Goal: Communication & Community: Answer question/provide support

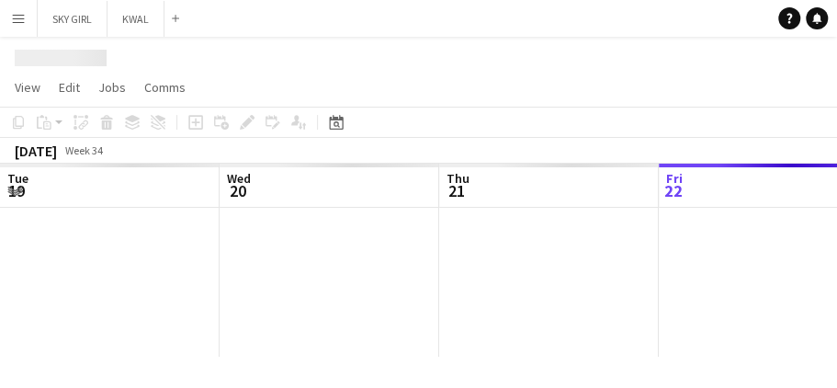
scroll to position [0, 439]
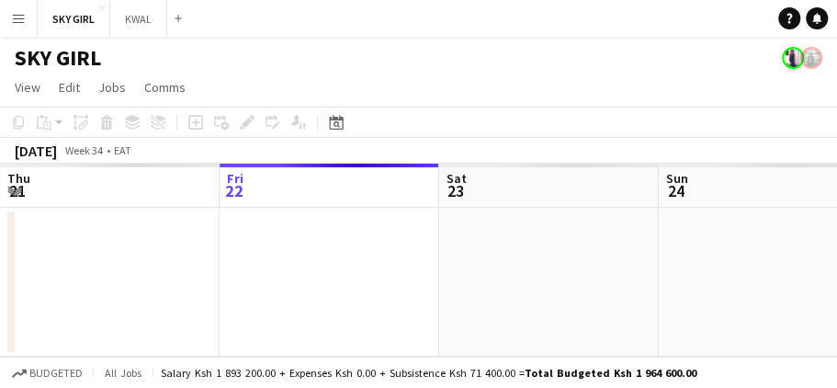
click at [20, 17] on app-icon "Menu" at bounding box center [18, 18] width 15 height 15
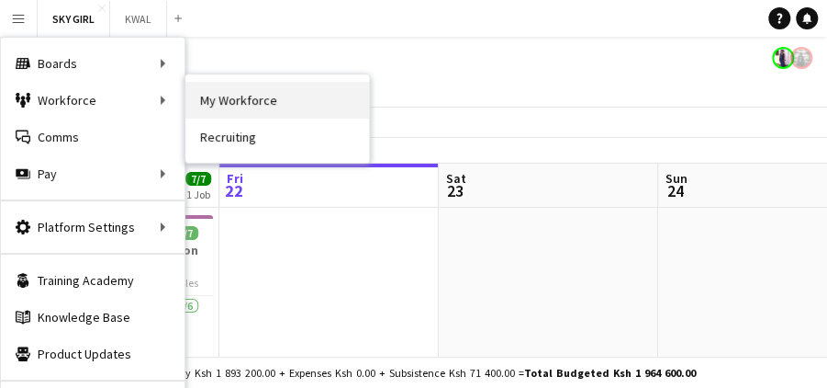
click at [212, 97] on link "My Workforce" at bounding box center [278, 100] width 184 height 37
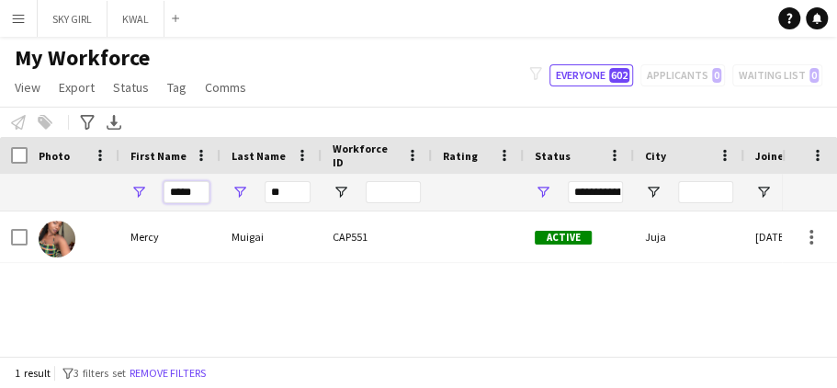
click at [200, 191] on input "*****" at bounding box center [186, 192] width 46 height 22
type input "*"
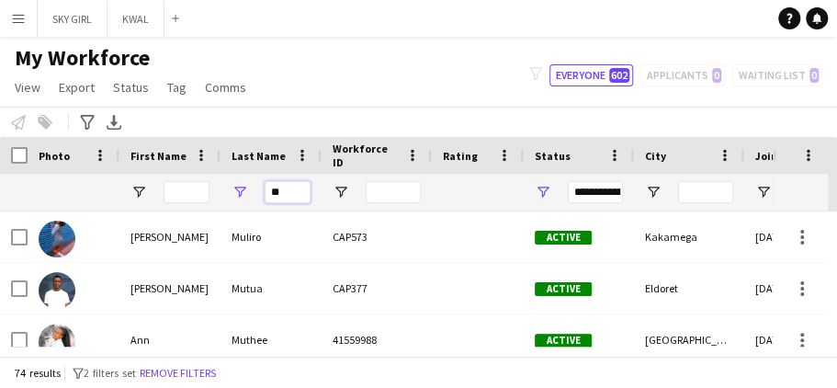
click at [294, 197] on input "**" at bounding box center [287, 192] width 46 height 22
type input "*"
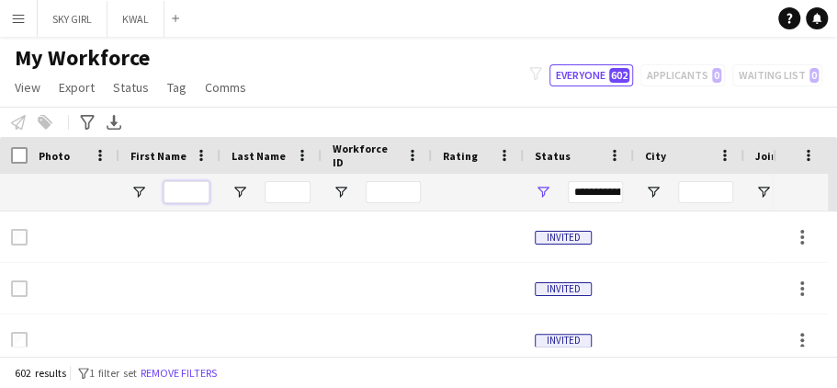
click at [172, 196] on input "First Name Filter Input" at bounding box center [186, 192] width 46 height 22
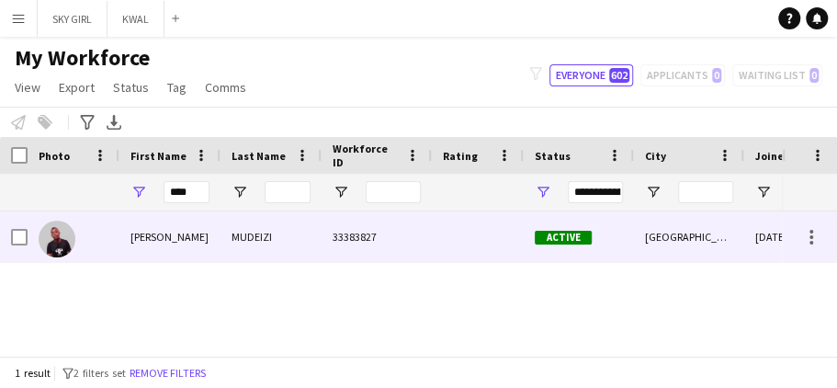
click at [265, 239] on div "MUDEIZI" at bounding box center [270, 236] width 101 height 51
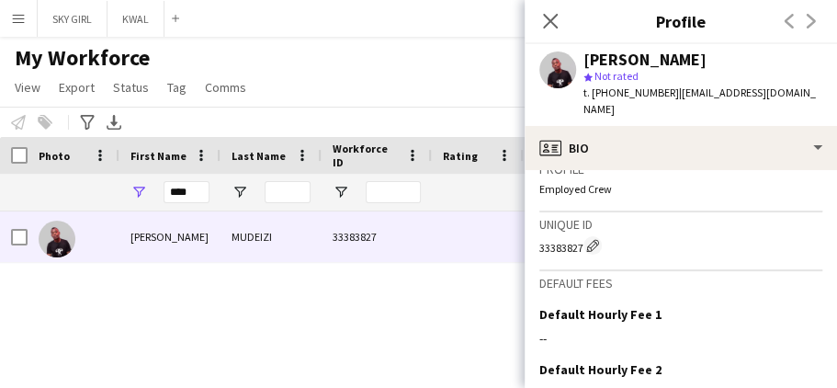
scroll to position [920, 0]
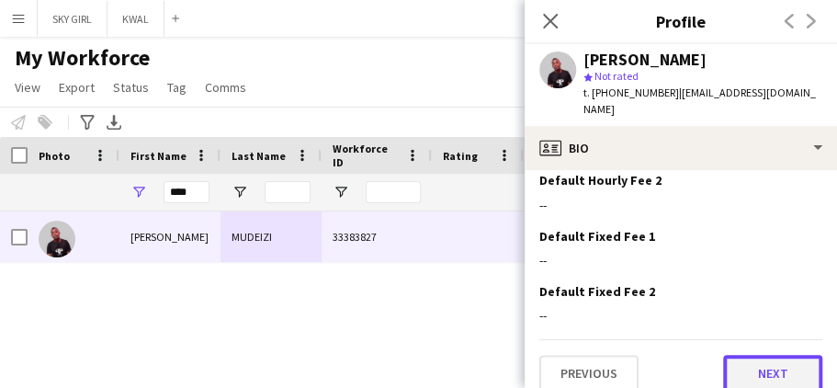
click at [733, 355] on button "Next" at bounding box center [772, 373] width 99 height 37
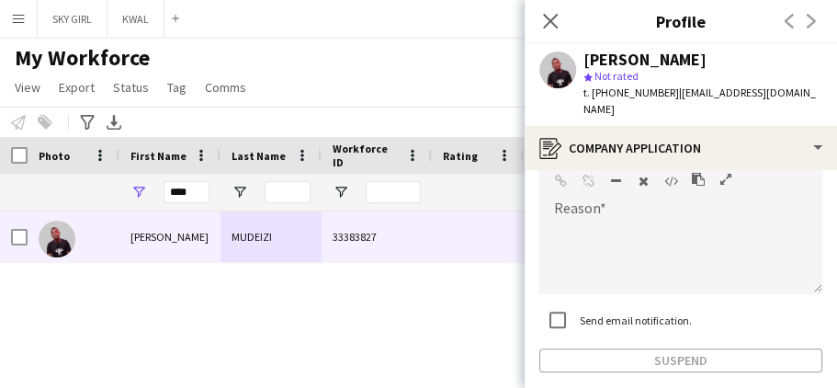
scroll to position [270, 0]
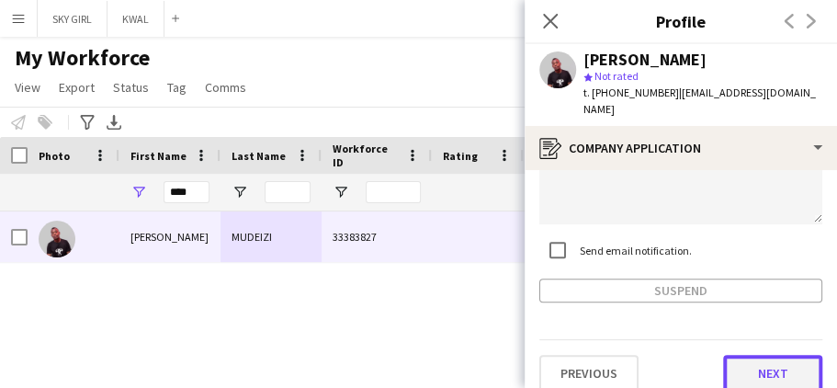
click at [744, 355] on button "Next" at bounding box center [772, 373] width 99 height 37
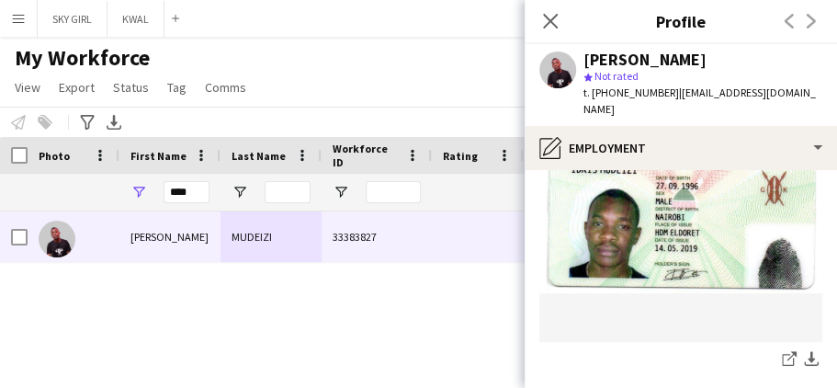
scroll to position [756, 0]
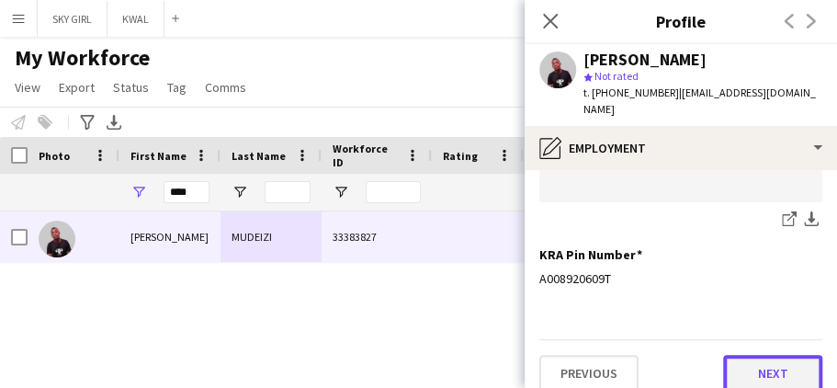
click at [733, 361] on button "Next" at bounding box center [772, 373] width 99 height 37
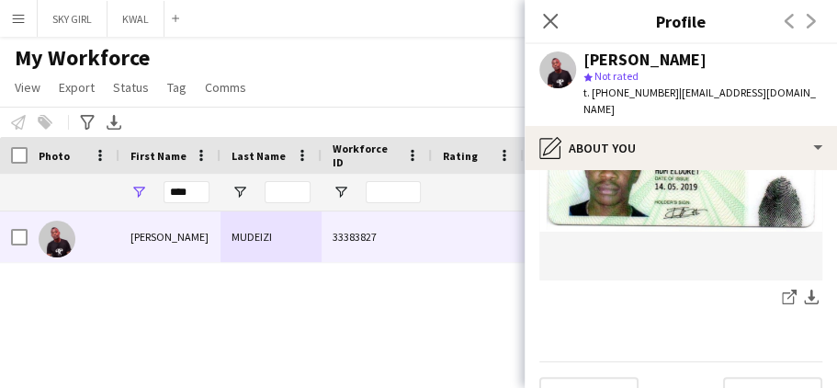
scroll to position [558, 0]
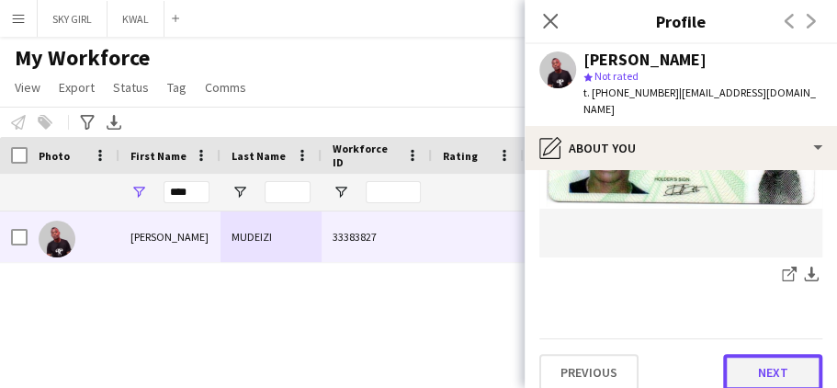
click at [732, 354] on button "Next" at bounding box center [772, 372] width 99 height 37
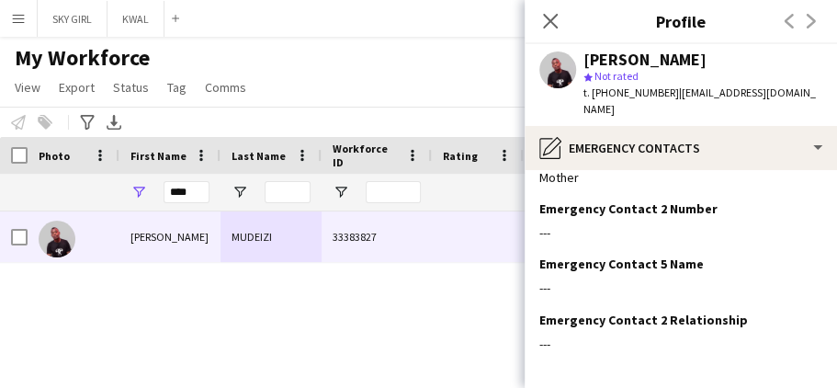
scroll to position [216, 0]
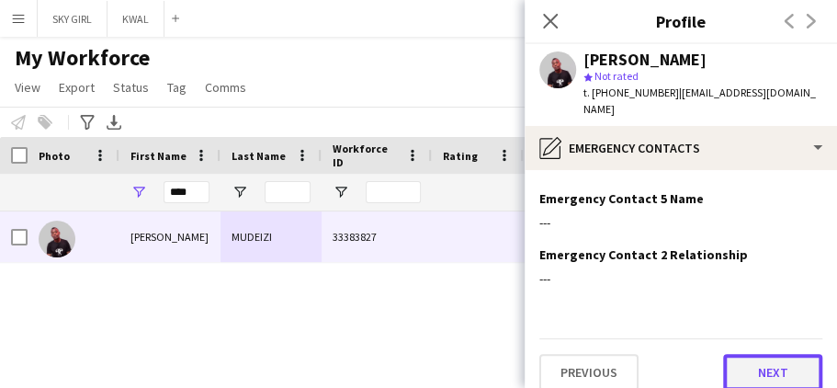
click at [726, 354] on button "Next" at bounding box center [772, 372] width 99 height 37
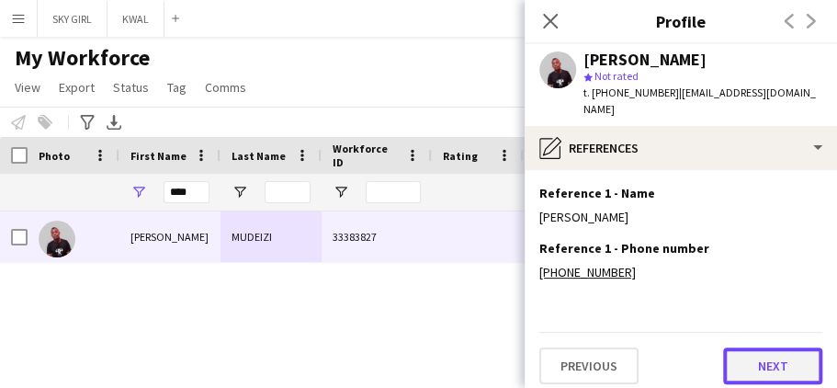
click at [732, 349] on button "Next" at bounding box center [772, 365] width 99 height 37
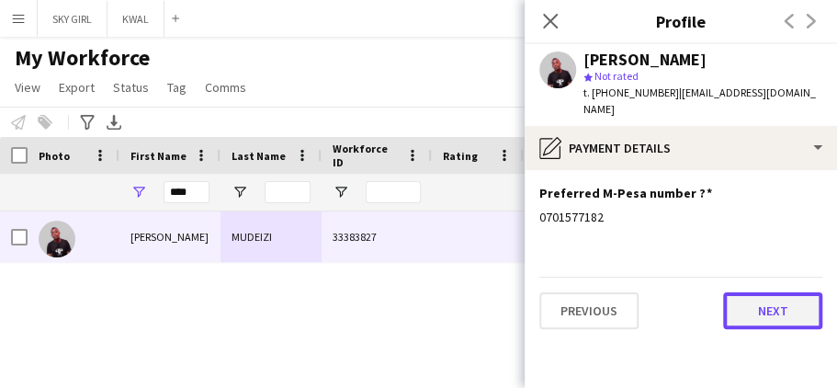
click at [745, 292] on button "Next" at bounding box center [772, 310] width 99 height 37
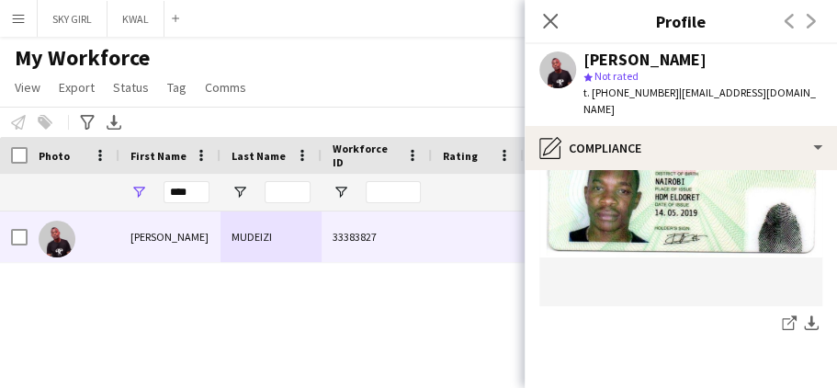
scroll to position [983, 0]
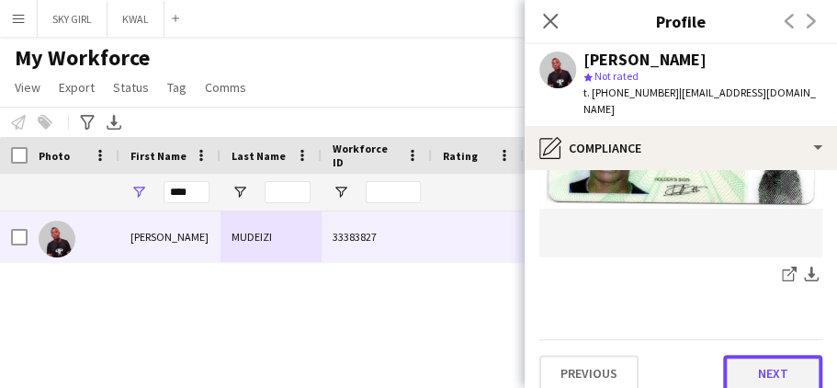
click at [732, 355] on button "Next" at bounding box center [772, 373] width 99 height 37
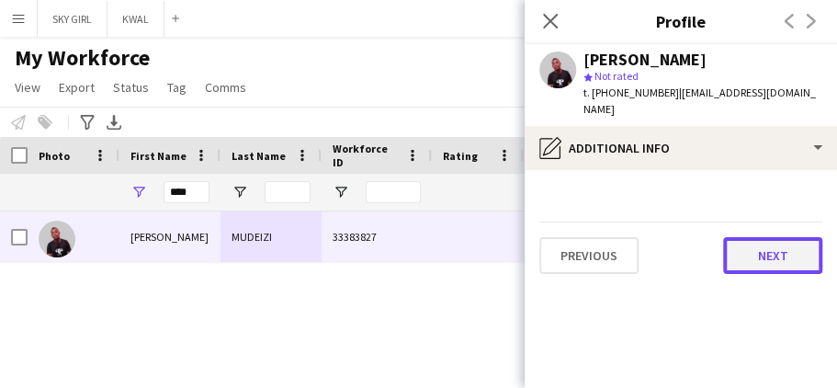
click at [753, 242] on button "Next" at bounding box center [772, 255] width 99 height 37
click at [738, 244] on button "Next" at bounding box center [772, 255] width 99 height 37
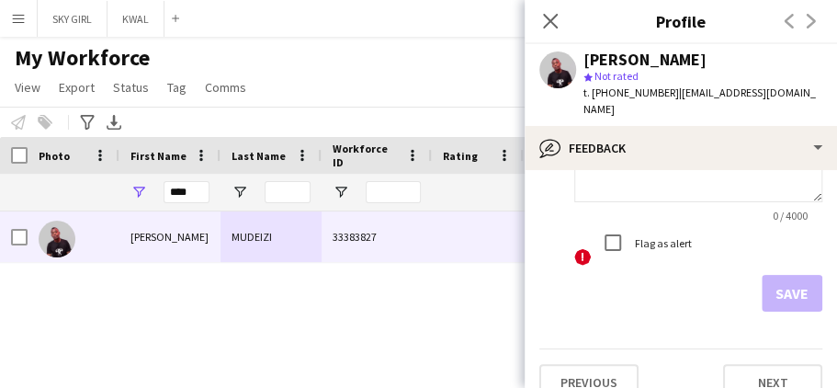
scroll to position [204, 0]
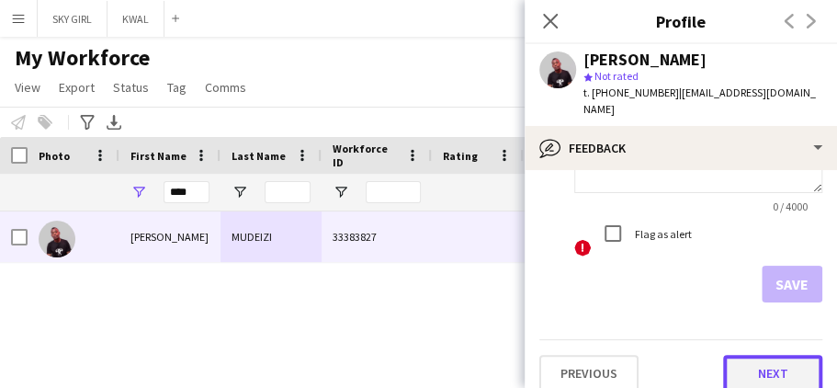
click at [743, 359] on button "Next" at bounding box center [772, 373] width 99 height 37
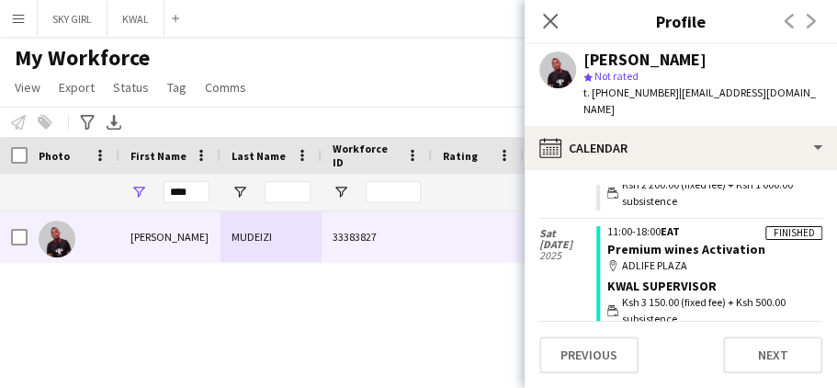
scroll to position [141, 0]
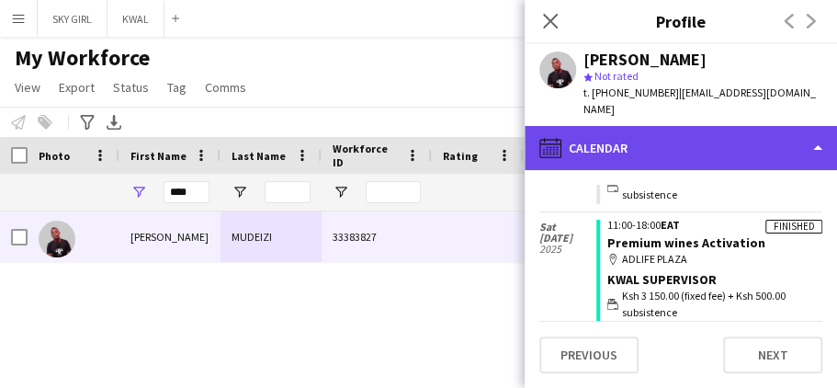
click at [553, 153] on icon at bounding box center [553, 153] width 2 height 1
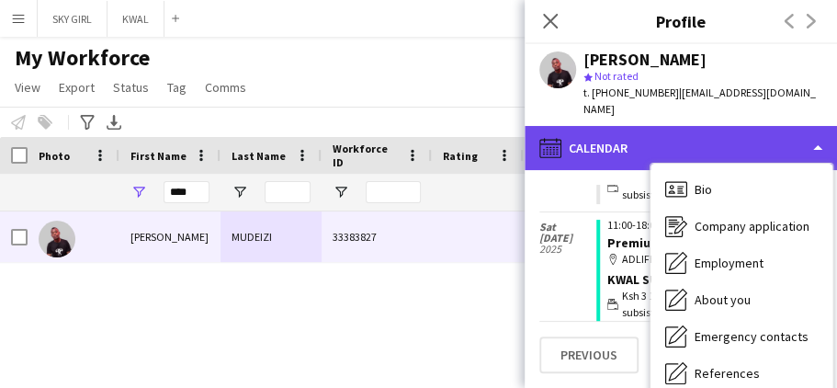
click at [548, 137] on icon "calendar-full" at bounding box center [550, 148] width 22 height 22
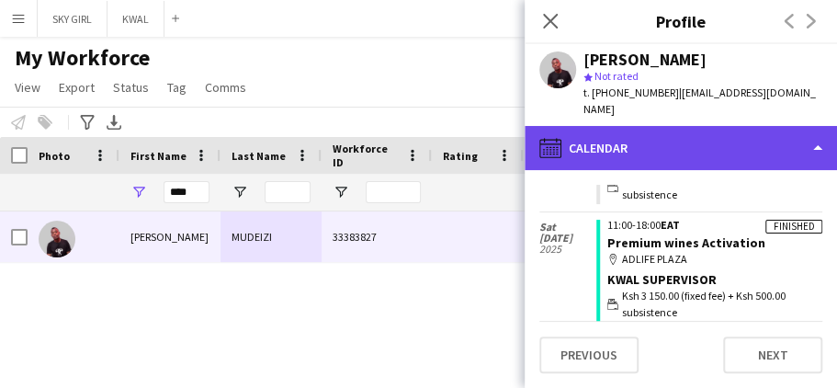
click at [548, 137] on icon "calendar-full" at bounding box center [550, 148] width 22 height 22
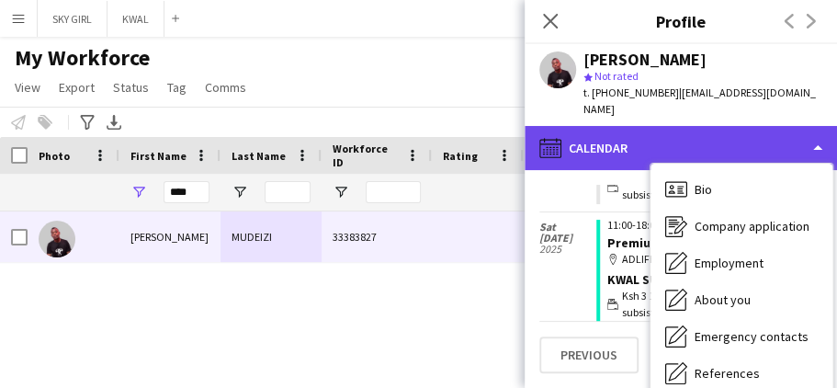
click at [817, 130] on div "calendar-full Calendar" at bounding box center [680, 148] width 312 height 44
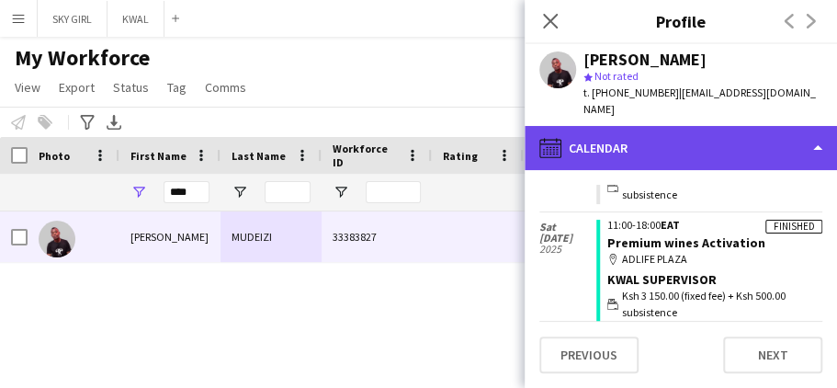
click at [555, 137] on icon "calendar-full" at bounding box center [550, 148] width 22 height 22
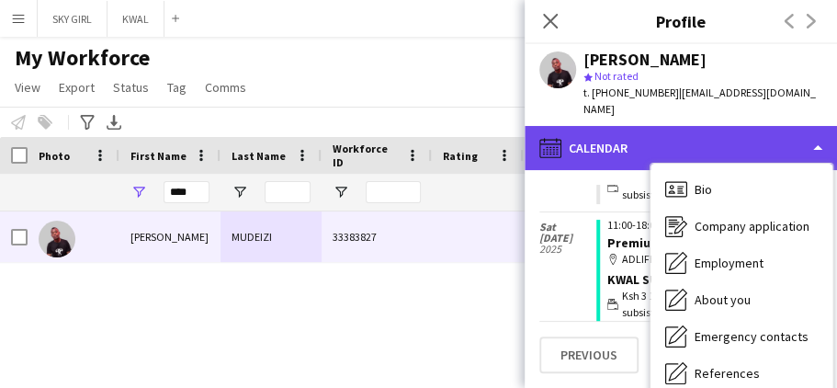
click at [770, 126] on div "calendar-full Calendar" at bounding box center [680, 148] width 312 height 44
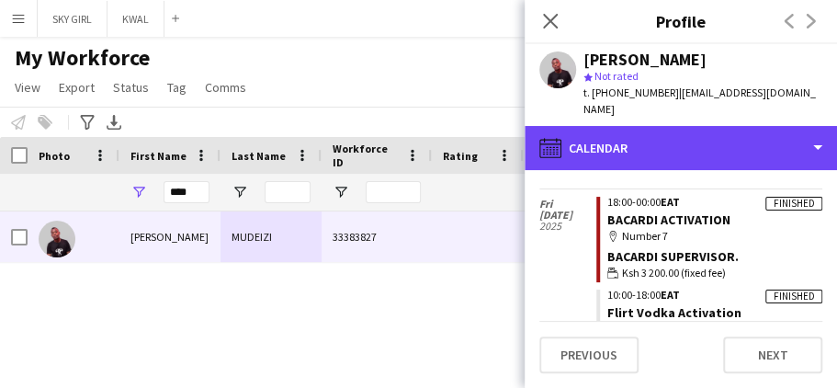
scroll to position [1079, 0]
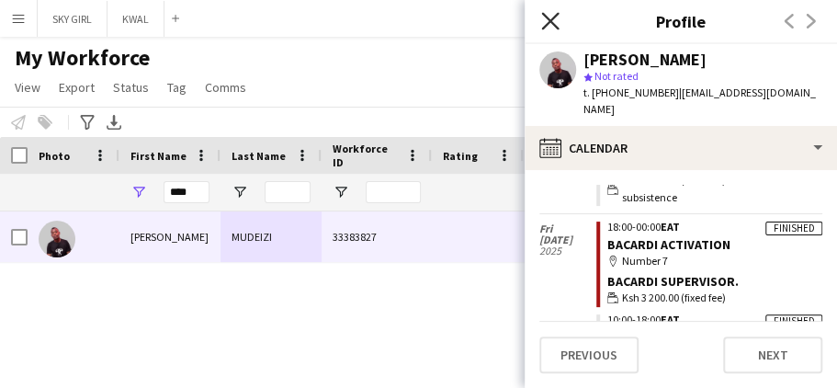
click at [547, 21] on icon "Close pop-in" at bounding box center [549, 20] width 17 height 17
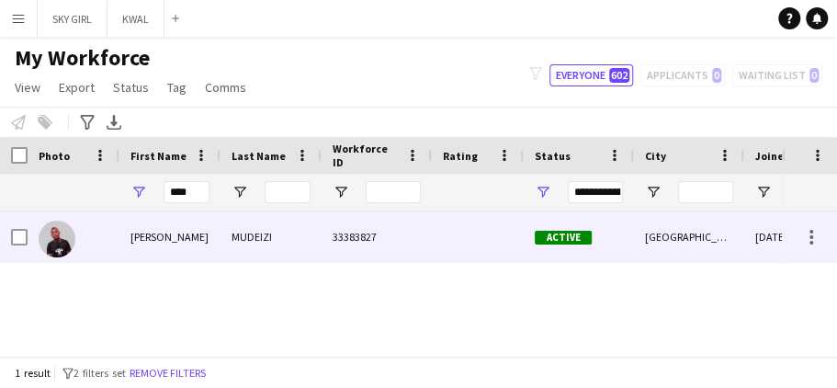
click at [276, 237] on div "MUDEIZI" at bounding box center [270, 236] width 101 height 51
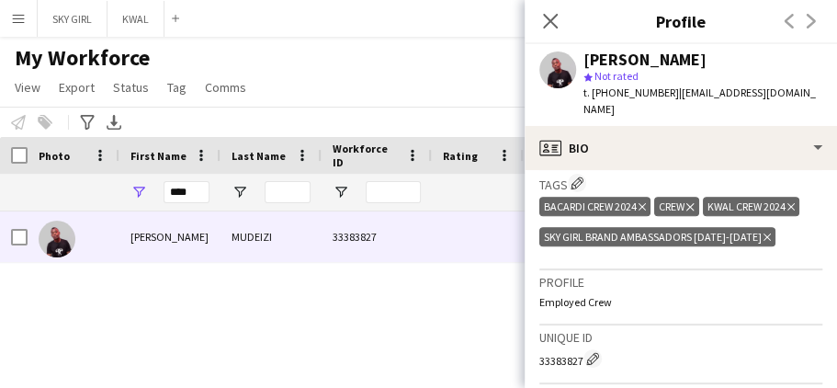
scroll to position [920, 0]
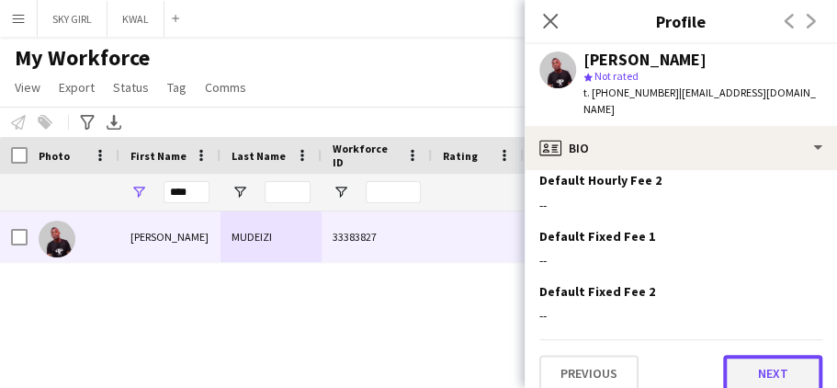
click at [742, 355] on button "Next" at bounding box center [772, 373] width 99 height 37
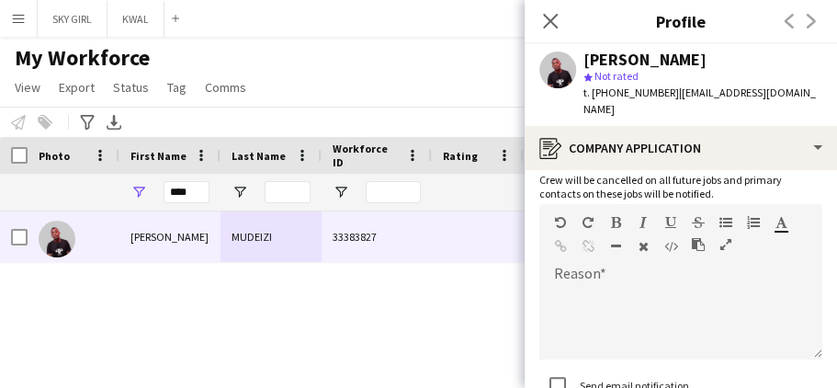
scroll to position [270, 0]
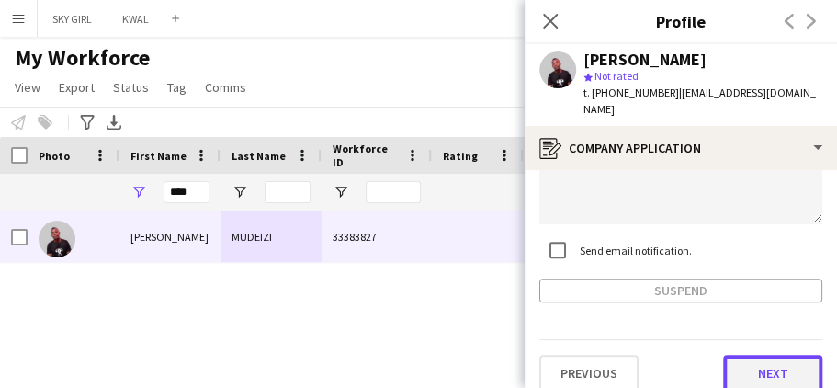
click at [747, 355] on button "Next" at bounding box center [772, 373] width 99 height 37
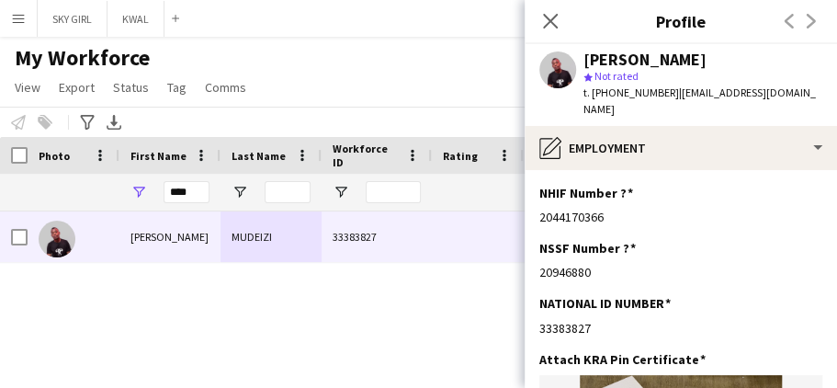
scroll to position [756, 0]
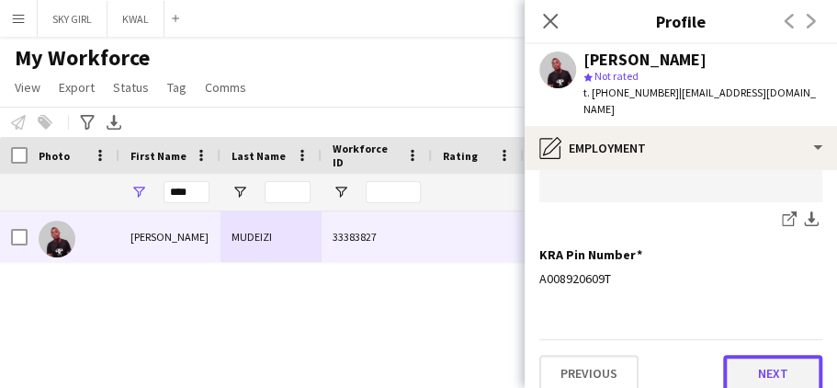
click at [738, 355] on button "Next" at bounding box center [772, 373] width 99 height 37
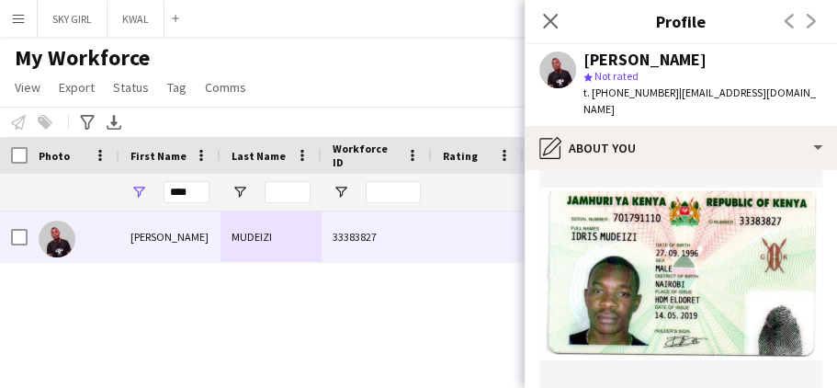
scroll to position [558, 0]
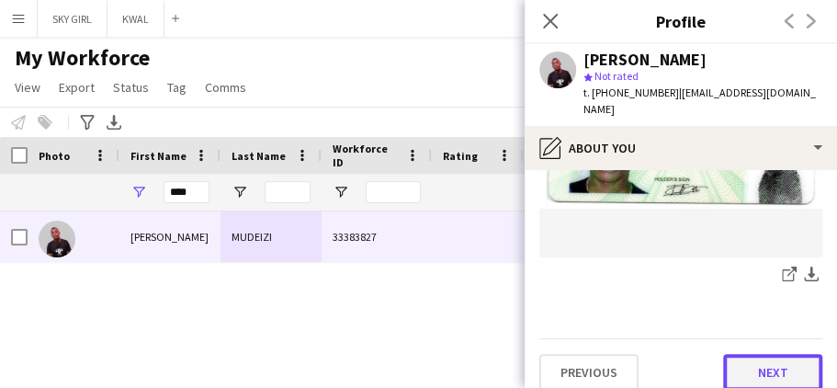
click at [735, 354] on button "Next" at bounding box center [772, 372] width 99 height 37
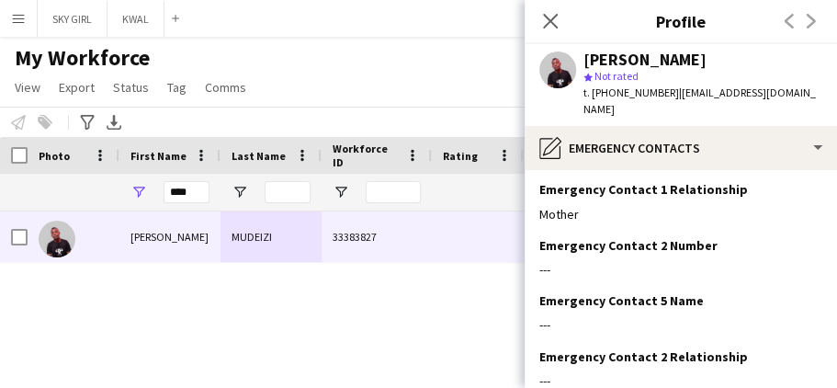
scroll to position [216, 0]
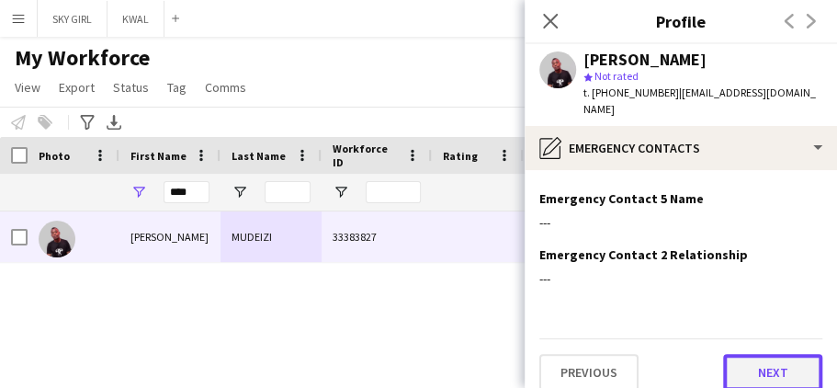
click at [739, 354] on button "Next" at bounding box center [772, 372] width 99 height 37
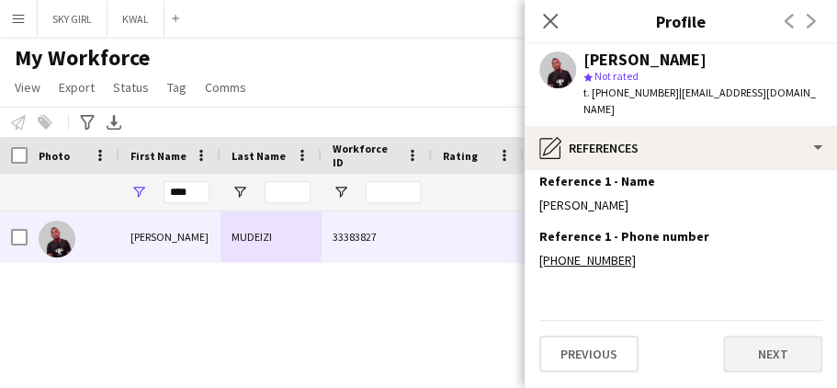
scroll to position [0, 0]
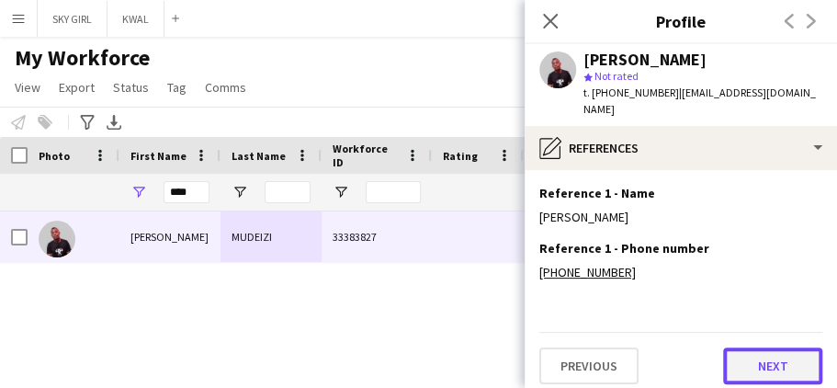
click at [740, 353] on button "Next" at bounding box center [772, 365] width 99 height 37
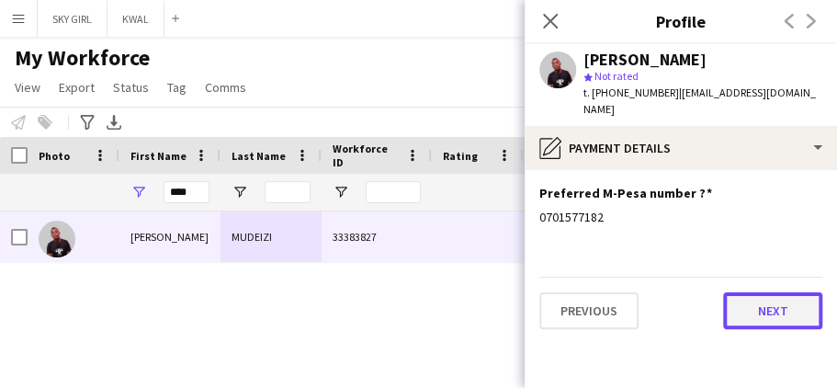
click at [737, 296] on button "Next" at bounding box center [772, 310] width 99 height 37
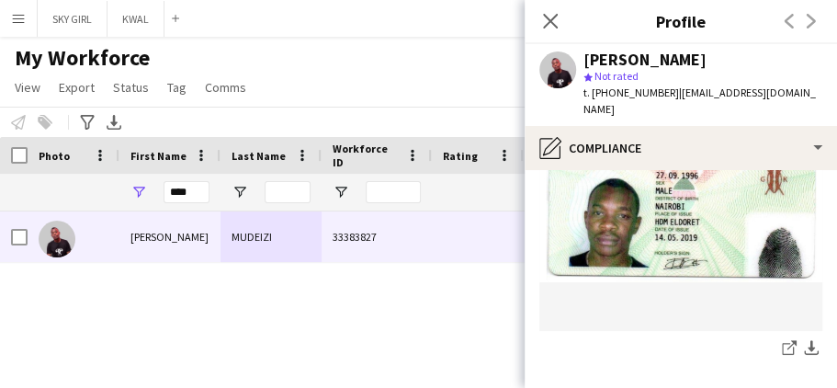
scroll to position [983, 0]
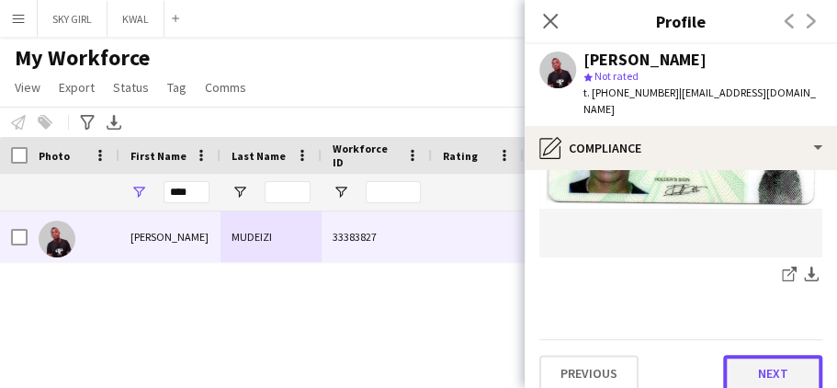
click at [748, 356] on button "Next" at bounding box center [772, 373] width 99 height 37
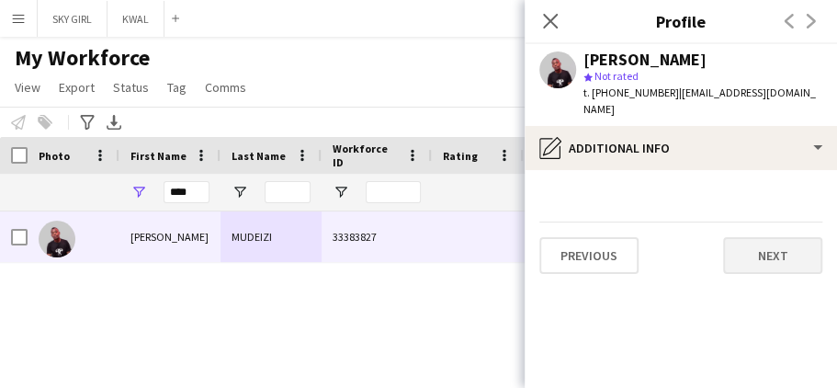
scroll to position [0, 0]
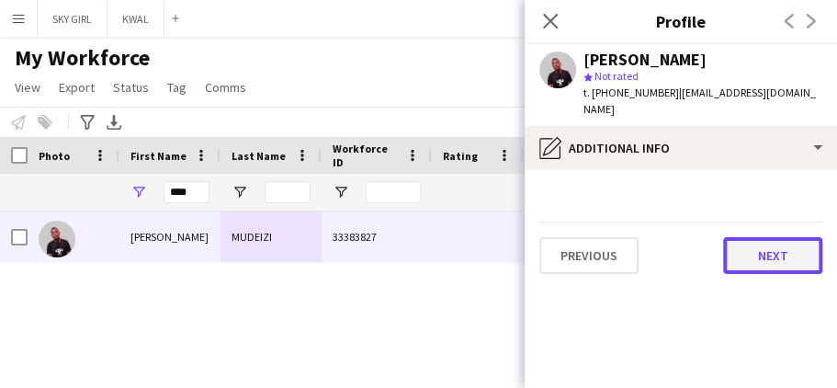
click at [746, 246] on button "Next" at bounding box center [772, 255] width 99 height 37
click at [753, 239] on button "Next" at bounding box center [772, 255] width 99 height 37
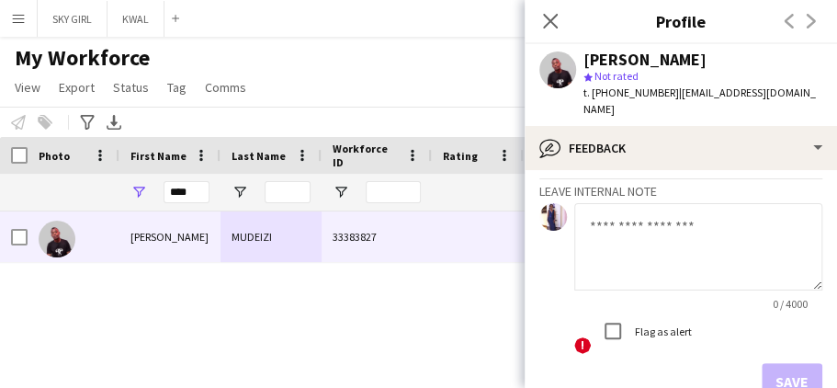
scroll to position [204, 0]
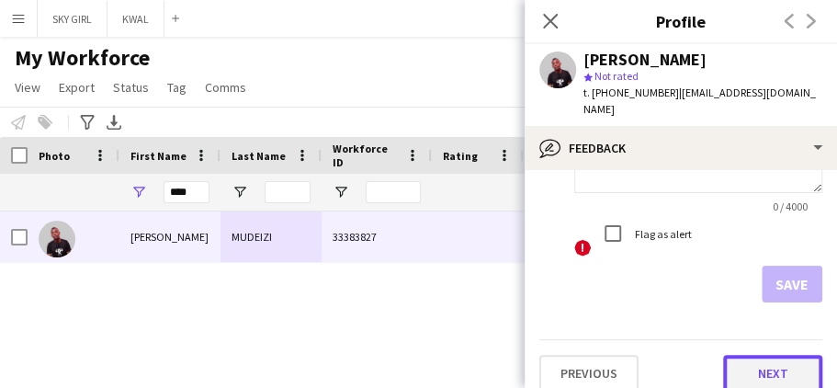
click at [745, 355] on button "Next" at bounding box center [772, 373] width 99 height 37
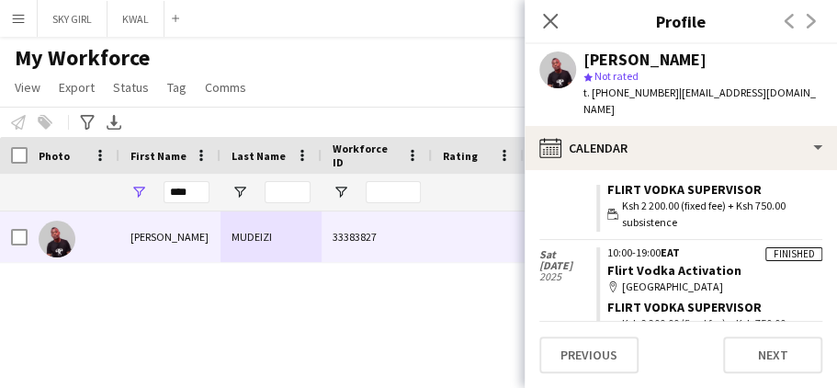
scroll to position [1370, 0]
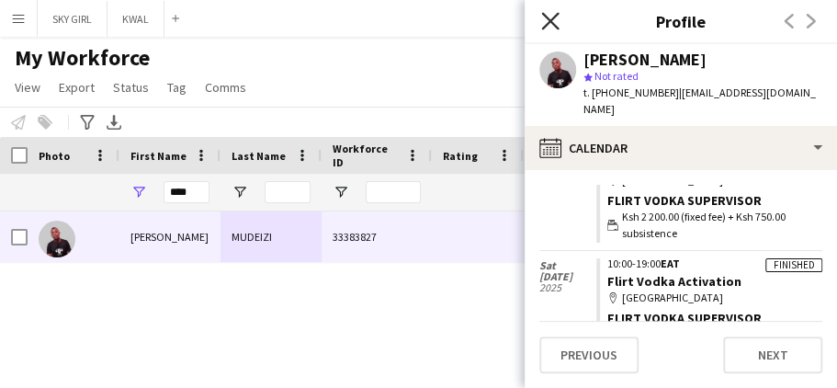
click at [546, 19] on icon at bounding box center [549, 20] width 17 height 17
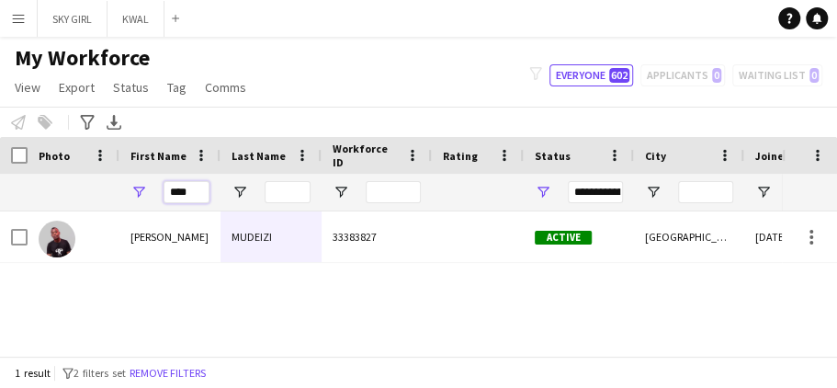
click at [195, 189] on input "****" at bounding box center [186, 192] width 46 height 22
type input "*"
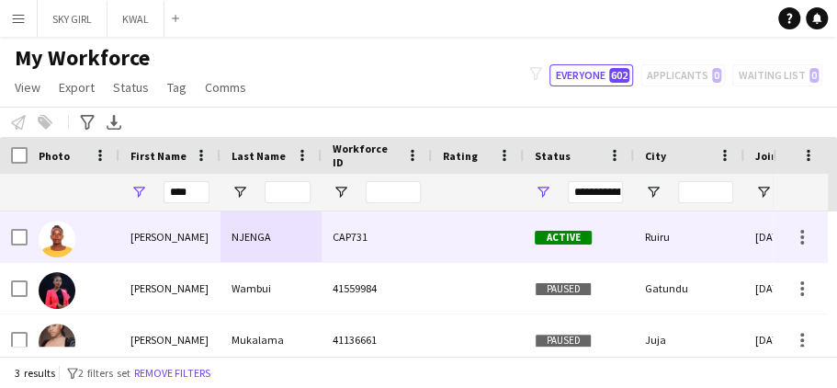
click at [266, 236] on div "NJENGA" at bounding box center [270, 236] width 101 height 51
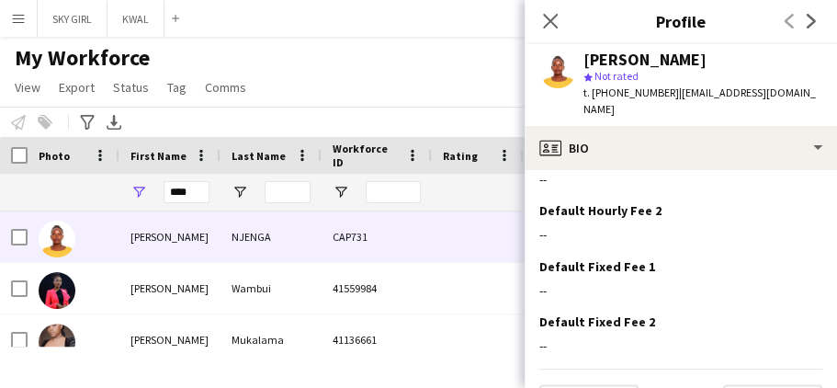
scroll to position [861, 0]
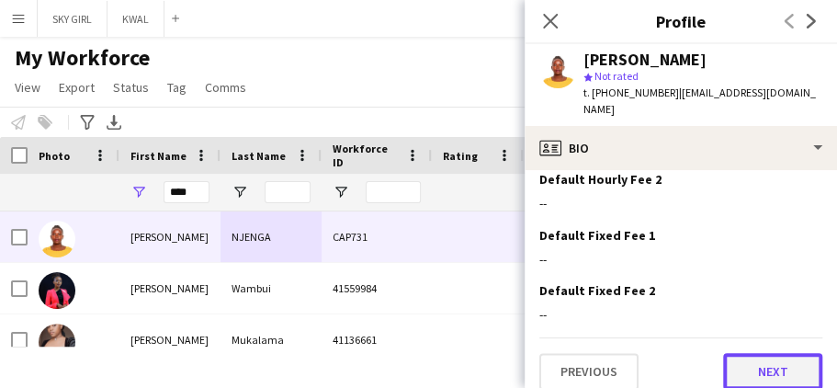
click at [731, 355] on button "Next" at bounding box center [772, 371] width 99 height 37
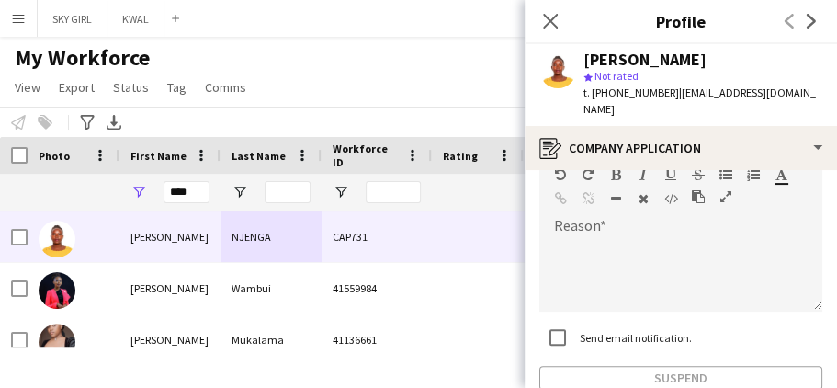
scroll to position [270, 0]
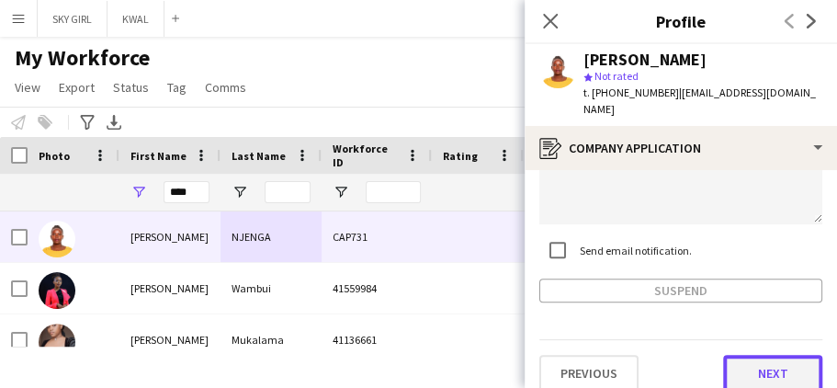
click at [736, 355] on button "Next" at bounding box center [772, 373] width 99 height 37
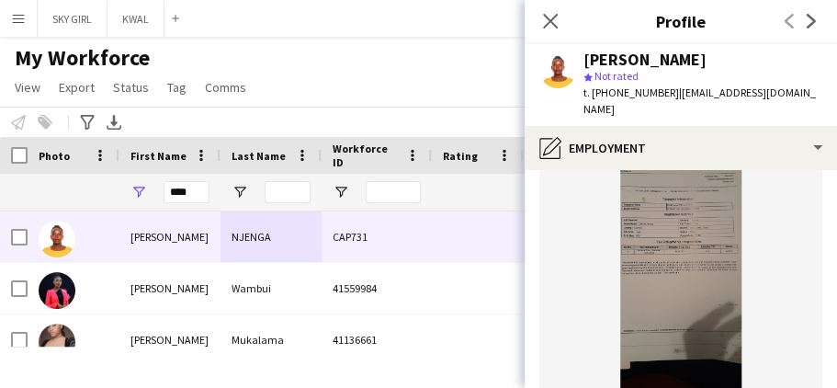
scroll to position [443, 0]
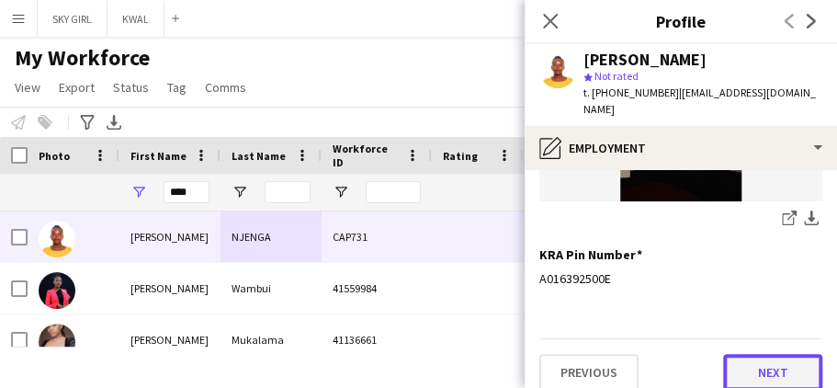
click at [744, 358] on button "Next" at bounding box center [772, 372] width 99 height 37
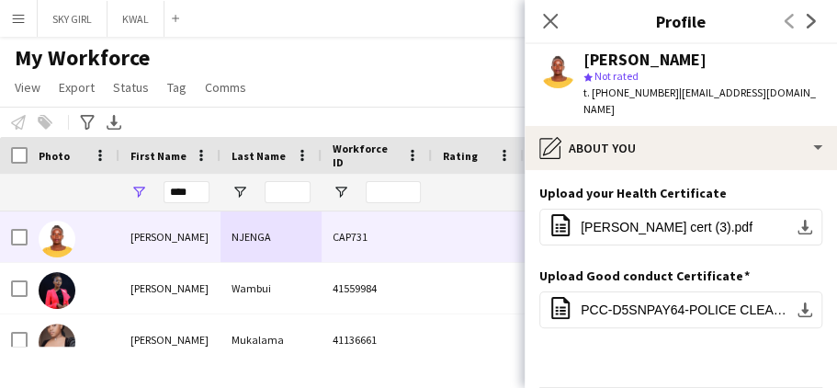
scroll to position [49, 0]
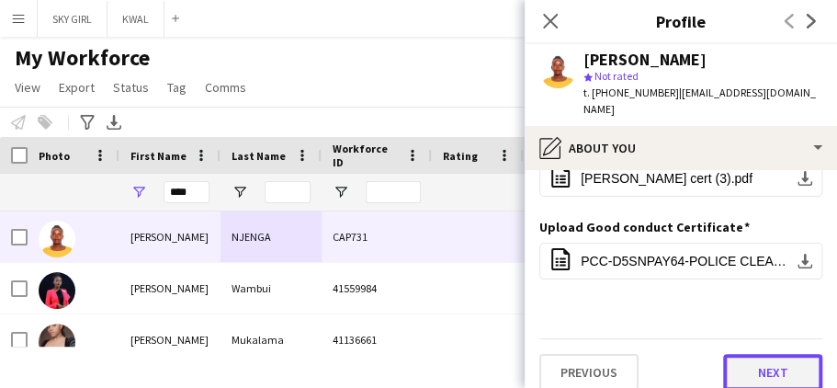
click at [748, 354] on button "Next" at bounding box center [772, 372] width 99 height 37
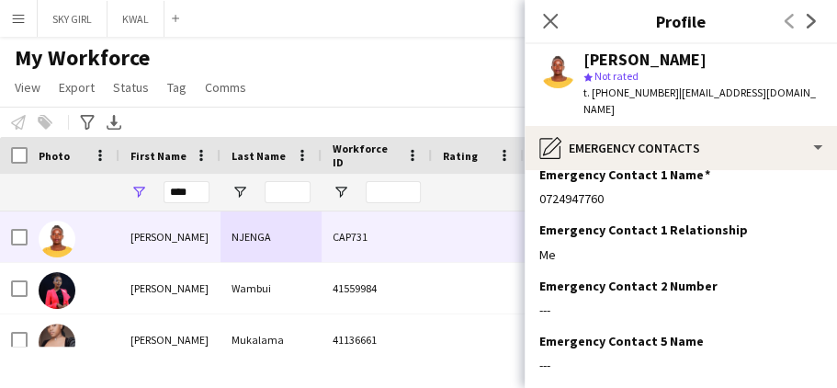
scroll to position [216, 0]
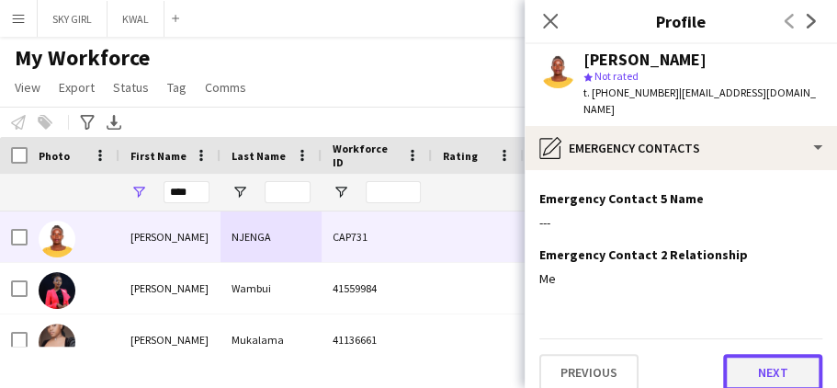
click at [726, 354] on button "Next" at bounding box center [772, 372] width 99 height 37
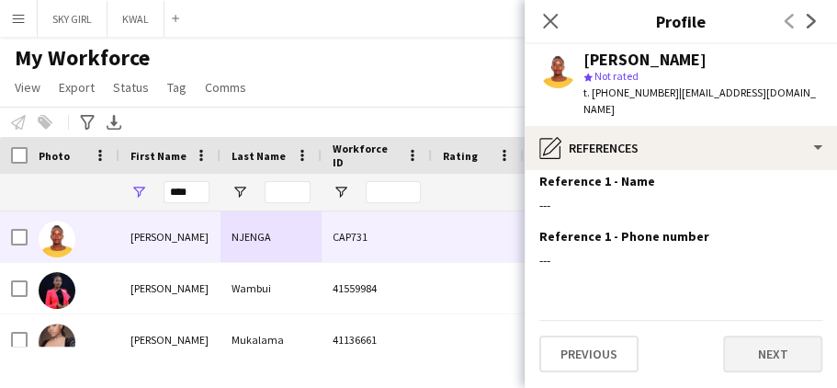
scroll to position [0, 0]
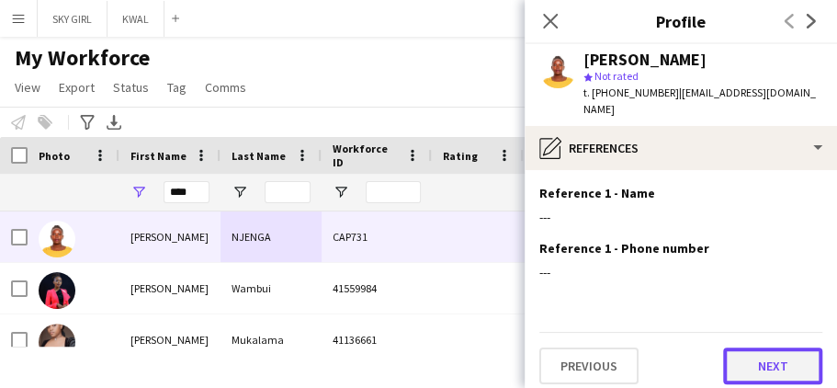
click at [745, 347] on button "Next" at bounding box center [772, 365] width 99 height 37
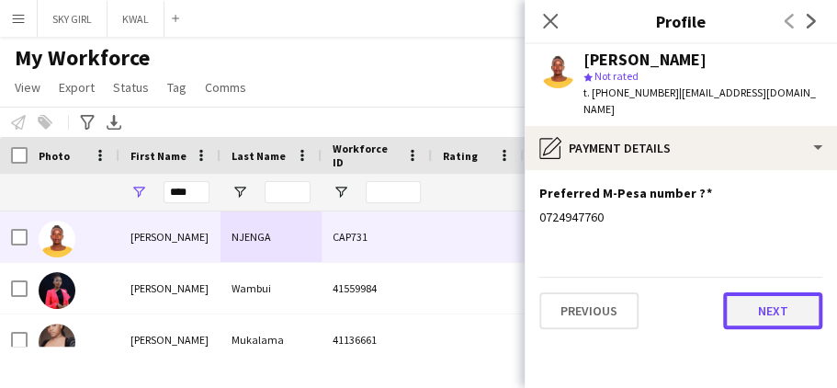
click at [748, 295] on button "Next" at bounding box center [772, 310] width 99 height 37
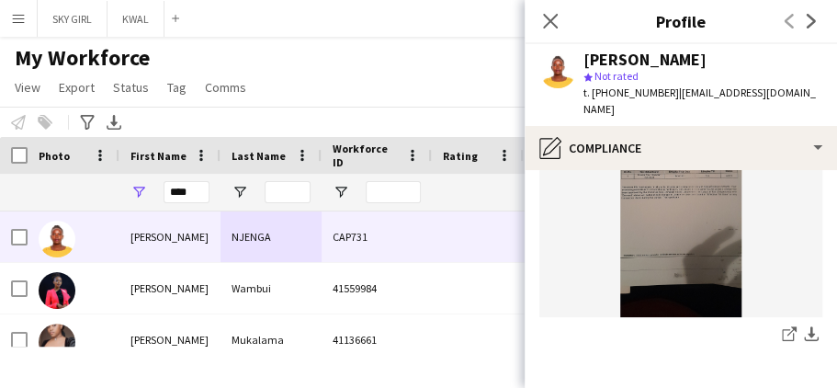
scroll to position [458, 0]
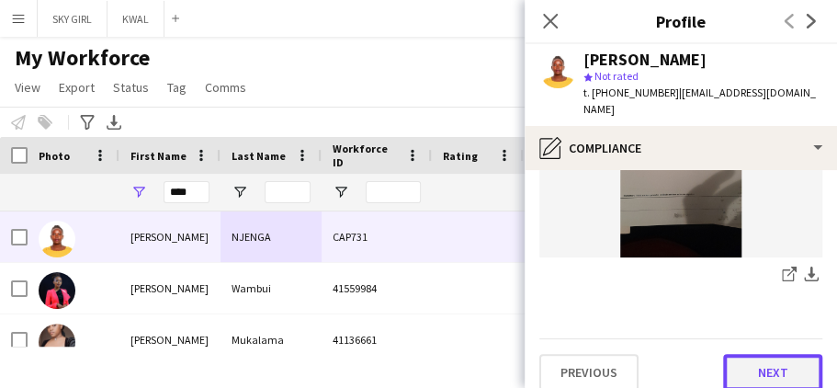
click at [733, 354] on button "Next" at bounding box center [772, 372] width 99 height 37
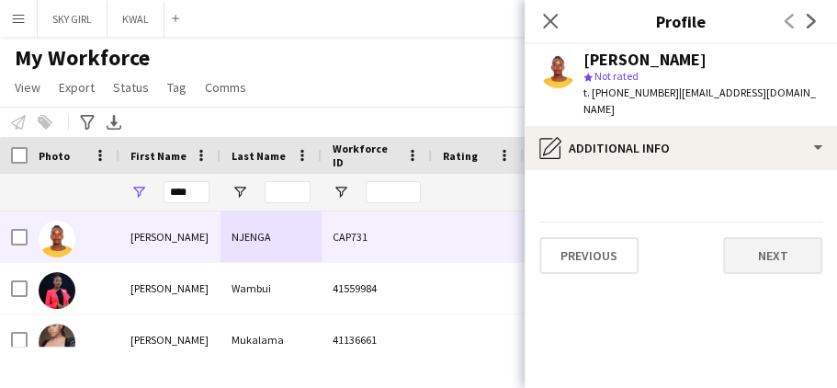
scroll to position [0, 0]
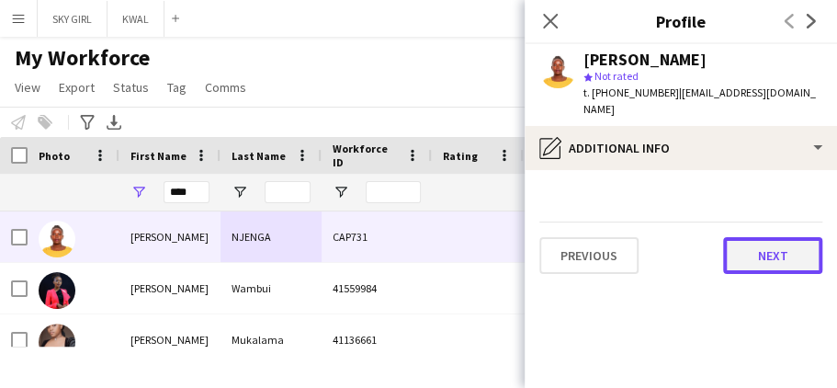
click at [748, 241] on button "Next" at bounding box center [772, 255] width 99 height 37
click at [748, 239] on button "Next" at bounding box center [772, 255] width 99 height 37
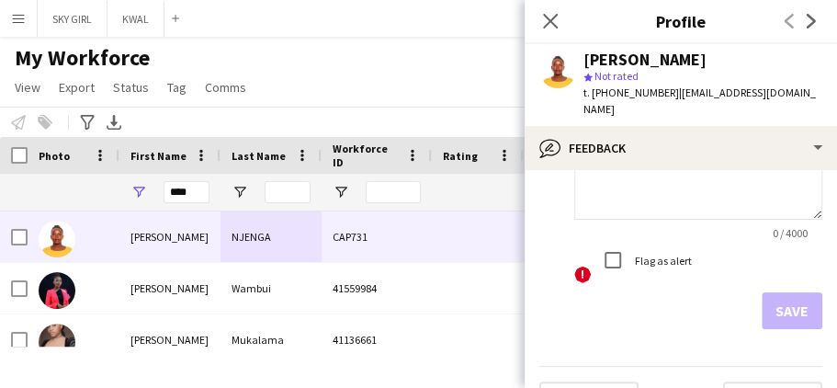
scroll to position [204, 0]
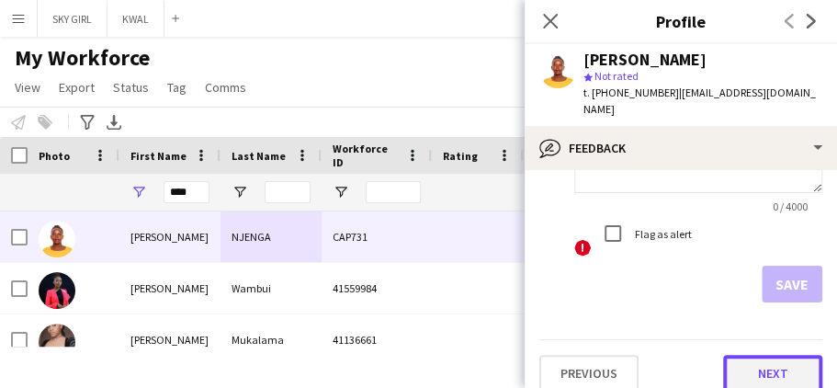
click at [727, 355] on button "Next" at bounding box center [772, 373] width 99 height 37
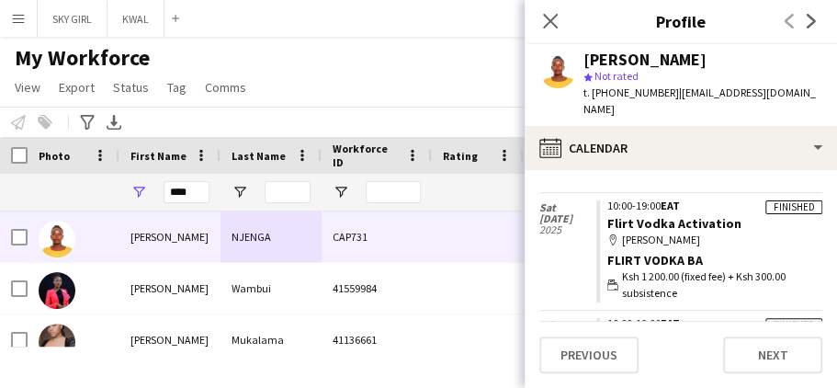
scroll to position [505, 0]
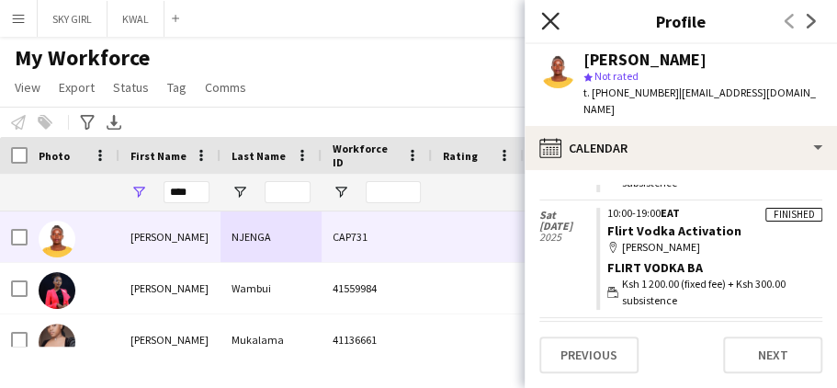
click at [548, 17] on icon "Close pop-in" at bounding box center [549, 20] width 17 height 17
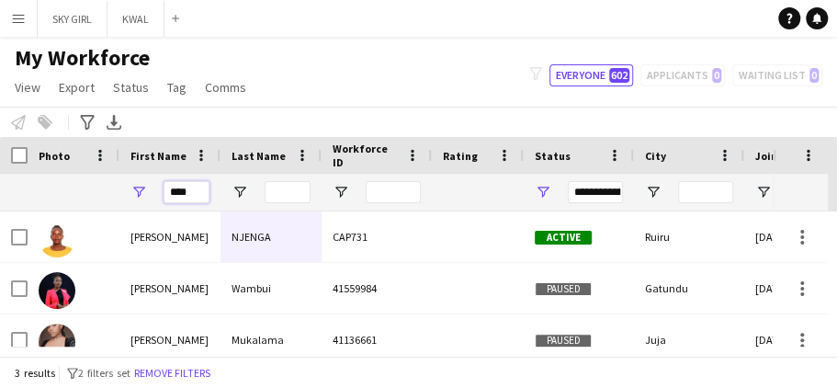
click at [197, 193] on input "****" at bounding box center [186, 192] width 46 height 22
type input "*"
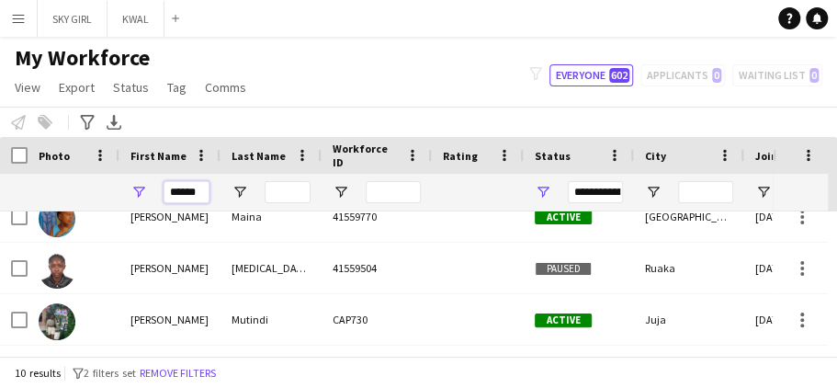
scroll to position [281, 0]
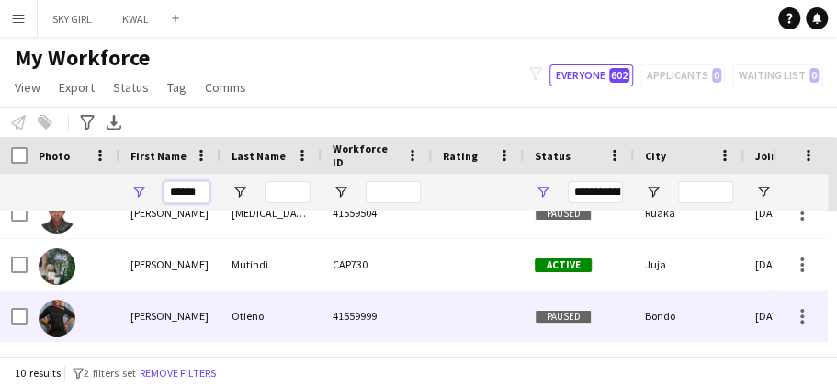
type input "******"
click at [404, 314] on div "41559999" at bounding box center [376, 315] width 110 height 51
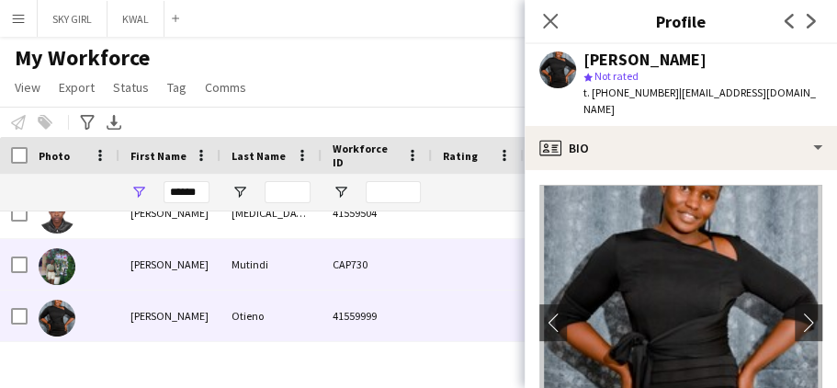
click at [380, 265] on div "CAP730" at bounding box center [376, 264] width 110 height 51
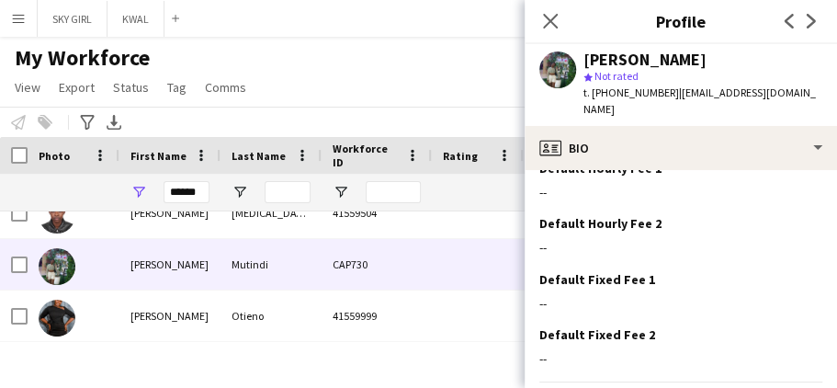
scroll to position [861, 0]
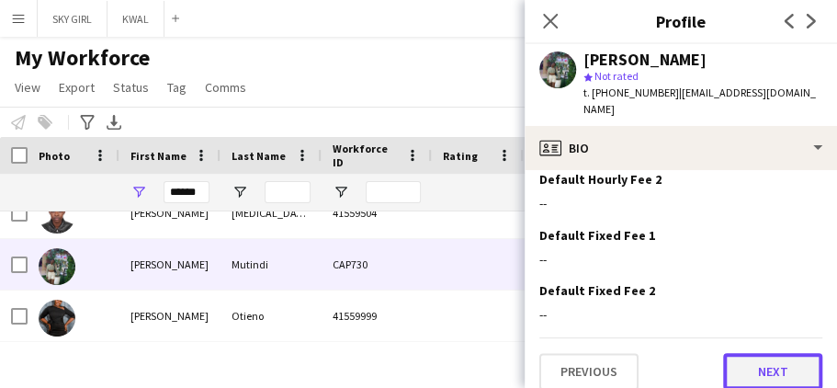
click at [731, 355] on button "Next" at bounding box center [772, 371] width 99 height 37
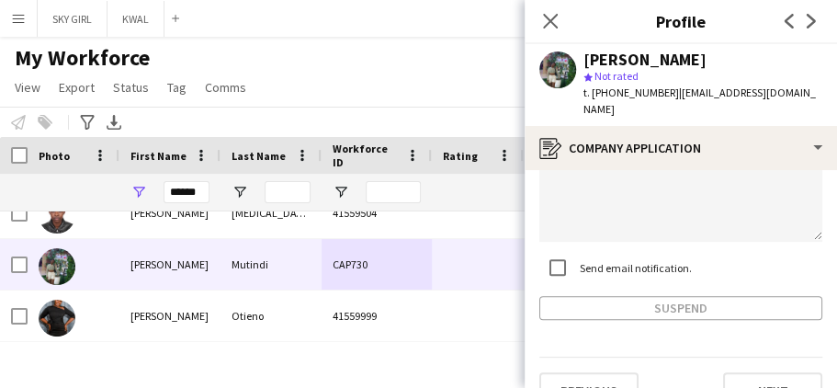
scroll to position [270, 0]
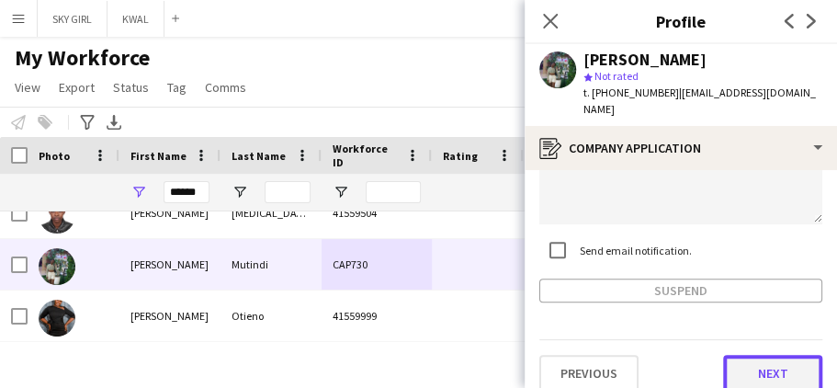
click at [741, 355] on button "Next" at bounding box center [772, 373] width 99 height 37
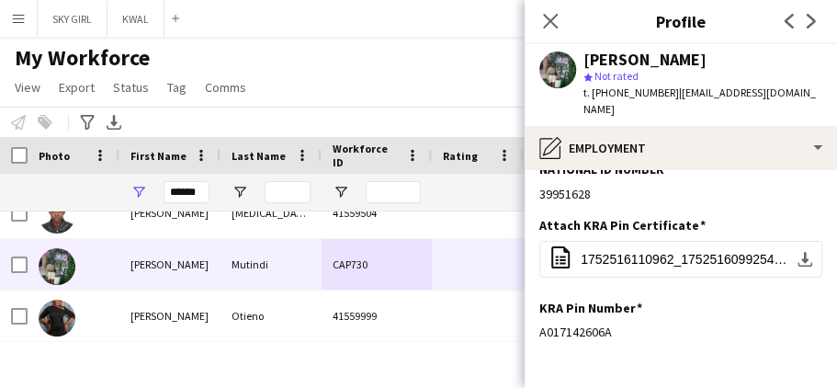
scroll to position [187, 0]
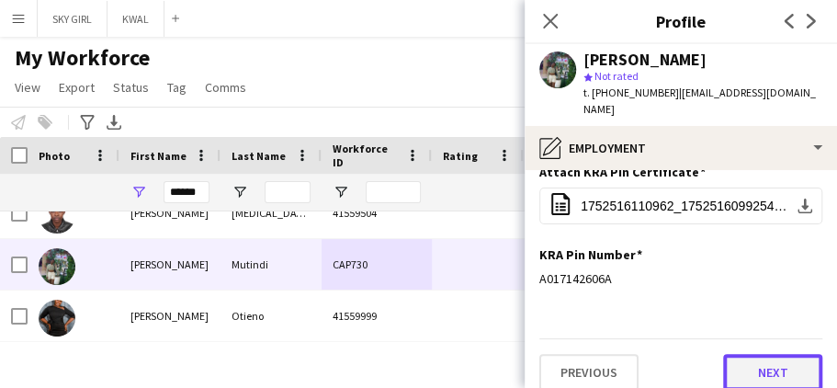
click at [737, 354] on button "Next" at bounding box center [772, 372] width 99 height 37
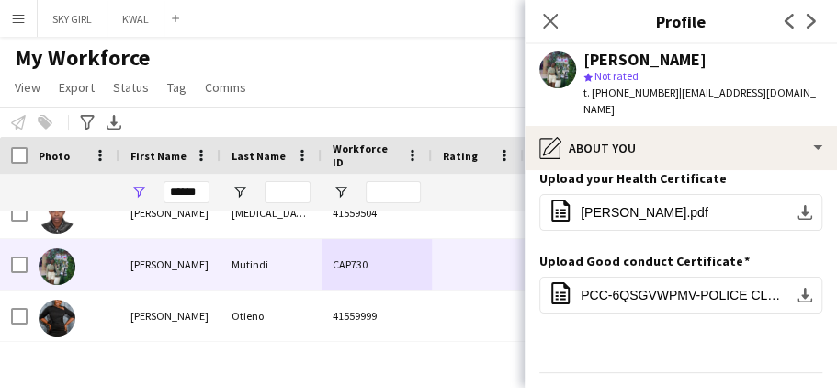
scroll to position [49, 0]
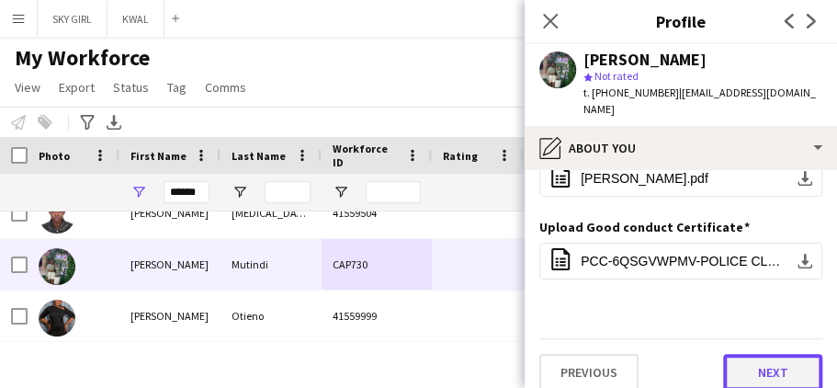
click at [742, 354] on button "Next" at bounding box center [772, 372] width 99 height 37
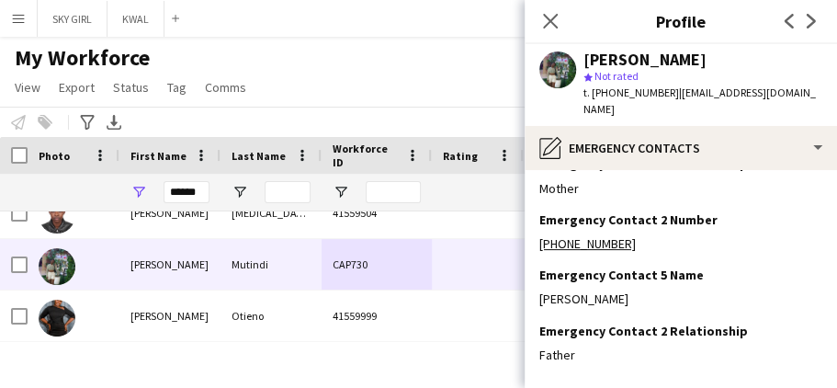
scroll to position [216, 0]
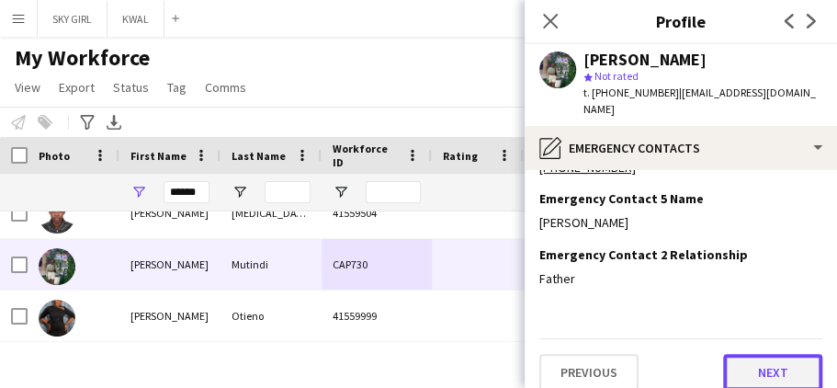
click at [725, 355] on button "Next" at bounding box center [772, 372] width 99 height 37
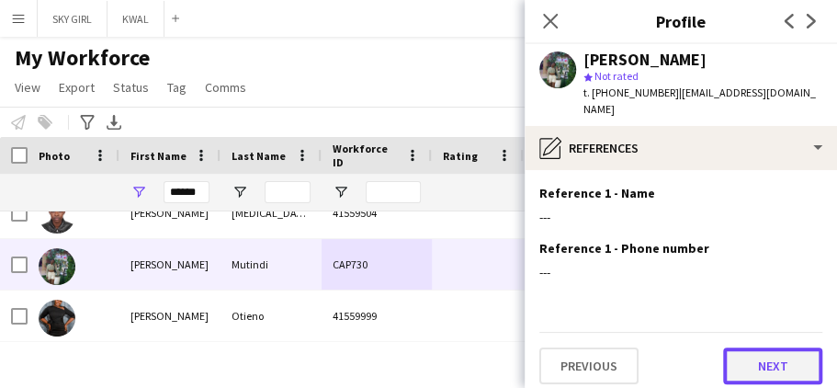
click at [743, 349] on button "Next" at bounding box center [772, 365] width 99 height 37
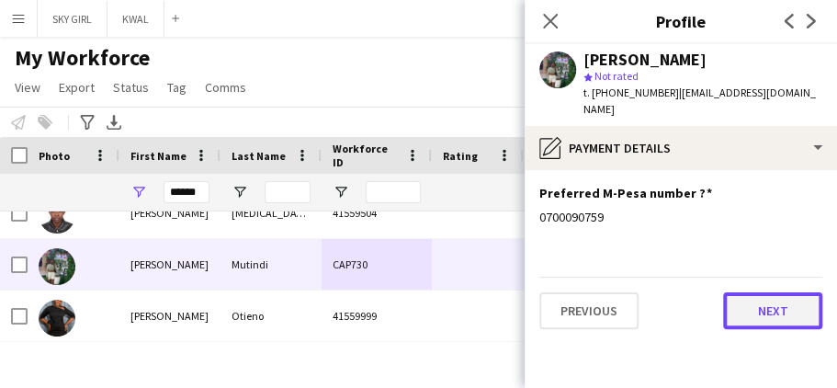
click at [732, 292] on button "Next" at bounding box center [772, 310] width 99 height 37
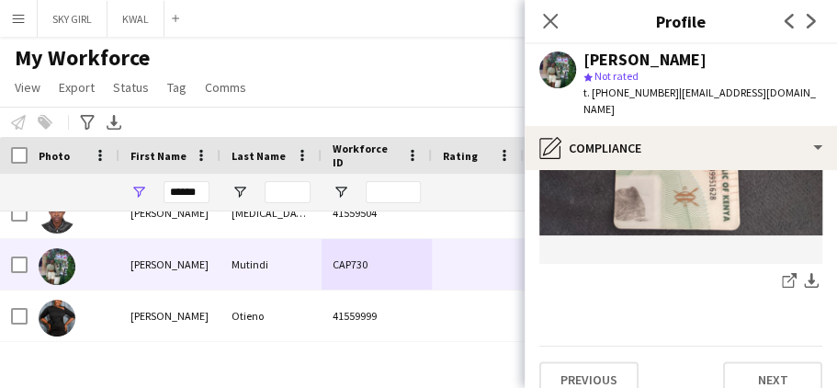
scroll to position [983, 0]
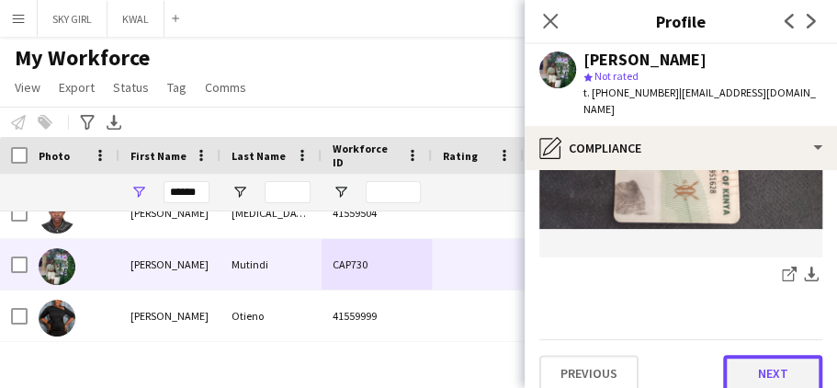
click at [738, 355] on button "Next" at bounding box center [772, 373] width 99 height 37
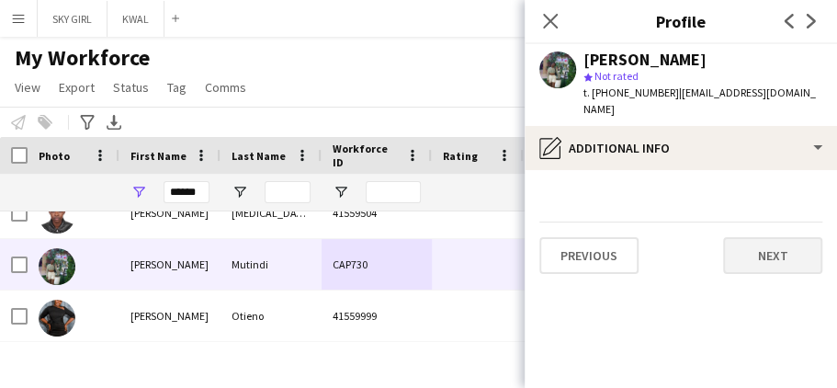
scroll to position [0, 0]
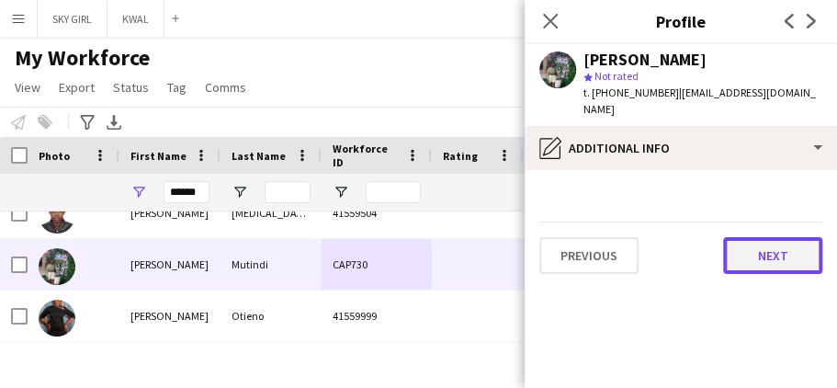
click at [738, 239] on button "Next" at bounding box center [772, 255] width 99 height 37
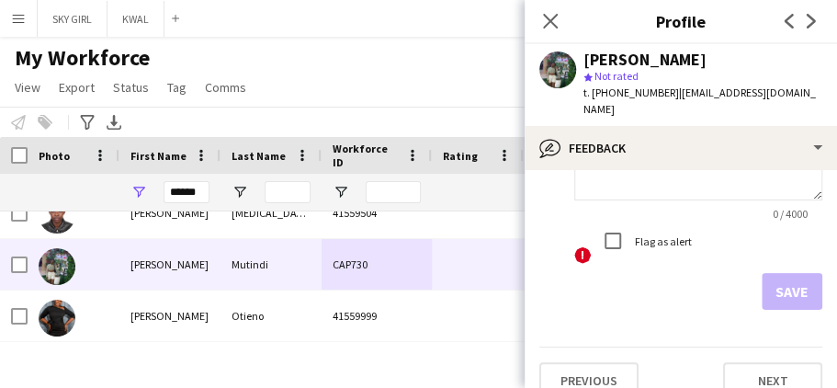
scroll to position [204, 0]
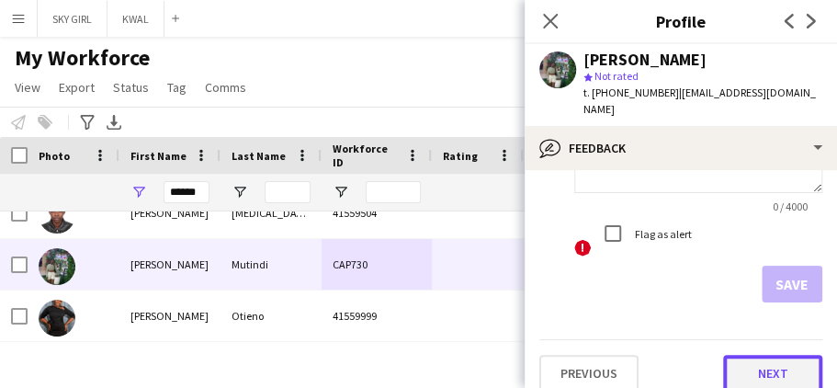
click at [729, 355] on button "Next" at bounding box center [772, 373] width 99 height 37
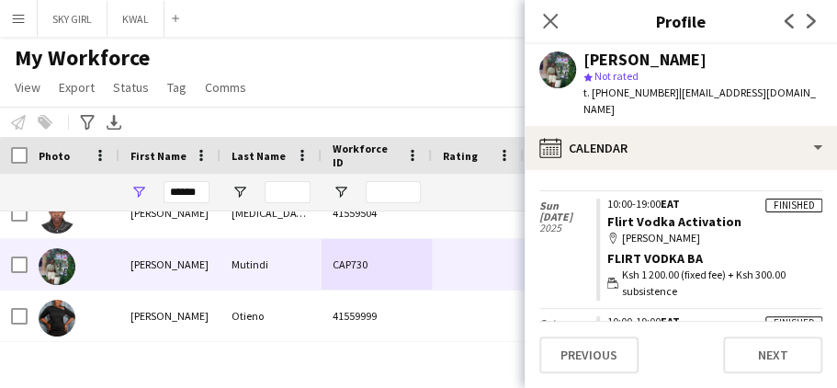
scroll to position [372, 0]
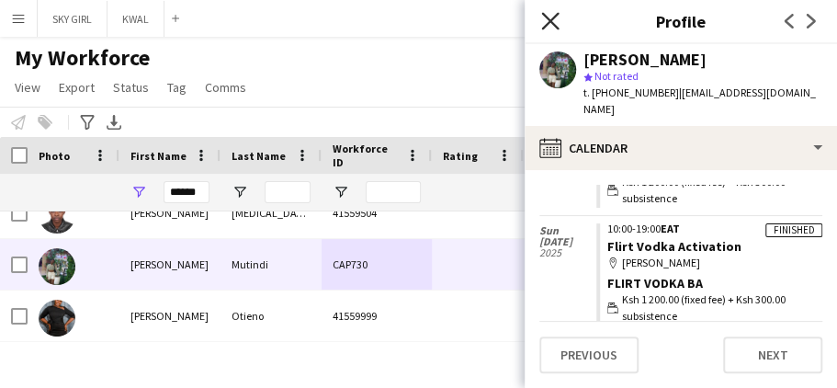
click at [551, 19] on icon at bounding box center [549, 20] width 17 height 17
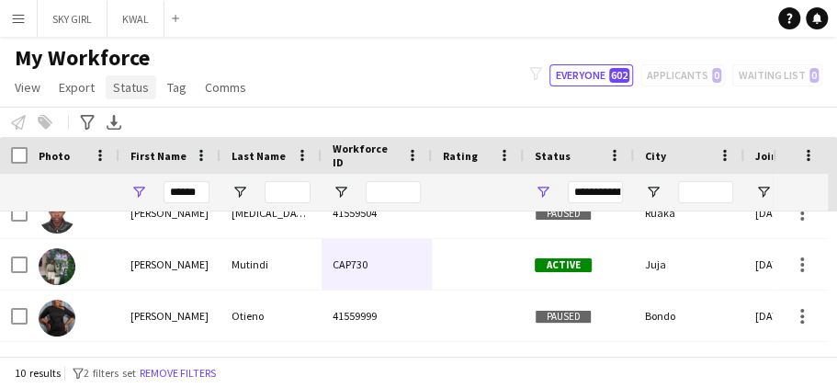
click at [141, 86] on span "Status" at bounding box center [131, 87] width 36 height 17
click at [17, 19] on app-icon "Menu" at bounding box center [18, 18] width 15 height 15
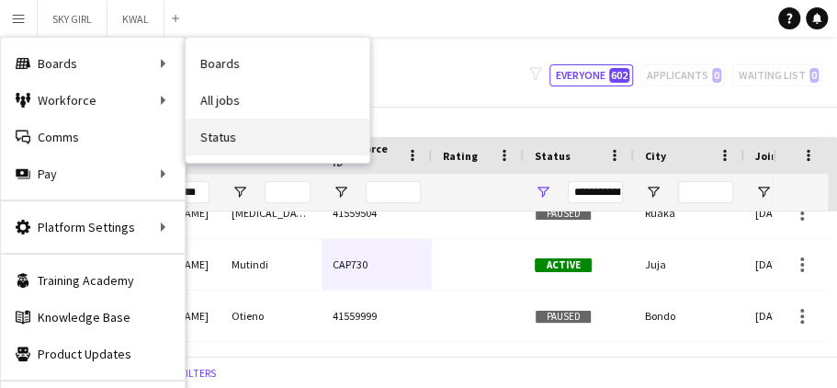
click at [224, 134] on link "Status" at bounding box center [278, 136] width 184 height 37
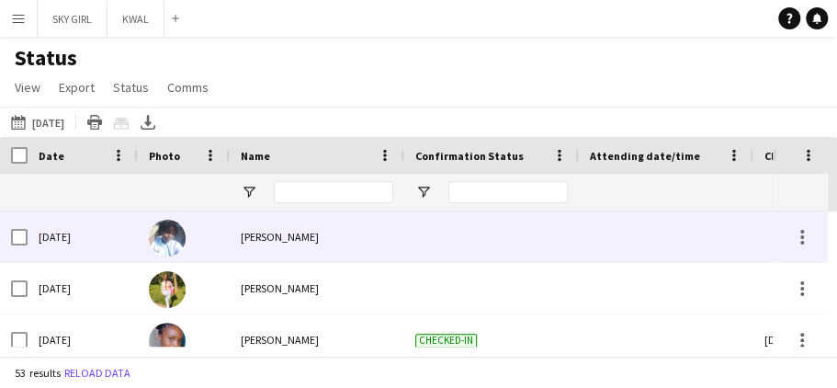
drag, startPoint x: 45, startPoint y: 236, endPoint x: 48, endPoint y: 255, distance: 19.5
click at [48, 257] on div "[DATE]" at bounding box center [83, 236] width 110 height 51
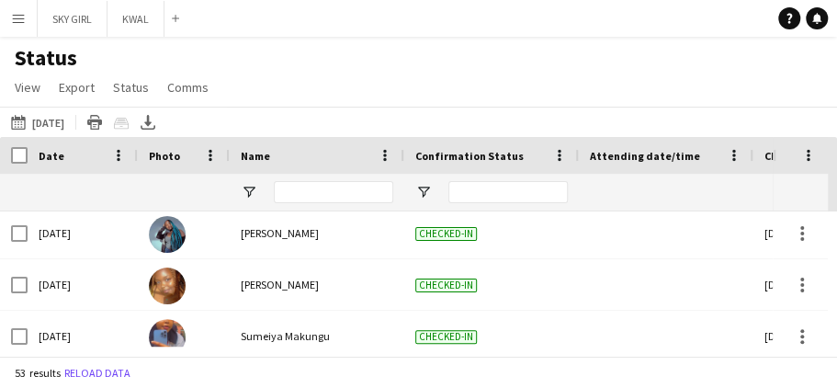
scroll to position [127, 0]
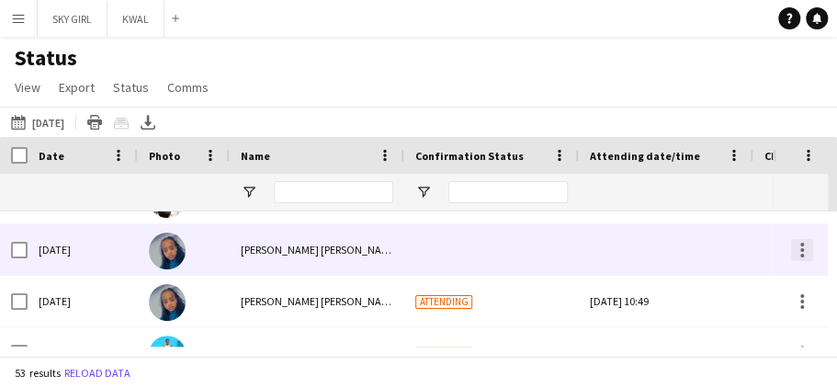
click at [800, 246] on div at bounding box center [802, 250] width 22 height 22
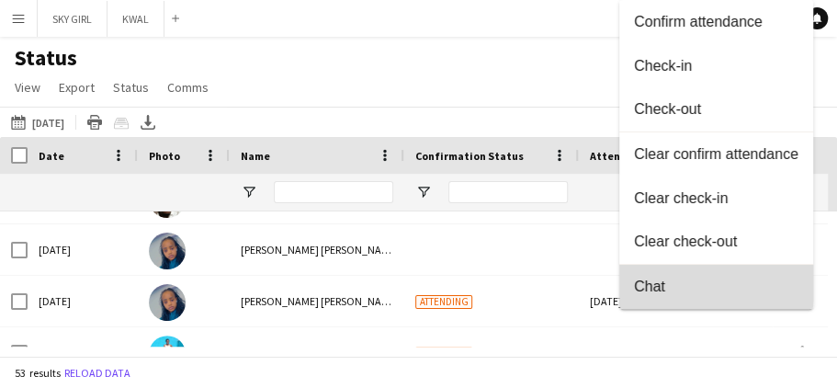
click at [647, 282] on span "Chat" at bounding box center [716, 286] width 164 height 17
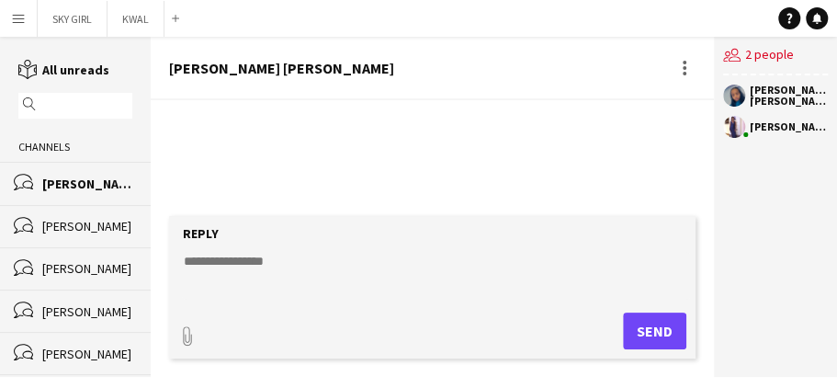
click at [80, 222] on div "[PERSON_NAME]" at bounding box center [87, 226] width 90 height 17
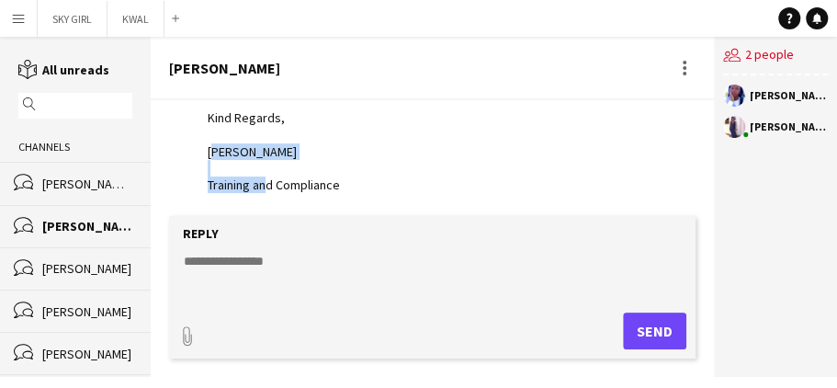
drag, startPoint x: 713, startPoint y: 205, endPoint x: 707, endPoint y: 152, distance: 52.6
click at [707, 152] on div "[DATE] [PERSON_NAME] 16:46 · Seen by 2 people Good evening, Accept the Job sent…" at bounding box center [432, 158] width 563 height 116
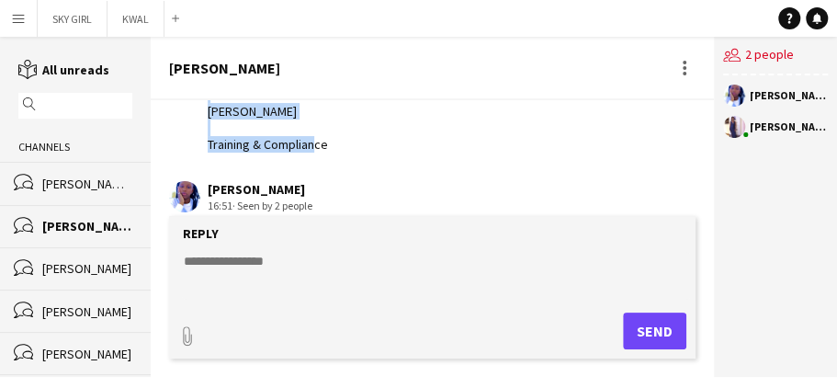
drag, startPoint x: 209, startPoint y: 140, endPoint x: 335, endPoint y: 160, distance: 127.4
click at [335, 160] on app-chat-message "[PERSON_NAME] 16:46 · Seen by 2 people Good evening, Accept the Job sent to you…" at bounding box center [432, 61] width 563 height 202
copy div "Good evening, Accept the Job sent to you on LiveForce Regards, [PERSON_NAME] Tr…"
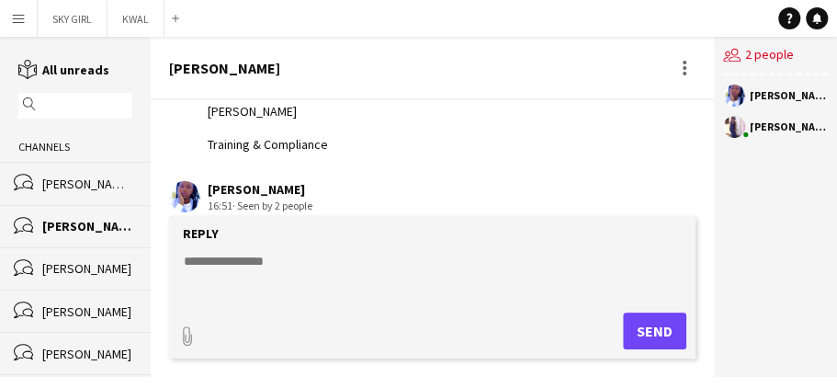
click at [107, 186] on div "[PERSON_NAME] [PERSON_NAME]" at bounding box center [87, 183] width 90 height 17
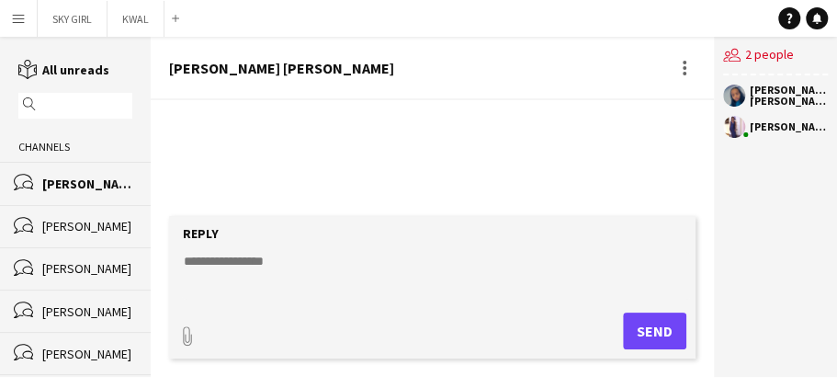
click at [221, 125] on div "No messages" at bounding box center [432, 164] width 563 height 129
click at [195, 116] on div "No messages" at bounding box center [432, 164] width 563 height 129
drag, startPoint x: 195, startPoint y: 116, endPoint x: 165, endPoint y: 158, distance: 51.5
click at [165, 156] on div "No messages" at bounding box center [432, 164] width 563 height 129
paste textarea "**********"
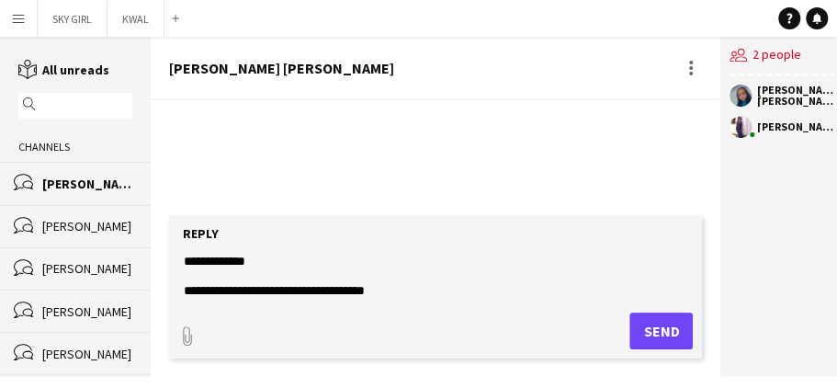
click at [257, 260] on textarea "**********" at bounding box center [435, 276] width 507 height 48
click at [413, 286] on textarea "**********" at bounding box center [435, 276] width 507 height 48
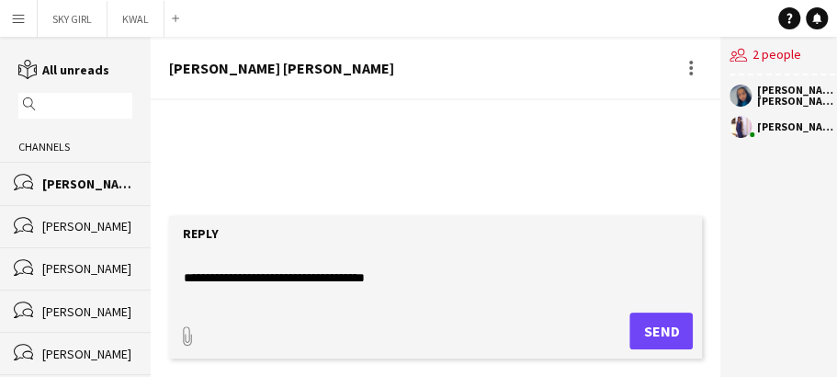
scroll to position [28, 0]
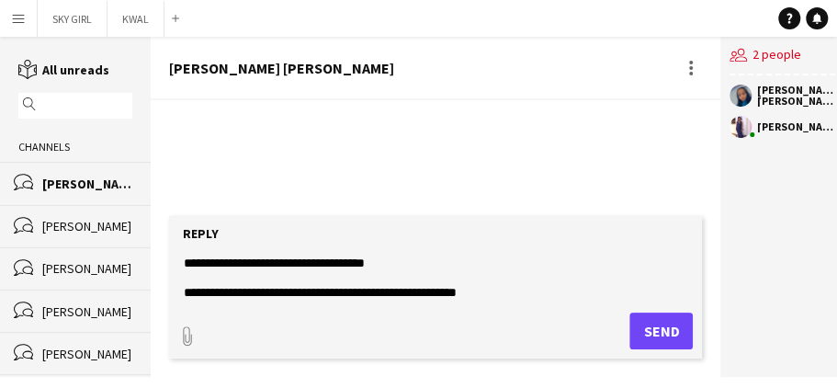
drag, startPoint x: 307, startPoint y: 292, endPoint x: 316, endPoint y: 306, distance: 16.6
click at [316, 306] on form "**********" at bounding box center [435, 287] width 533 height 142
click at [520, 293] on textarea "**********" at bounding box center [435, 276] width 507 height 48
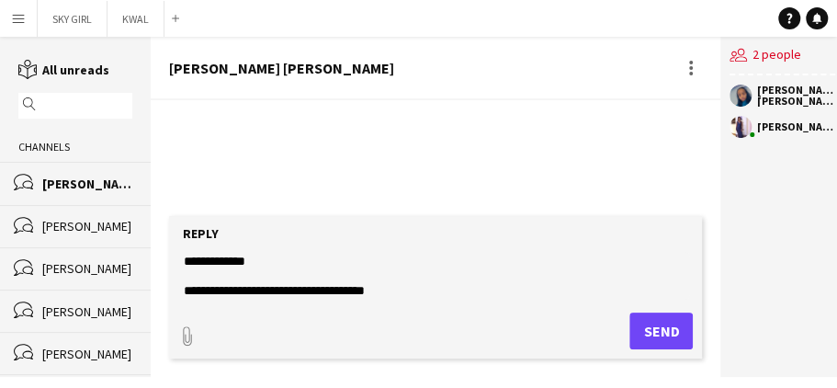
scroll to position [118, 0]
type textarea "**********"
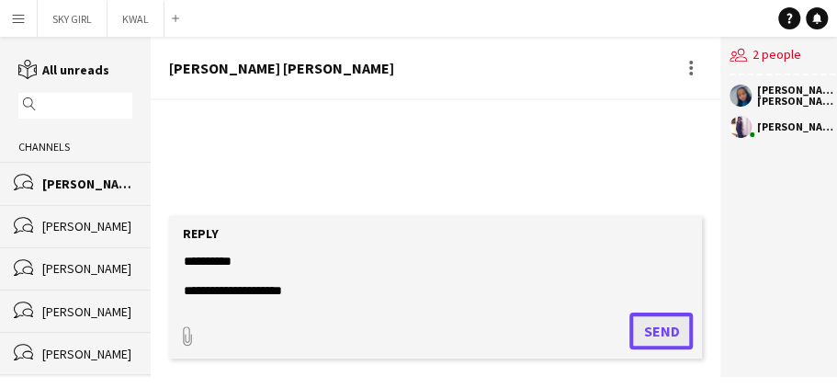
click at [644, 325] on button "Send" at bounding box center [660, 330] width 63 height 37
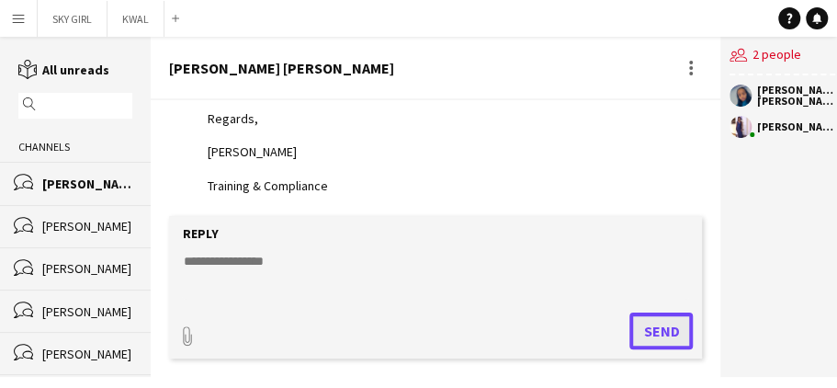
scroll to position [189, 0]
click at [20, 22] on app-icon "Menu" at bounding box center [18, 18] width 15 height 15
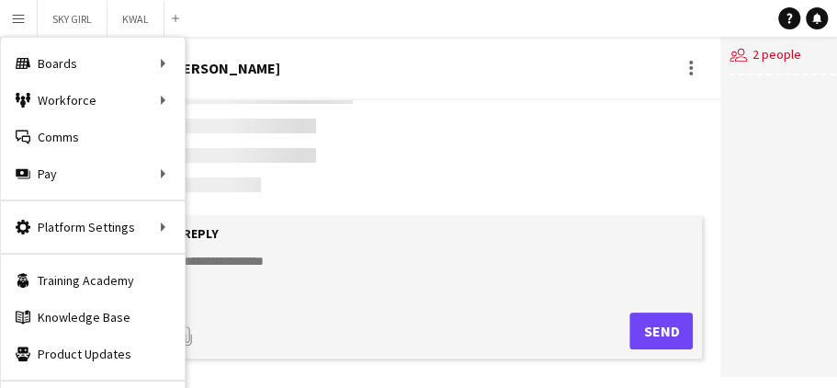
scroll to position [512, 0]
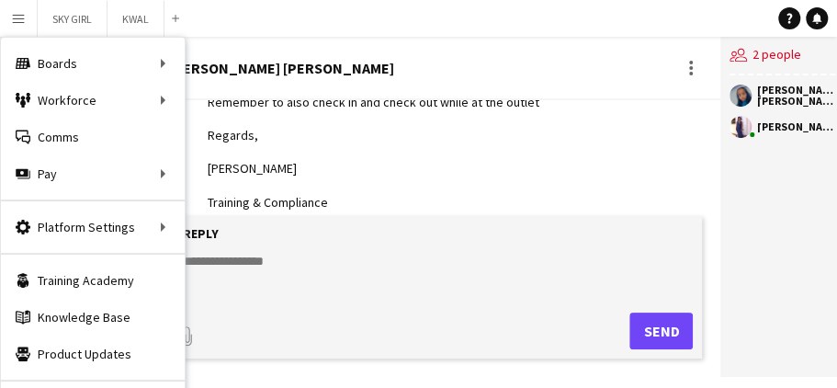
scroll to position [189, 0]
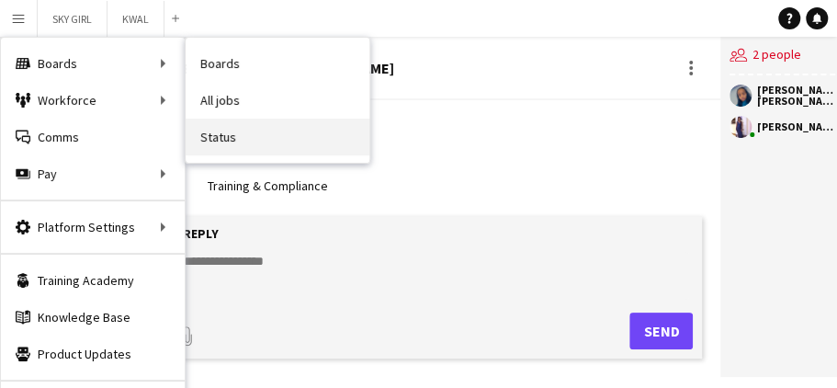
click at [217, 134] on link "Status" at bounding box center [278, 136] width 184 height 37
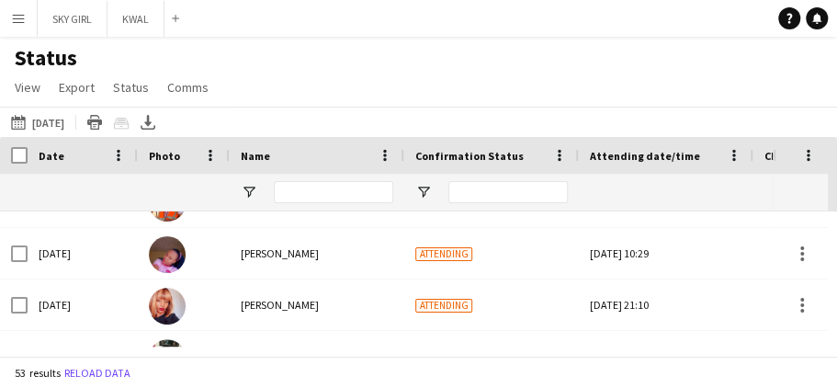
scroll to position [478, 0]
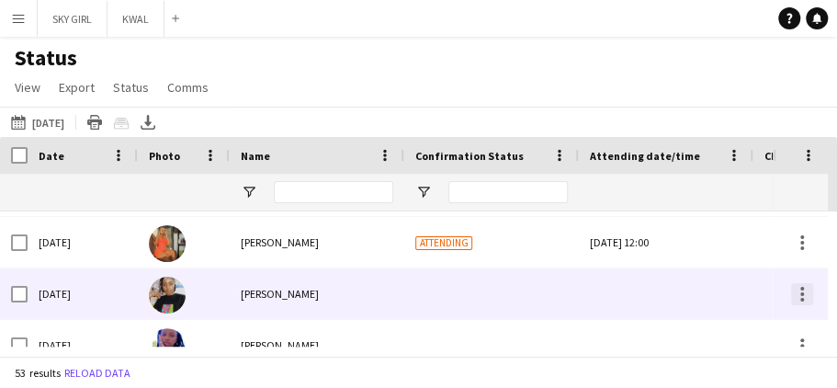
click at [801, 292] on div at bounding box center [802, 294] width 4 height 4
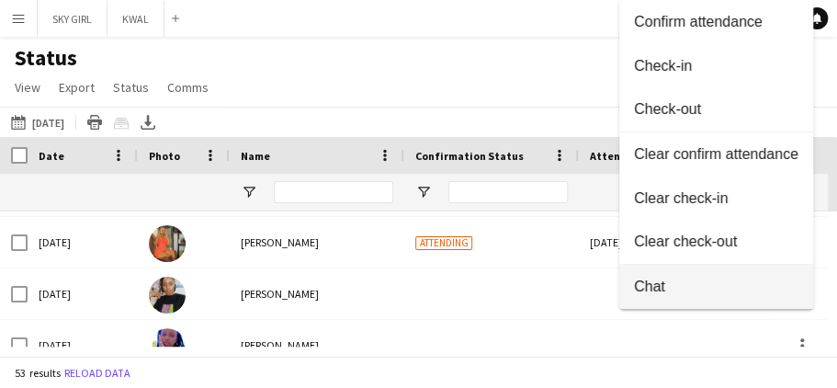
click at [647, 284] on span "Chat" at bounding box center [716, 286] width 164 height 17
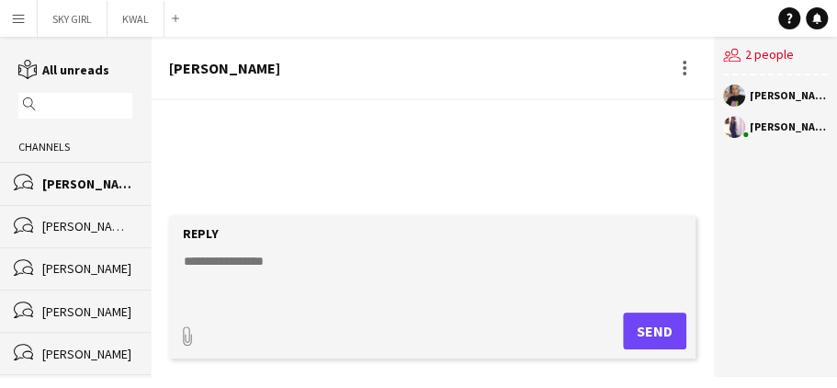
click at [96, 226] on div "[PERSON_NAME] [PERSON_NAME]" at bounding box center [87, 226] width 90 height 17
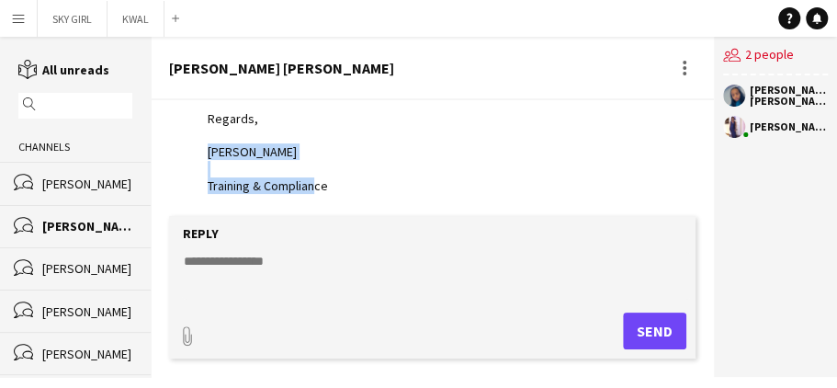
drag, startPoint x: 707, startPoint y: 186, endPoint x: 708, endPoint y: 140, distance: 45.9
click at [709, 140] on div "[DATE] [PERSON_NAME] 10:53 · Seen by 1 person Good morning, Accept the Job sent…" at bounding box center [432, 158] width 563 height 116
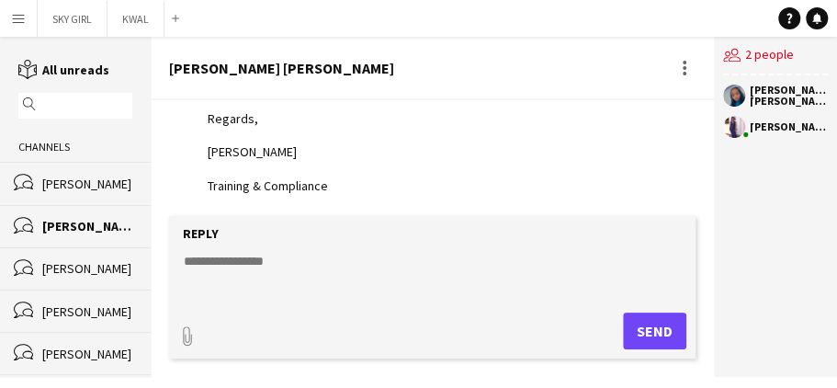
click at [746, 169] on div "users2 2 people [PERSON_NAME] [PERSON_NAME] [PERSON_NAME]" at bounding box center [775, 207] width 123 height 340
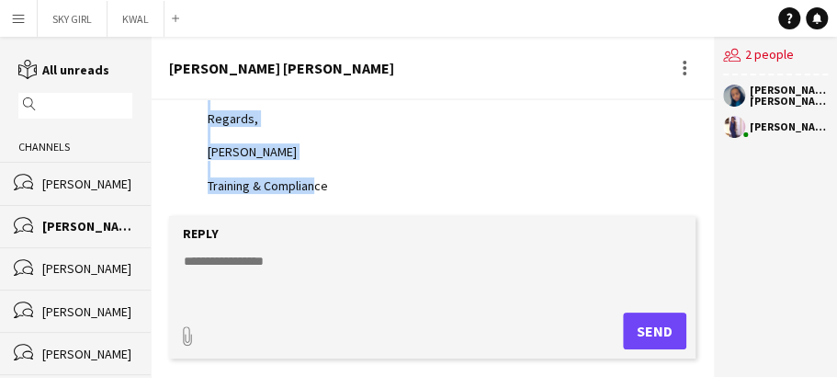
drag, startPoint x: 211, startPoint y: 154, endPoint x: 347, endPoint y: 174, distance: 137.4
click at [379, 190] on div "Good morning, Accept the Job sent to you on LiveForce Remember to also check in…" at bounding box center [374, 102] width 332 height 184
copy div "Good morning, Accept the Job sent to you on LiveForce Remember to also check in…"
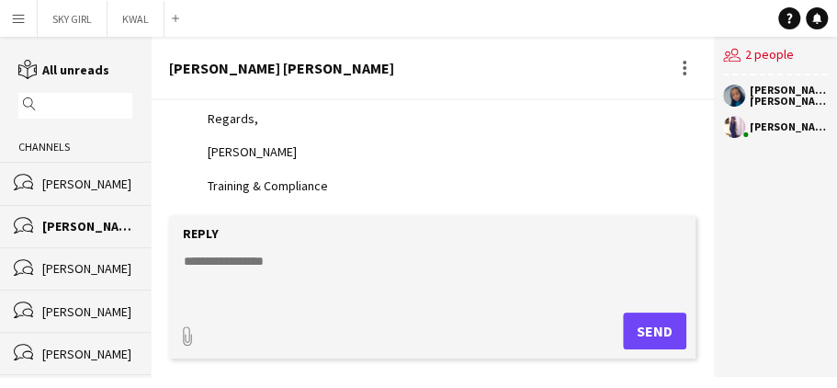
click at [106, 178] on div "[PERSON_NAME]" at bounding box center [87, 183] width 90 height 17
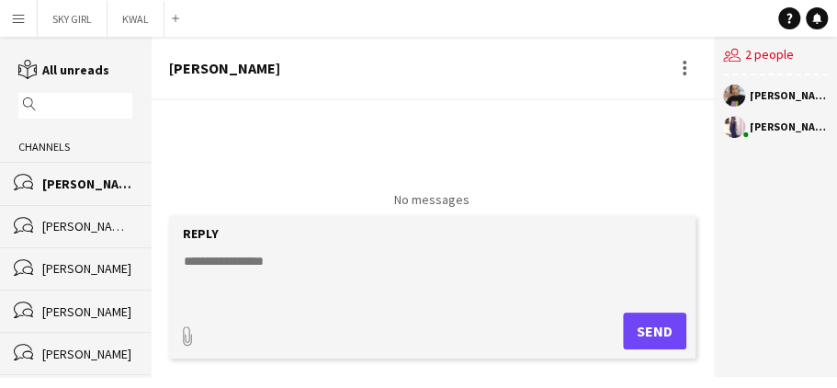
paste textarea "**********"
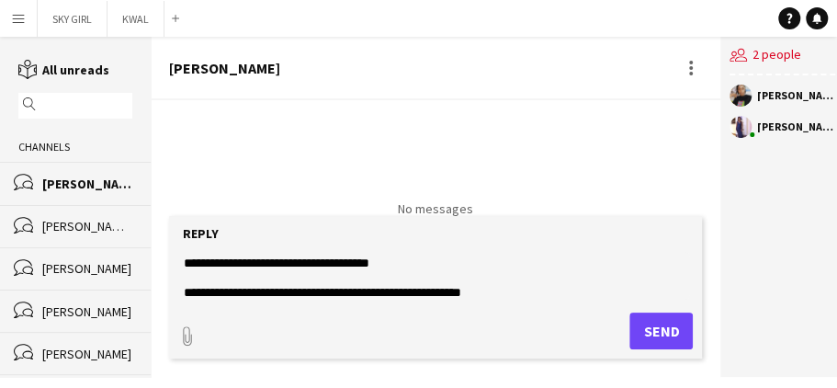
scroll to position [15, 0]
type textarea "**********"
click at [645, 331] on button "Send" at bounding box center [660, 330] width 63 height 37
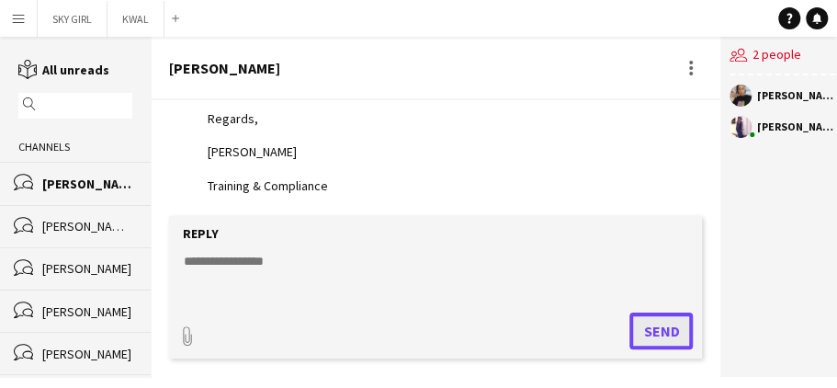
scroll to position [189, 0]
click at [27, 16] on button "Menu" at bounding box center [18, 18] width 37 height 37
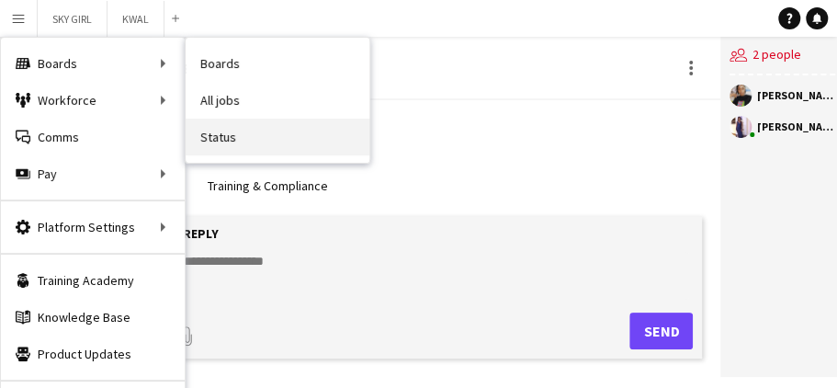
click at [221, 132] on link "Status" at bounding box center [278, 136] width 184 height 37
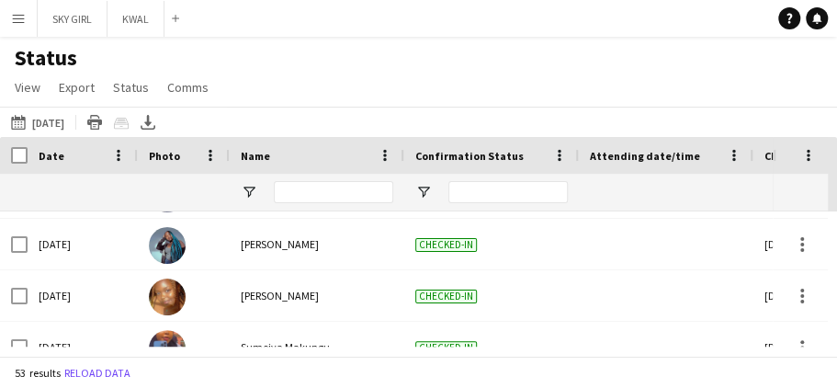
scroll to position [160, 0]
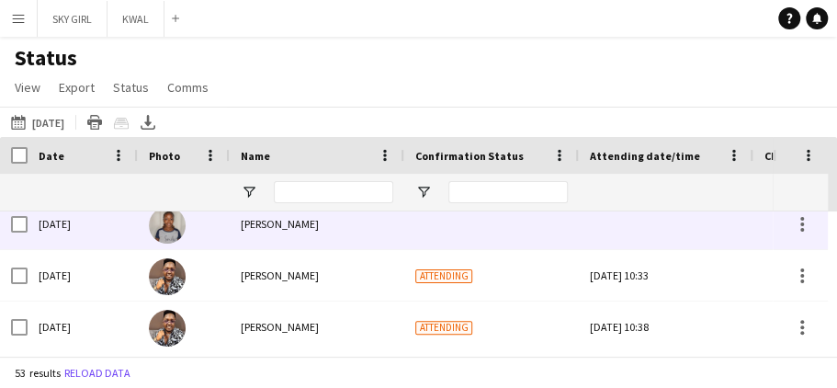
click at [310, 224] on span "[PERSON_NAME]" at bounding box center [280, 224] width 78 height 14
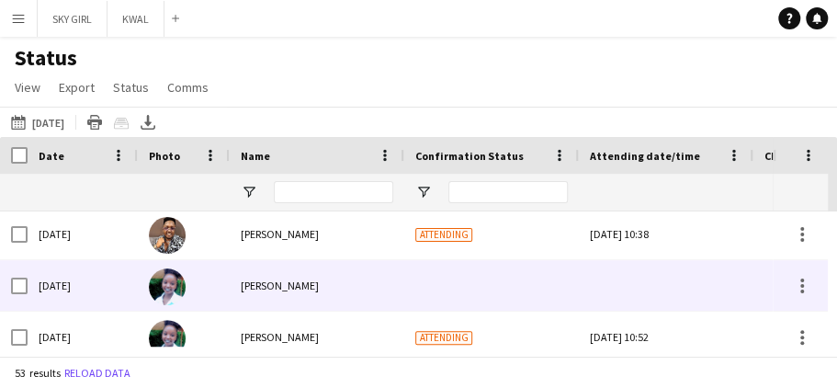
click at [303, 287] on div "[PERSON_NAME]" at bounding box center [317, 285] width 174 height 51
click at [796, 285] on div at bounding box center [802, 286] width 22 height 22
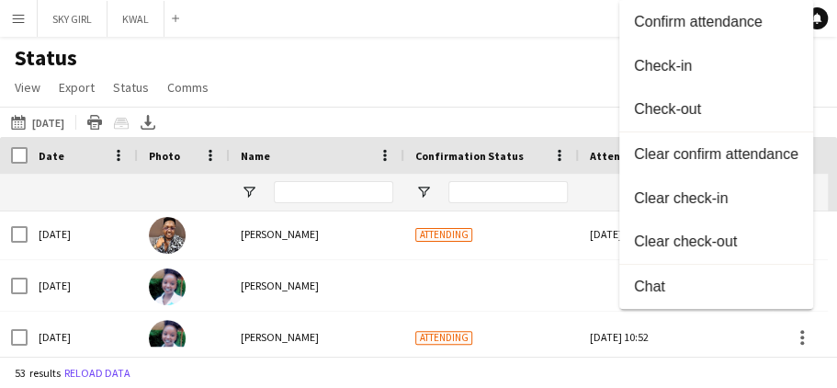
click at [527, 230] on div at bounding box center [418, 194] width 837 height 388
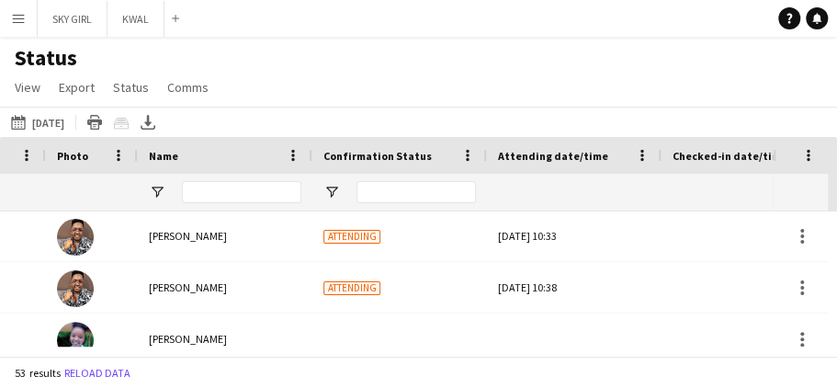
scroll to position [0, 129]
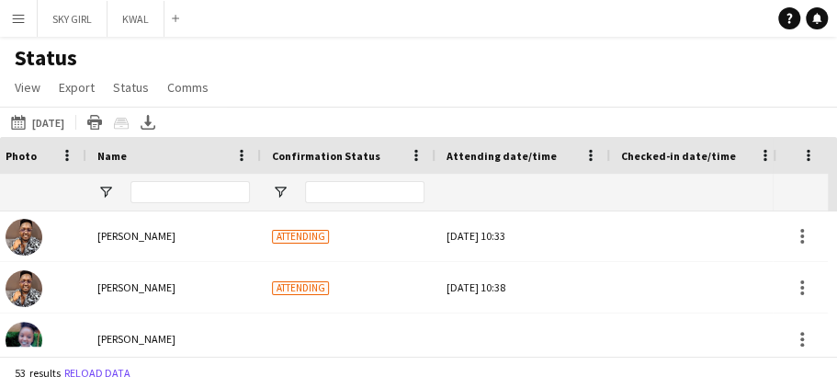
click at [24, 22] on app-icon "Menu" at bounding box center [18, 18] width 15 height 15
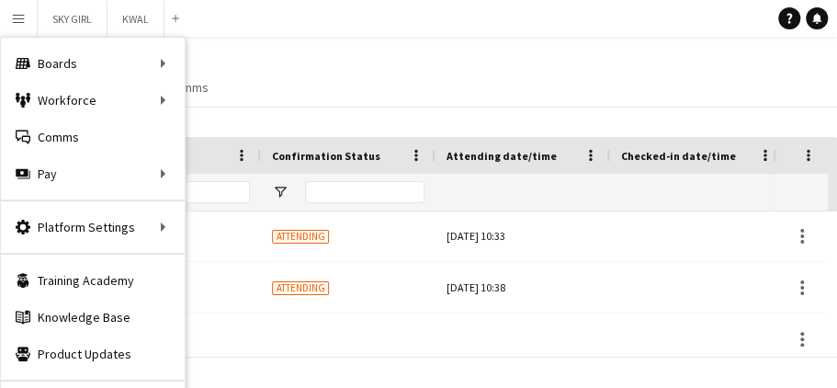
click at [400, 59] on div "Status View Views Default view New view Update view Delete view Edit name Custo…" at bounding box center [418, 75] width 837 height 62
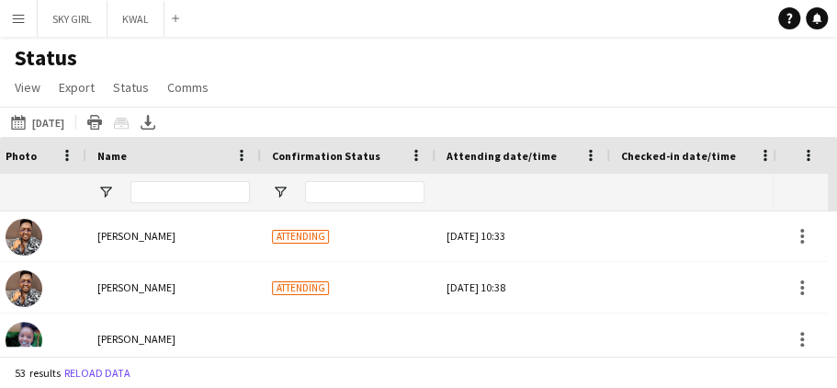
click at [18, 21] on app-icon "Menu" at bounding box center [18, 18] width 15 height 15
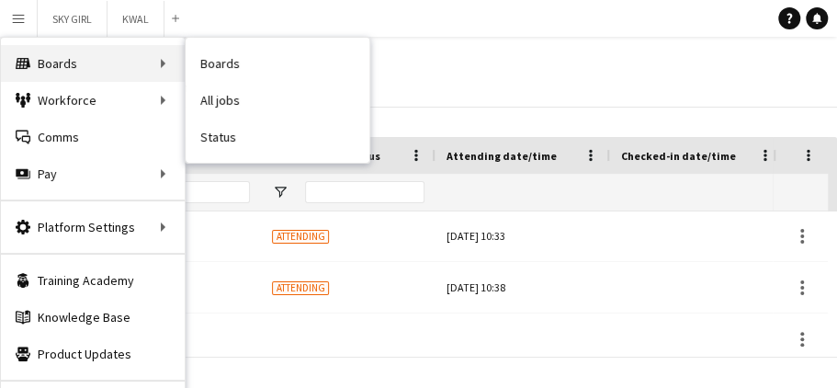
click at [66, 62] on div "Boards Boards" at bounding box center [93, 63] width 184 height 37
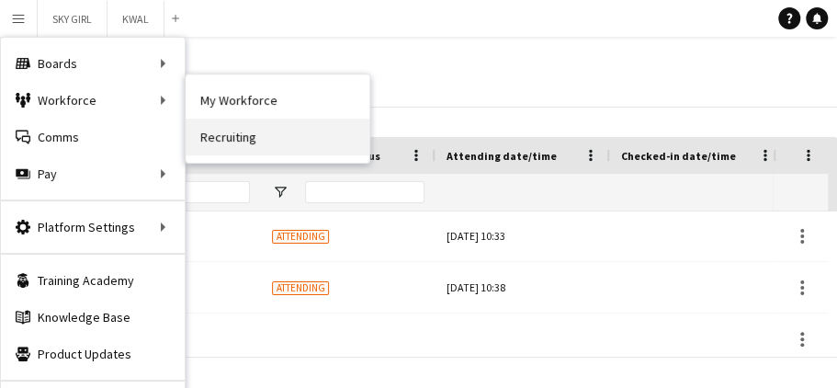
click at [228, 136] on link "Recruiting" at bounding box center [278, 136] width 184 height 37
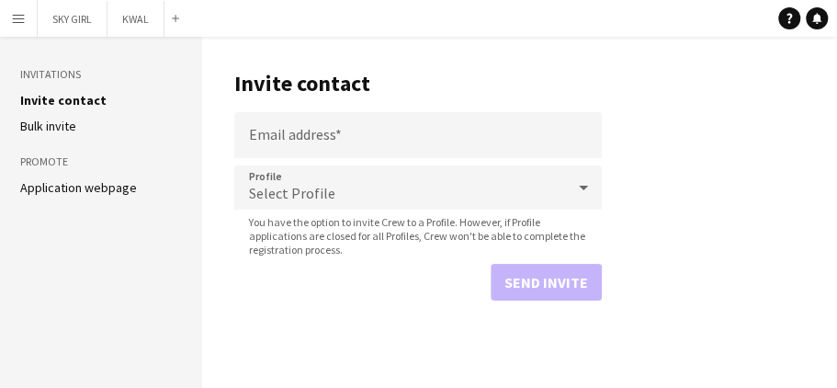
click at [28, 18] on button "Menu" at bounding box center [18, 18] width 37 height 37
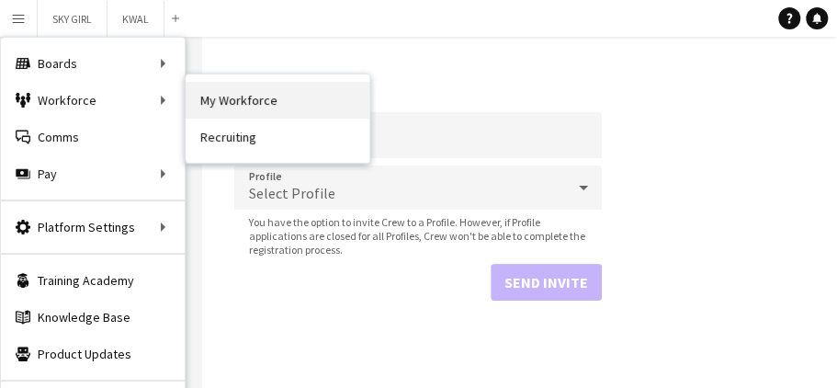
click at [223, 96] on link "My Workforce" at bounding box center [278, 100] width 184 height 37
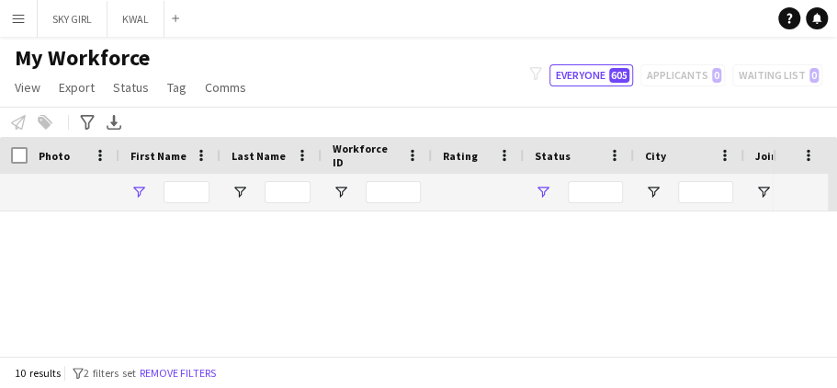
type input "******"
type input "**********"
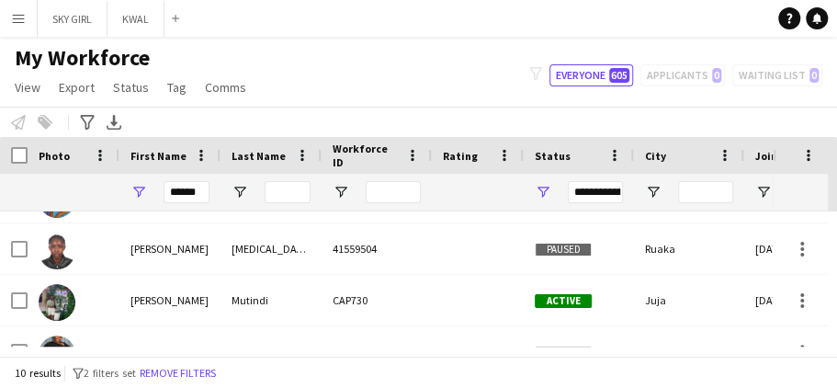
scroll to position [251, 0]
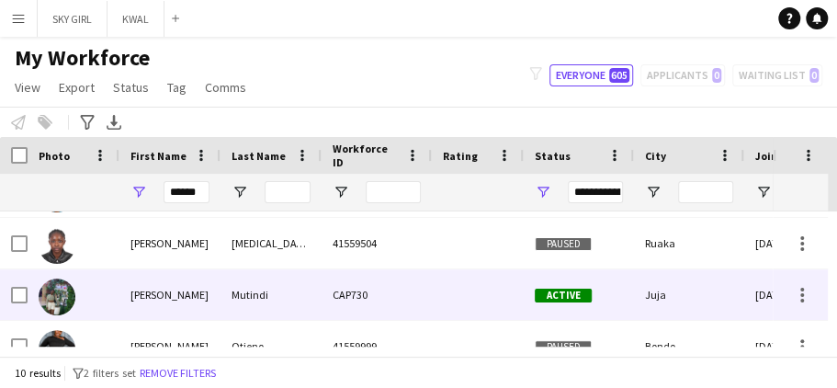
click at [401, 299] on div "CAP730" at bounding box center [376, 294] width 110 height 51
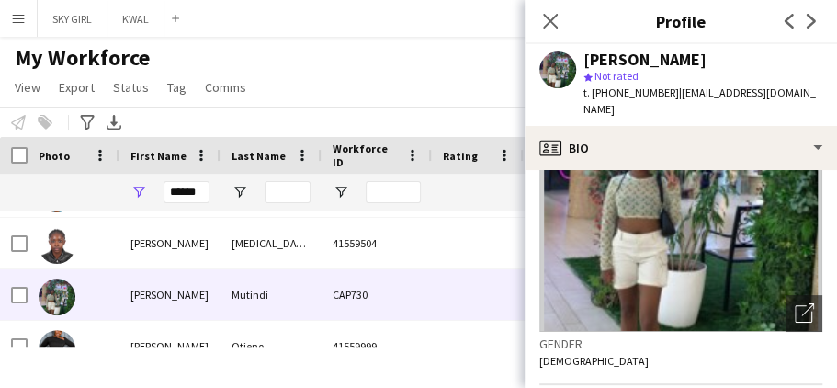
scroll to position [861, 0]
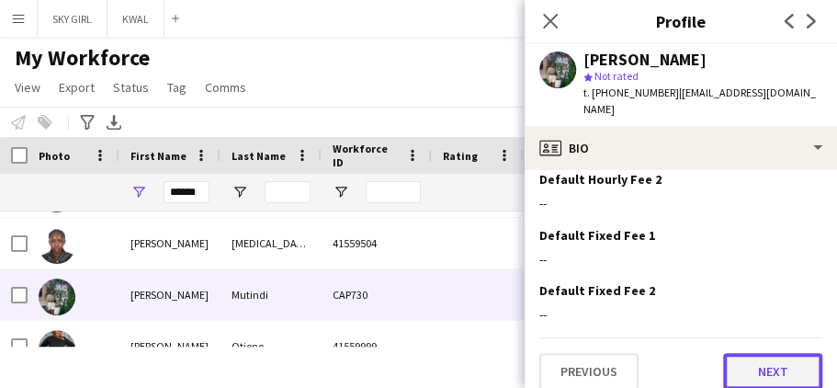
click at [748, 356] on button "Next" at bounding box center [772, 371] width 99 height 37
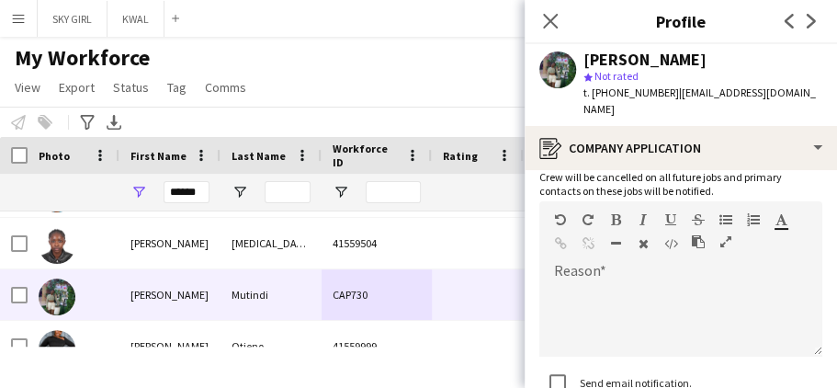
scroll to position [270, 0]
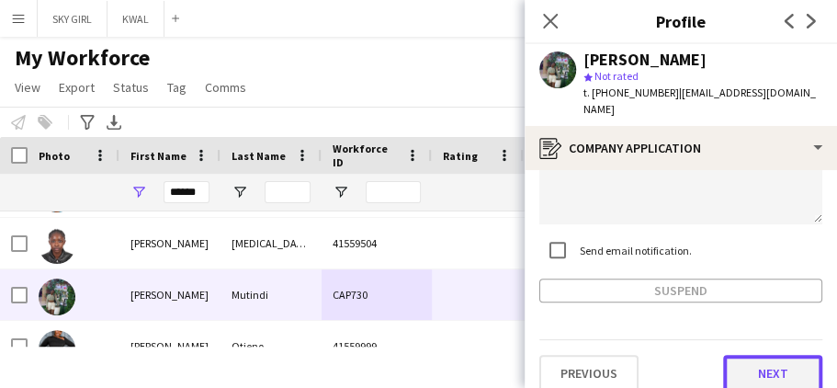
click at [738, 355] on button "Next" at bounding box center [772, 373] width 99 height 37
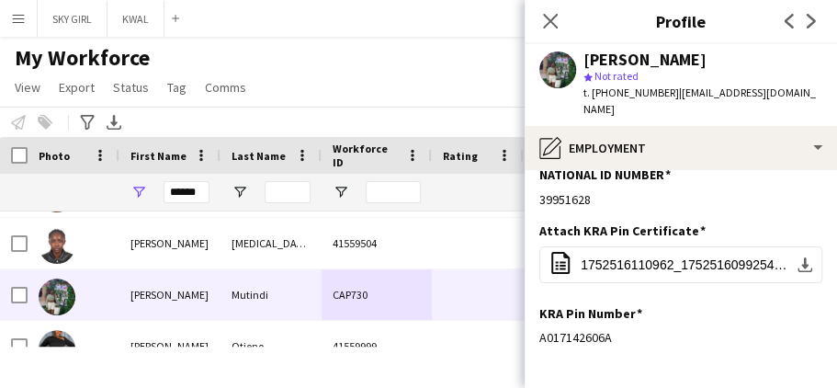
scroll to position [187, 0]
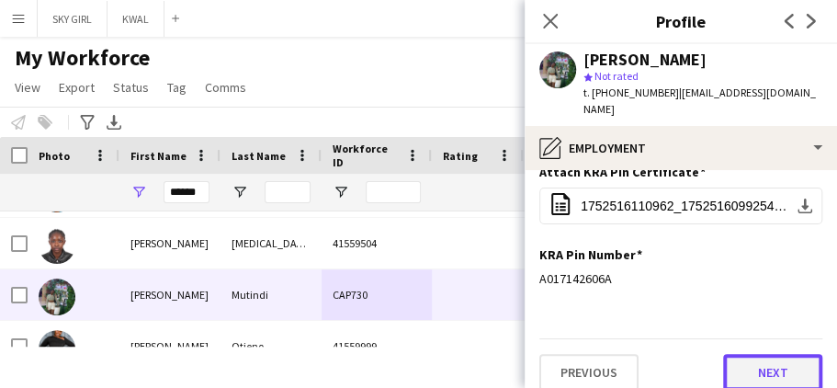
click at [729, 354] on button "Next" at bounding box center [772, 372] width 99 height 37
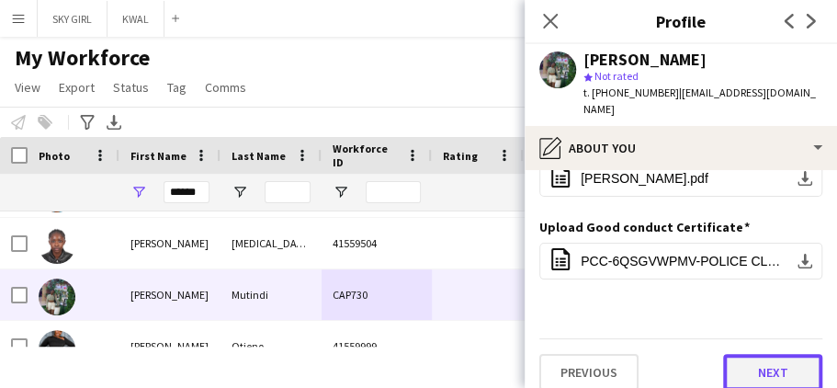
click at [733, 354] on button "Next" at bounding box center [772, 372] width 99 height 37
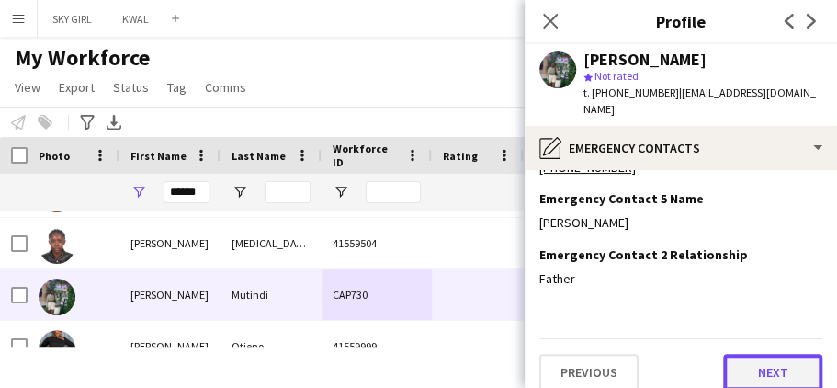
click at [727, 354] on button "Next" at bounding box center [772, 372] width 99 height 37
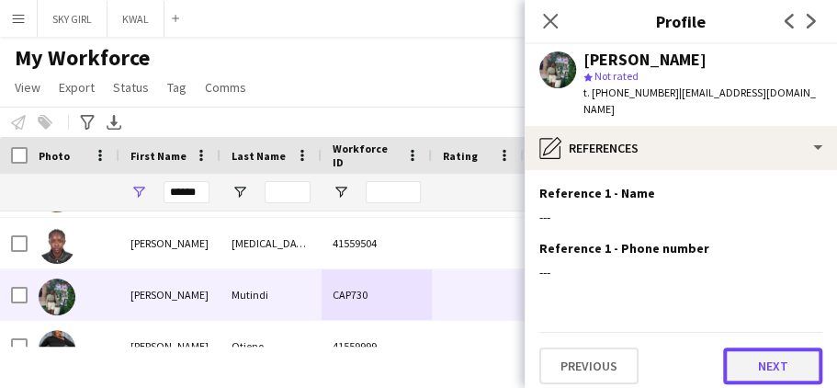
click at [752, 361] on button "Next" at bounding box center [772, 365] width 99 height 37
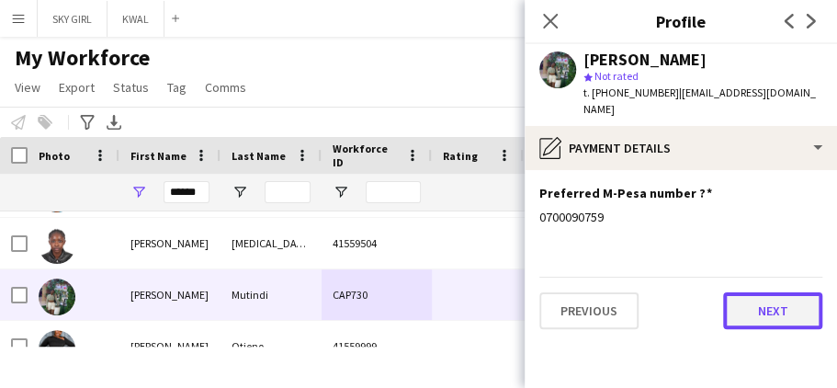
click at [750, 298] on button "Next" at bounding box center [772, 310] width 99 height 37
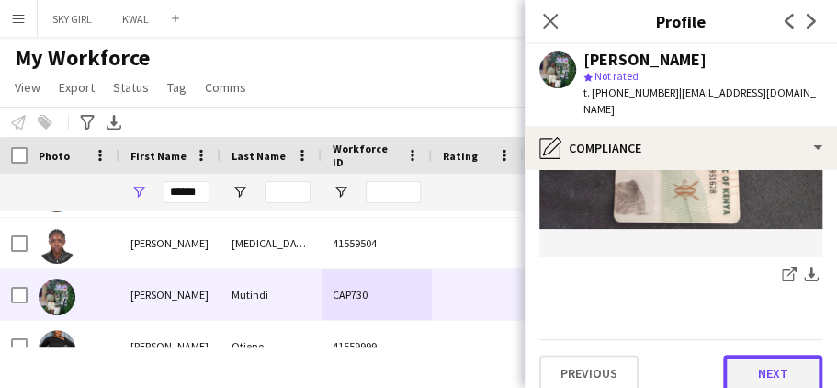
click at [734, 355] on button "Next" at bounding box center [772, 373] width 99 height 37
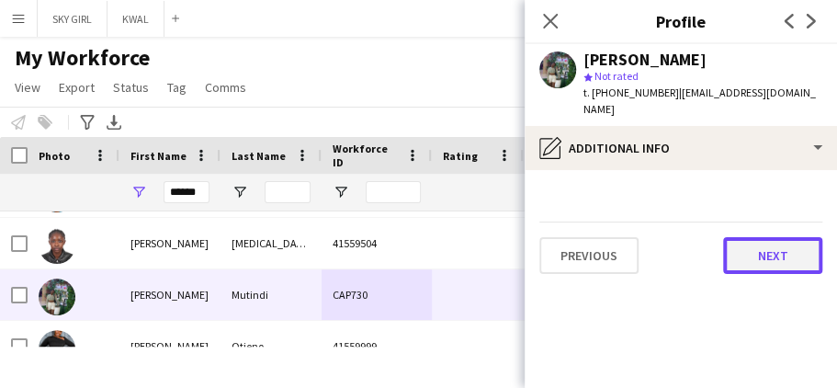
click at [749, 237] on button "Next" at bounding box center [772, 255] width 99 height 37
click at [743, 241] on button "Next" at bounding box center [772, 255] width 99 height 37
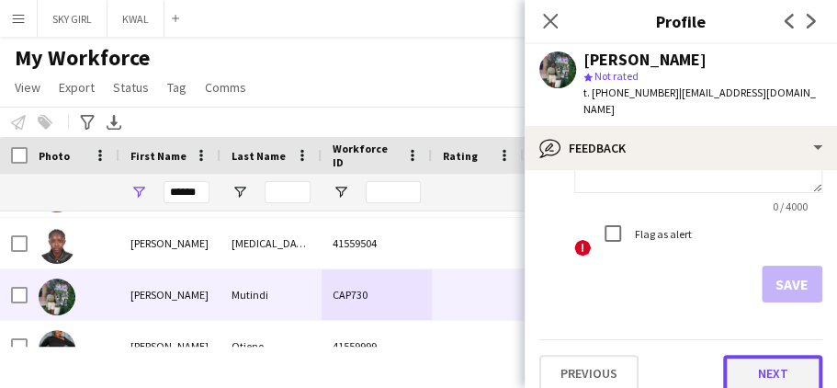
click at [744, 358] on button "Next" at bounding box center [772, 373] width 99 height 37
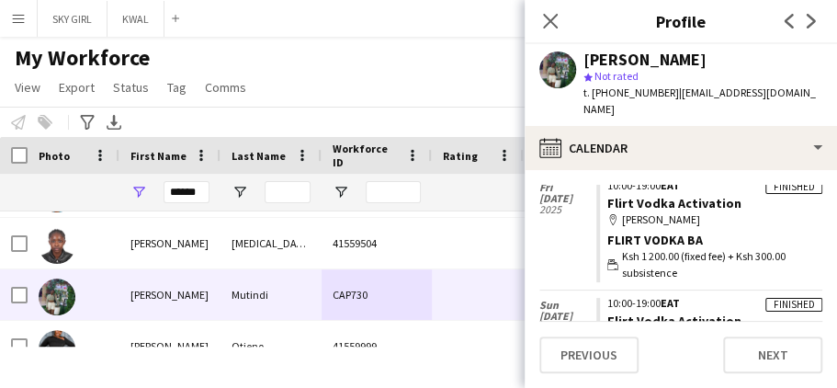
scroll to position [371, 0]
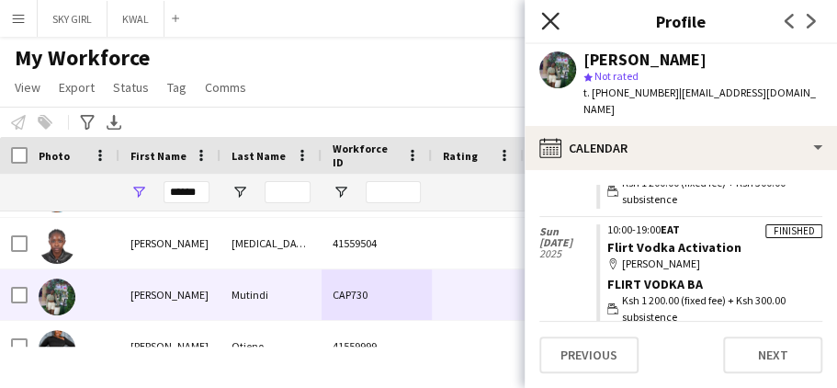
click at [551, 20] on icon at bounding box center [549, 20] width 17 height 17
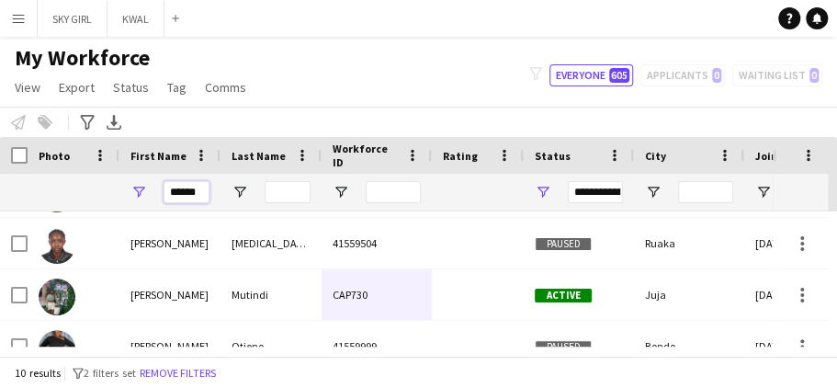
click at [202, 193] on input "******" at bounding box center [186, 192] width 46 height 22
type input "*"
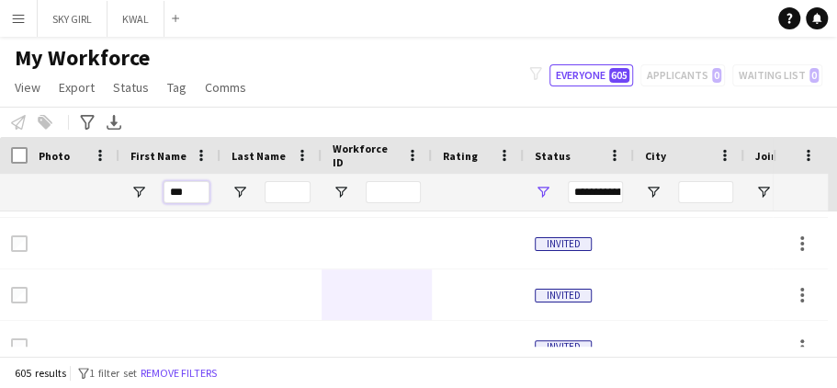
scroll to position [0, 0]
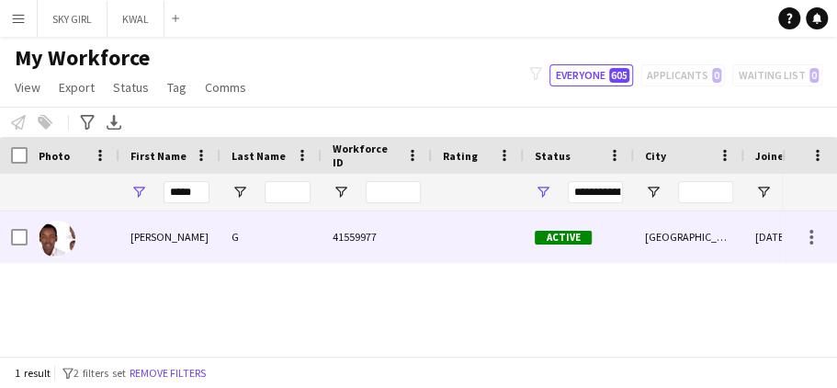
click at [392, 237] on div "41559977" at bounding box center [376, 236] width 110 height 51
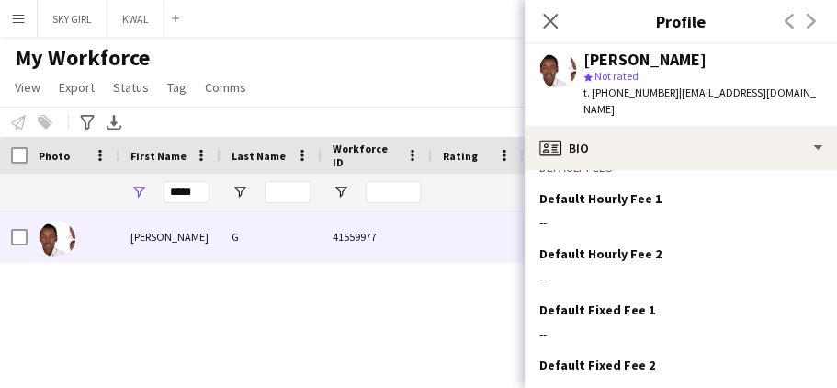
scroll to position [874, 0]
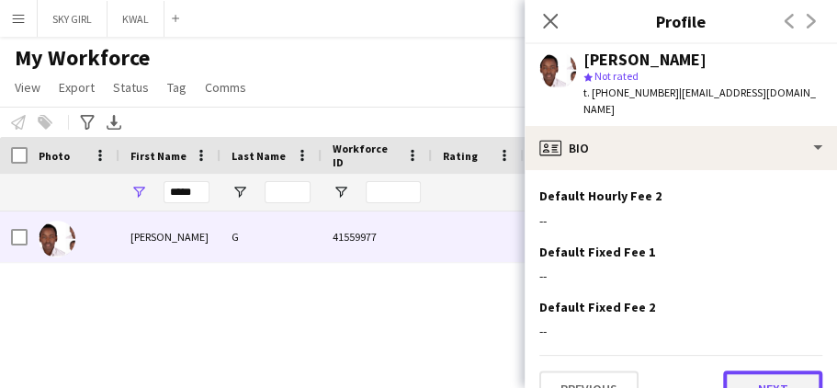
click at [726, 370] on button "Next" at bounding box center [772, 388] width 99 height 37
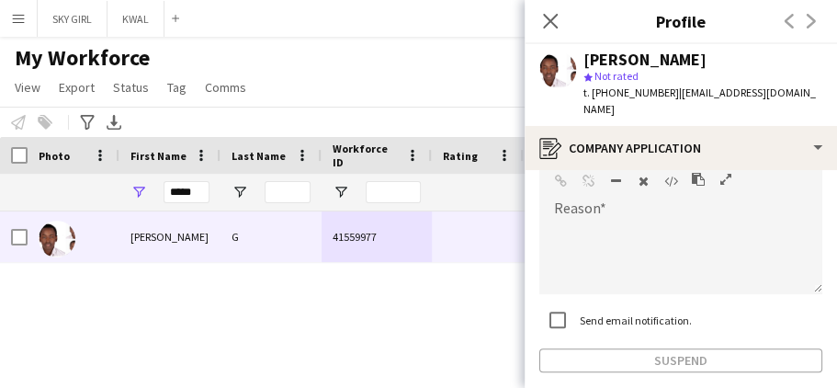
scroll to position [270, 0]
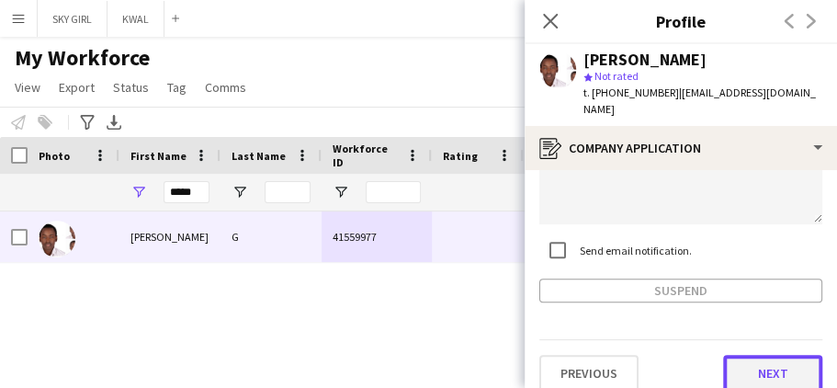
click at [742, 355] on button "Next" at bounding box center [772, 373] width 99 height 37
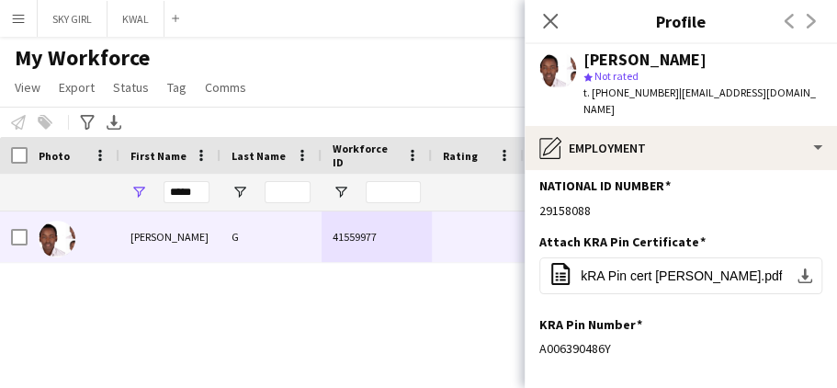
scroll to position [187, 0]
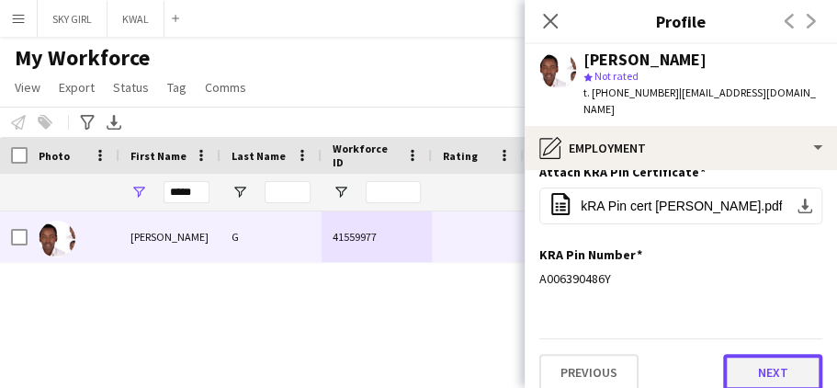
click at [735, 354] on button "Next" at bounding box center [772, 372] width 99 height 37
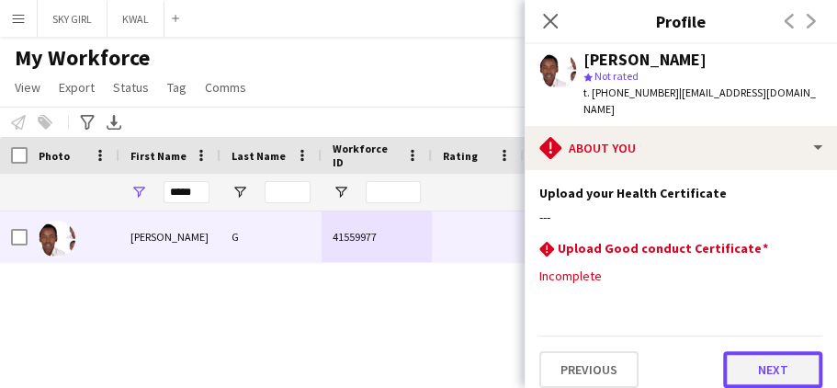
click at [734, 351] on button "Next" at bounding box center [772, 369] width 99 height 37
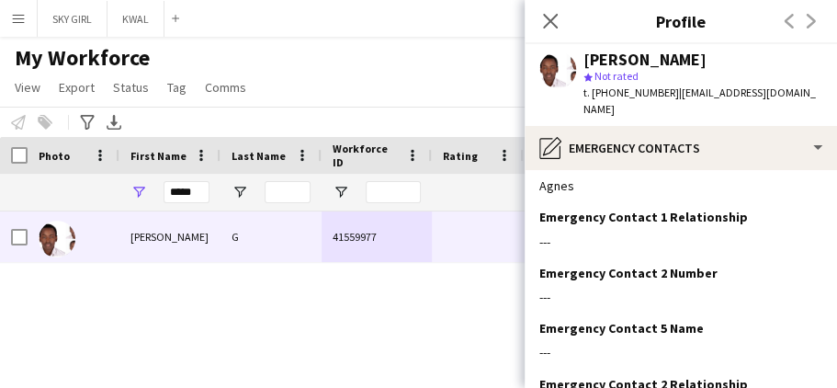
scroll to position [216, 0]
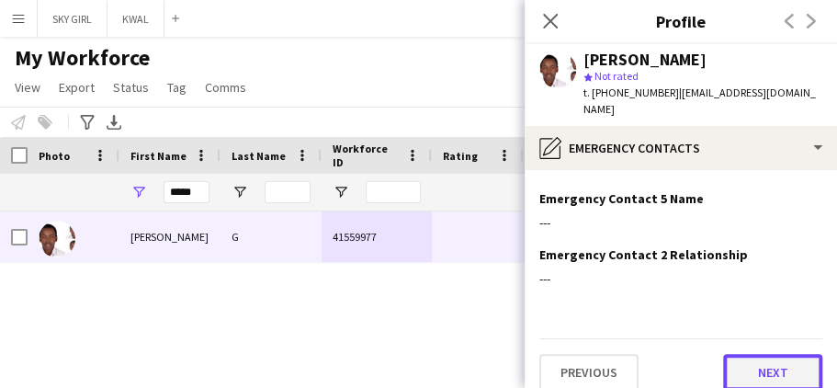
click at [738, 356] on button "Next" at bounding box center [772, 372] width 99 height 37
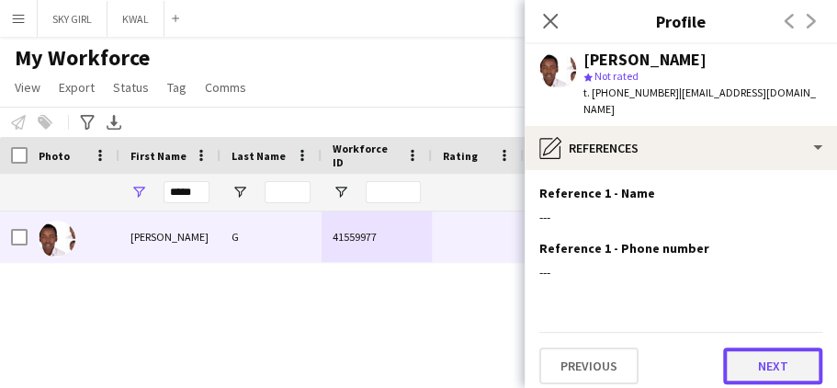
click at [737, 347] on button "Next" at bounding box center [772, 365] width 99 height 37
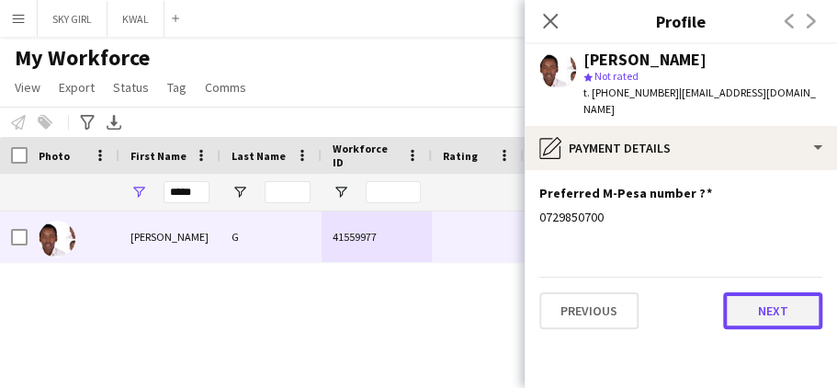
click at [738, 302] on button "Next" at bounding box center [772, 310] width 99 height 37
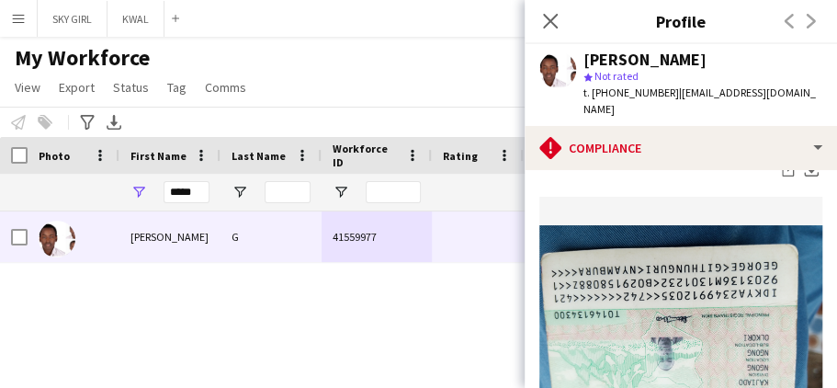
scroll to position [704, 0]
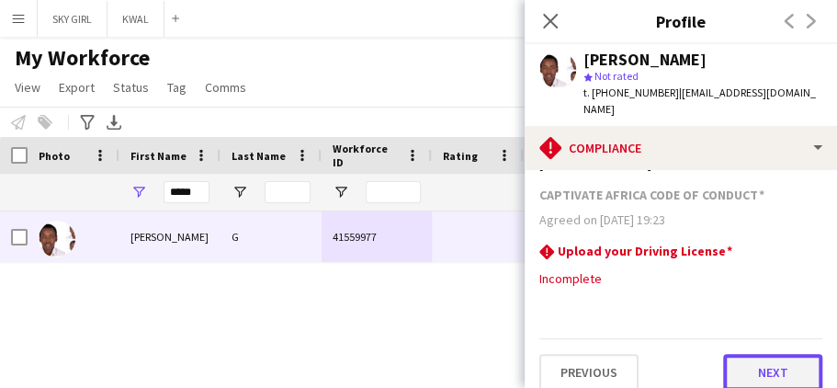
click at [734, 354] on button "Next" at bounding box center [772, 372] width 99 height 37
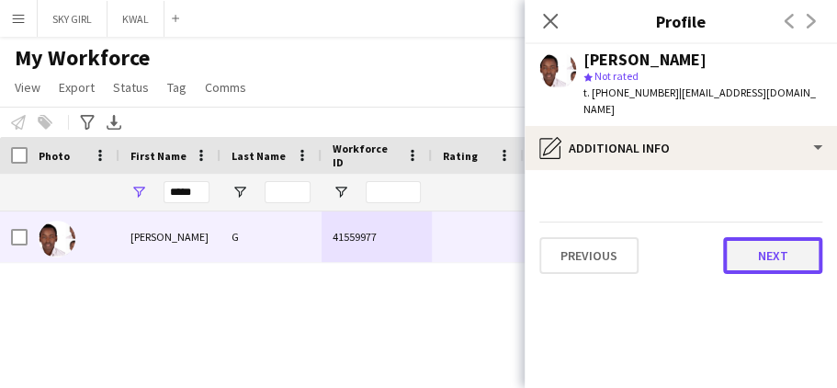
click at [737, 237] on button "Next" at bounding box center [772, 255] width 99 height 37
click at [748, 237] on button "Next" at bounding box center [772, 255] width 99 height 37
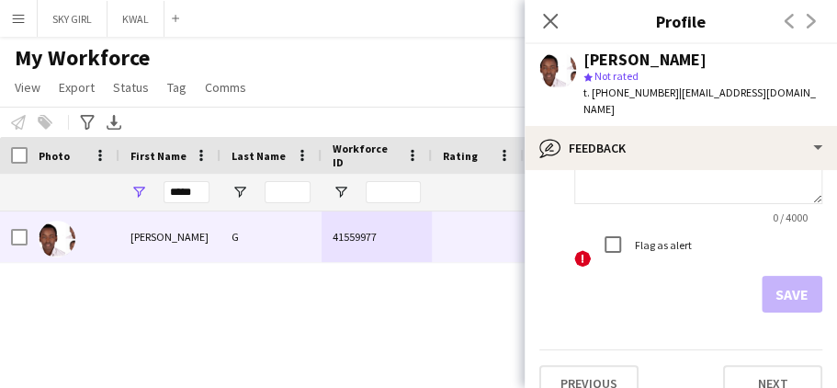
scroll to position [333, 0]
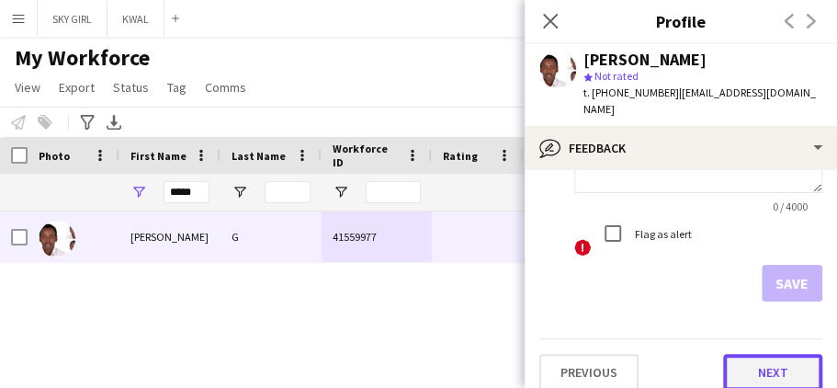
click at [744, 354] on button "Next" at bounding box center [772, 372] width 99 height 37
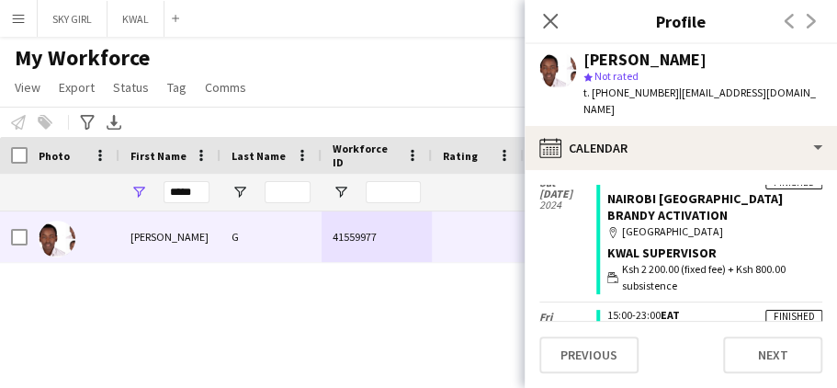
scroll to position [8144, 0]
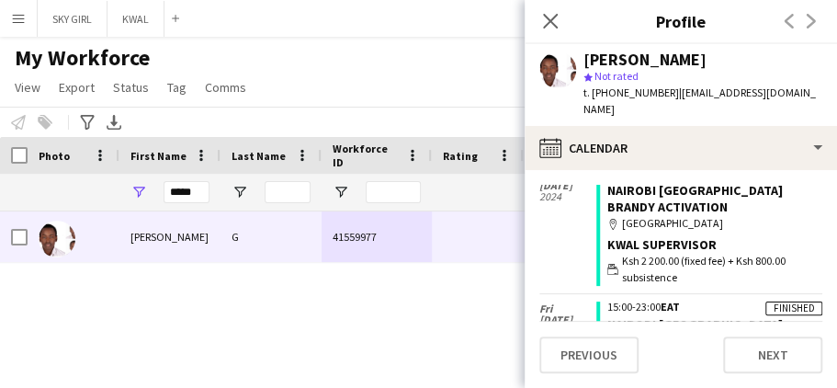
click at [821, 170] on app-calendar-tab "calendar-full Select date [DATE] Confirmed 14:00-00:00 EAT VICEROY ACTIVATION m…" at bounding box center [680, 279] width 312 height 218
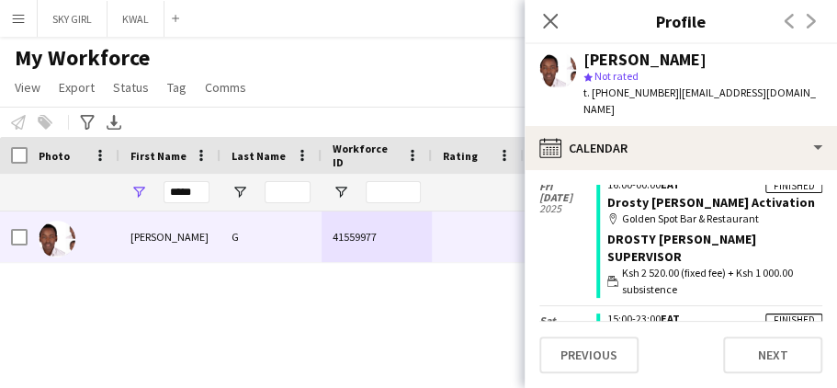
scroll to position [825, 0]
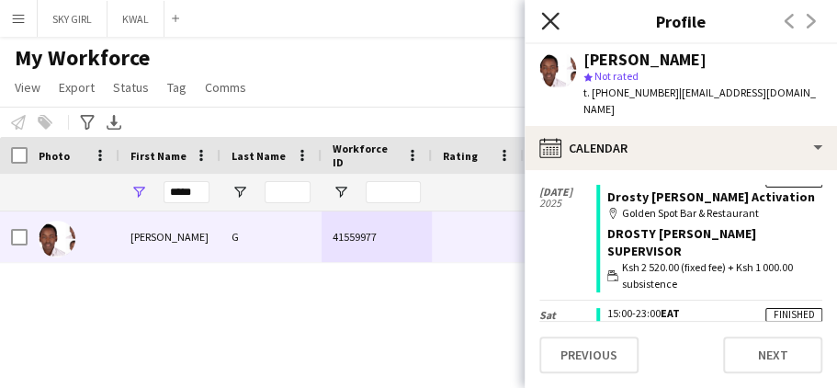
click at [552, 16] on icon "Close pop-in" at bounding box center [549, 20] width 17 height 17
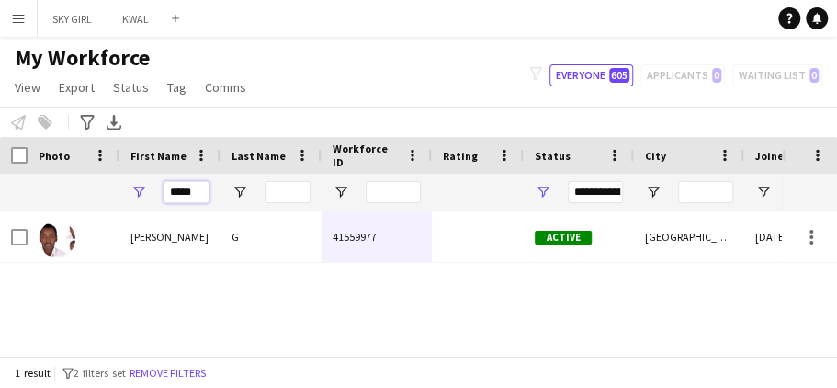
click at [200, 189] on input "*****" at bounding box center [186, 192] width 46 height 22
type input "*"
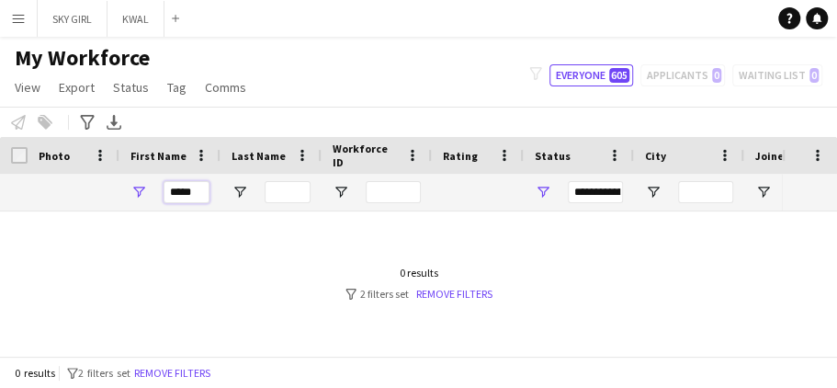
click at [194, 192] on input "****" at bounding box center [186, 192] width 46 height 22
click at [188, 189] on input "****" at bounding box center [186, 192] width 46 height 22
click at [200, 195] on input "****" at bounding box center [186, 192] width 46 height 22
type input "*"
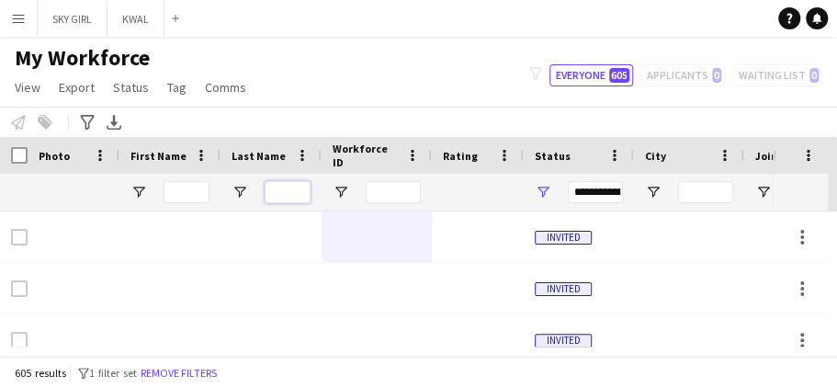
click at [283, 200] on input "Last Name Filter Input" at bounding box center [287, 192] width 46 height 22
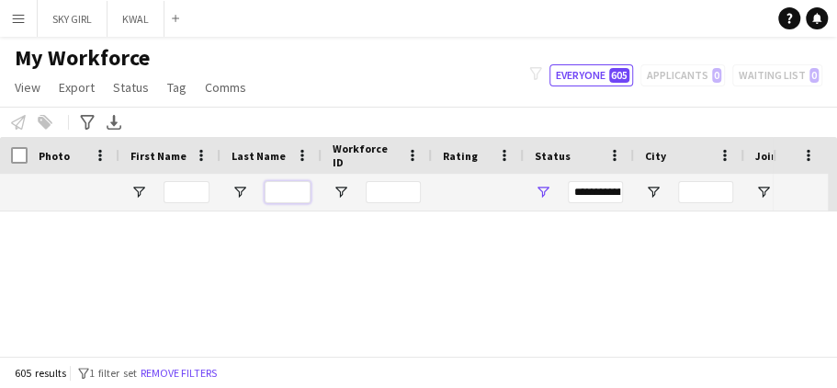
scroll to position [1835, 0]
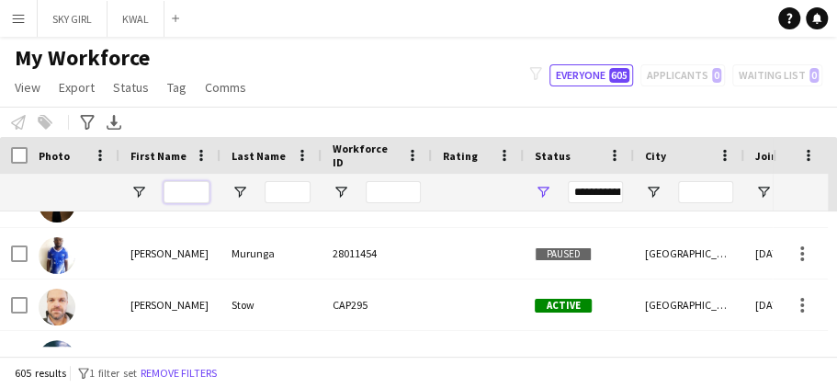
click at [175, 185] on input "First Name Filter Input" at bounding box center [186, 192] width 46 height 22
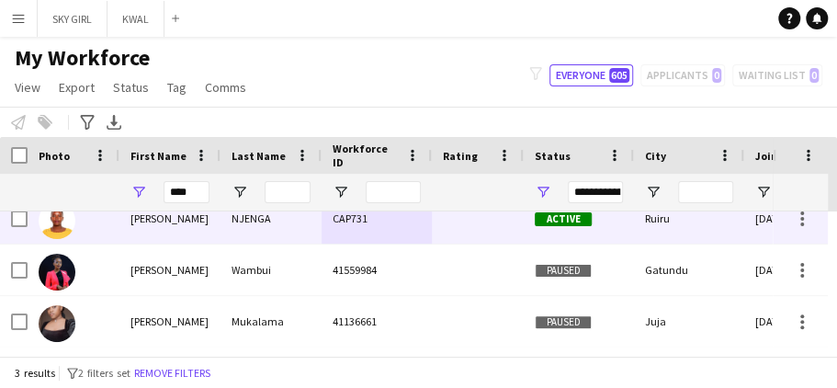
click at [367, 220] on div "CAP731" at bounding box center [376, 218] width 110 height 51
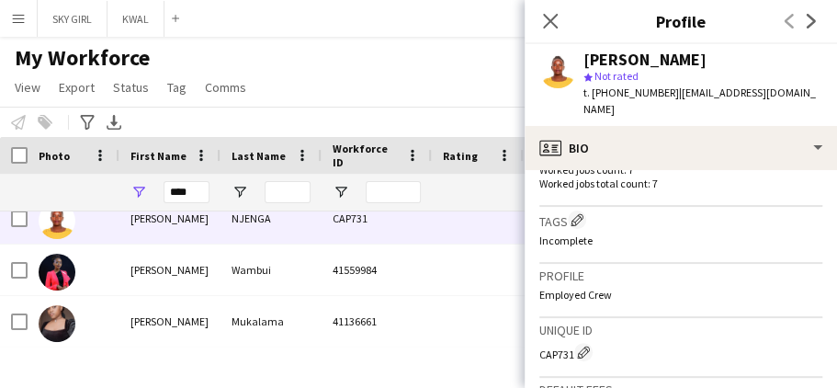
scroll to position [861, 0]
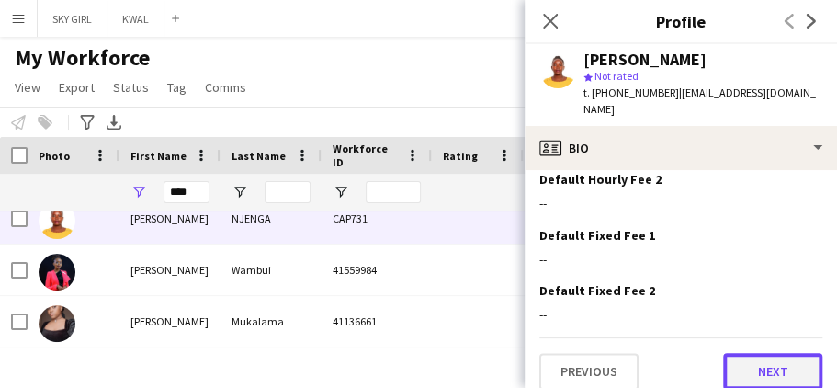
click at [733, 353] on button "Next" at bounding box center [772, 371] width 99 height 37
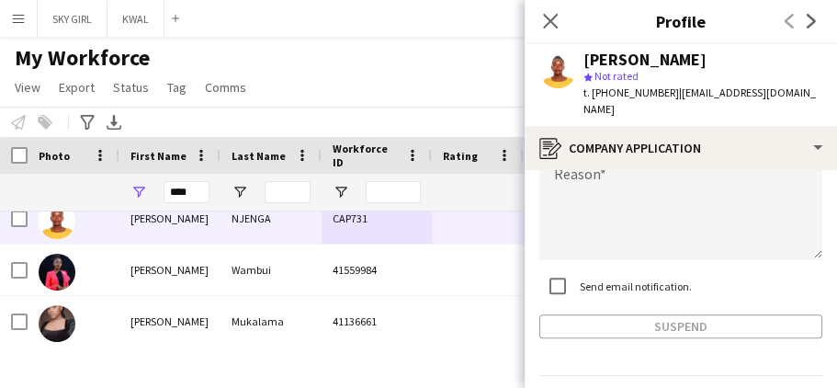
scroll to position [270, 0]
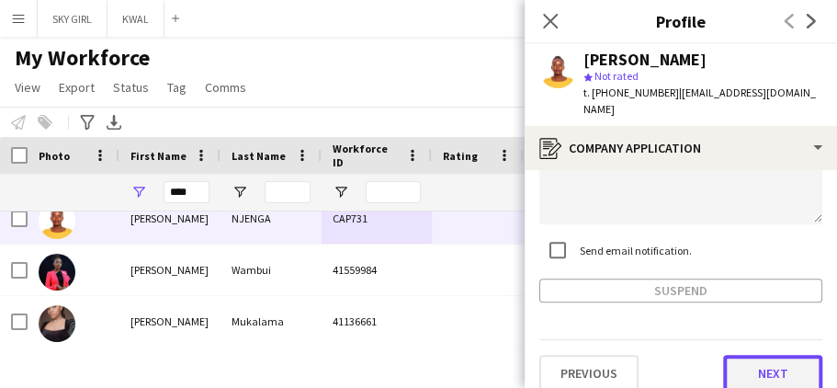
click at [740, 355] on button "Next" at bounding box center [772, 373] width 99 height 37
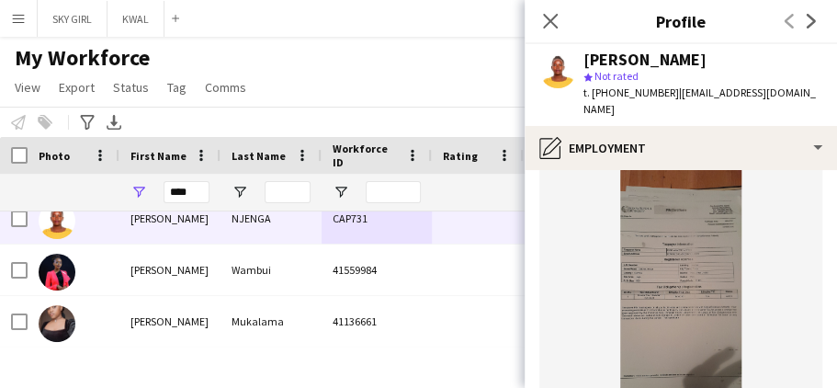
scroll to position [443, 0]
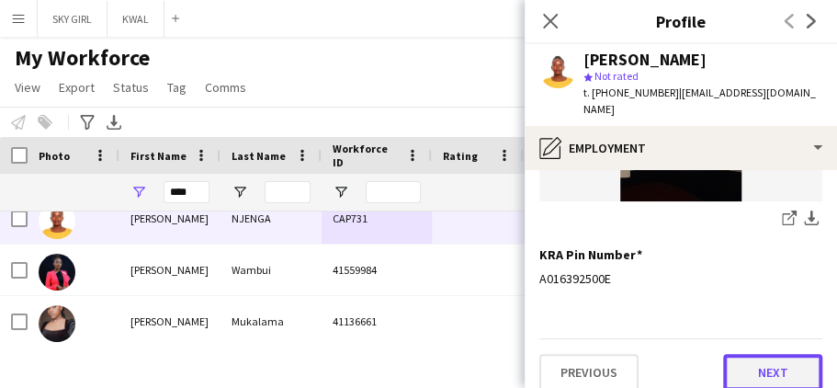
click at [735, 355] on button "Next" at bounding box center [772, 372] width 99 height 37
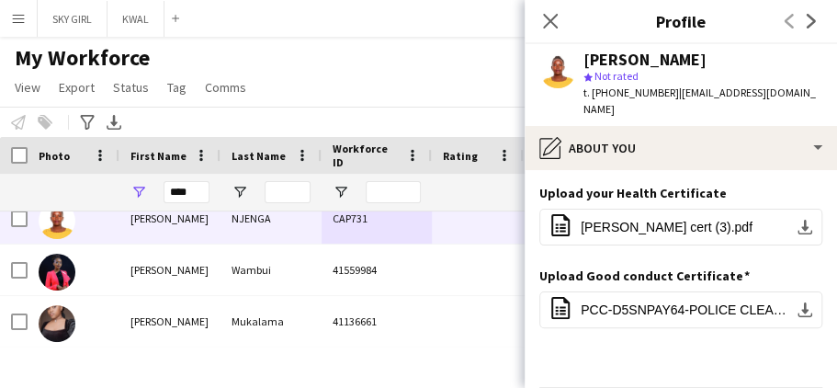
scroll to position [49, 0]
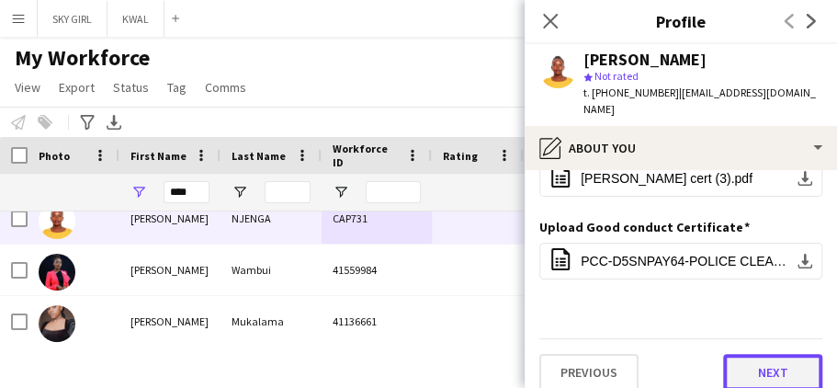
click at [729, 354] on button "Next" at bounding box center [772, 372] width 99 height 37
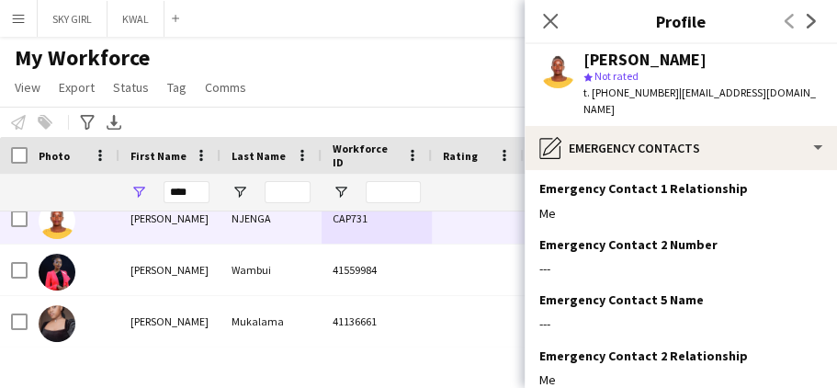
scroll to position [216, 0]
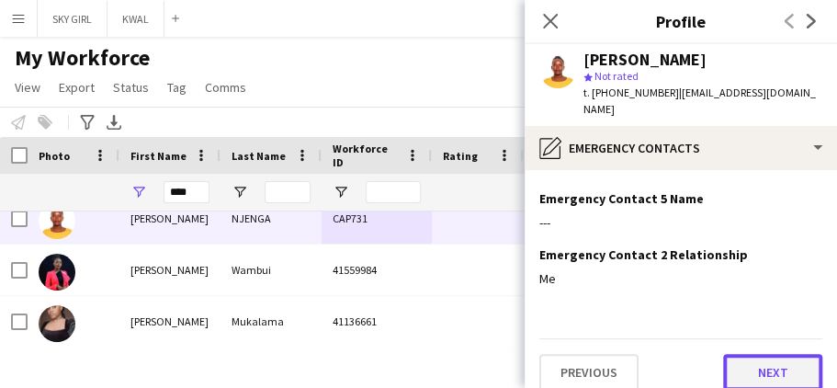
click at [732, 354] on button "Next" at bounding box center [772, 372] width 99 height 37
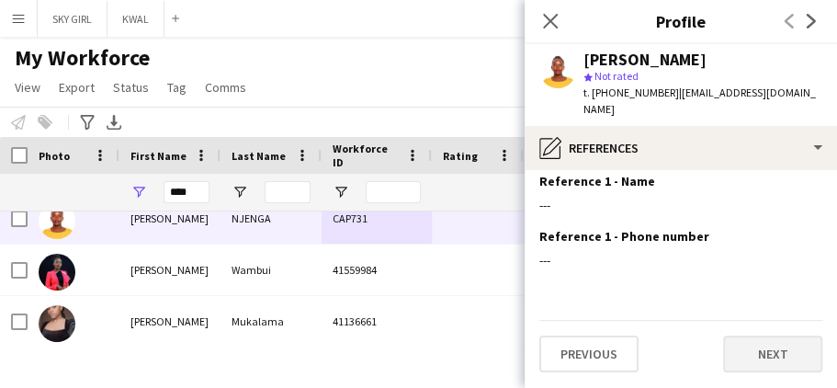
scroll to position [0, 0]
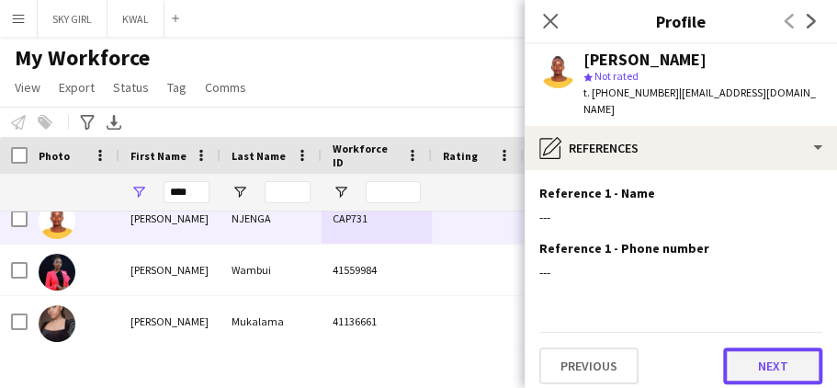
click at [742, 347] on button "Next" at bounding box center [772, 365] width 99 height 37
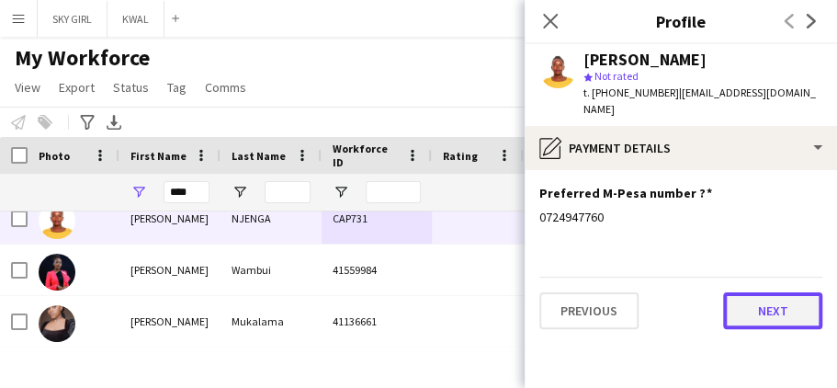
click at [749, 296] on button "Next" at bounding box center [772, 310] width 99 height 37
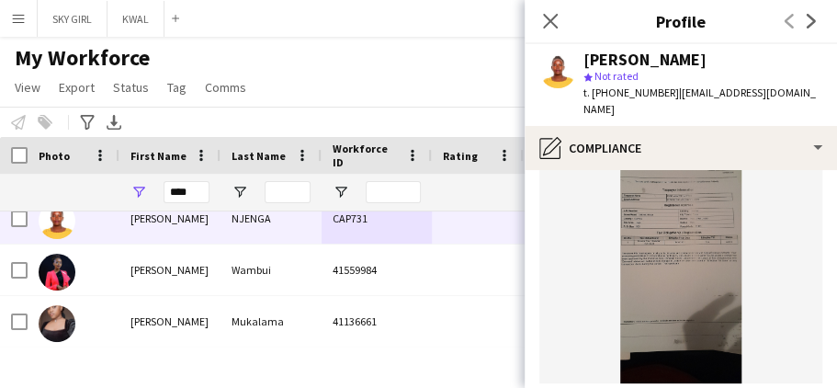
scroll to position [458, 0]
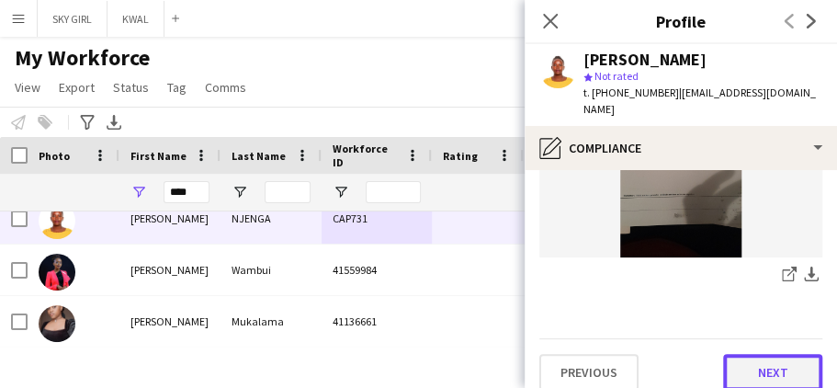
click at [735, 354] on button "Next" at bounding box center [772, 372] width 99 height 37
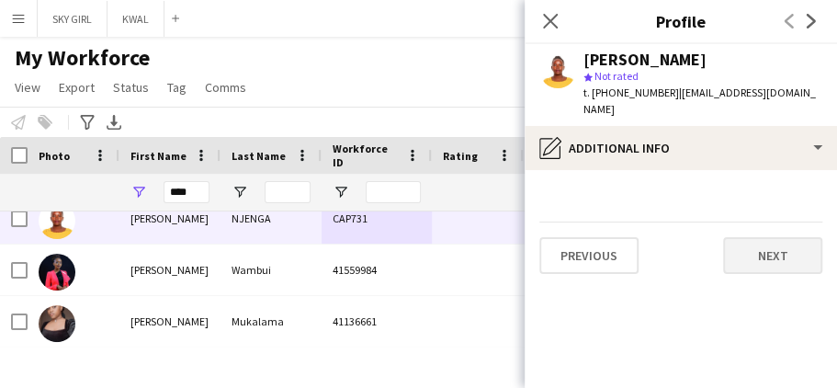
scroll to position [0, 0]
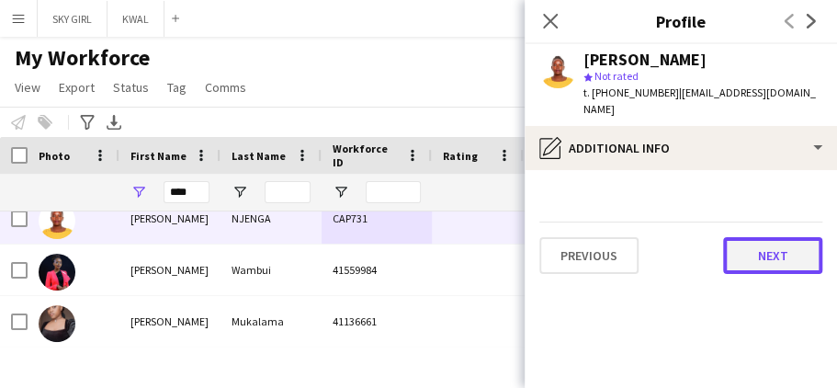
click at [747, 237] on button "Next" at bounding box center [772, 255] width 99 height 37
click at [746, 237] on button "Next" at bounding box center [772, 255] width 99 height 37
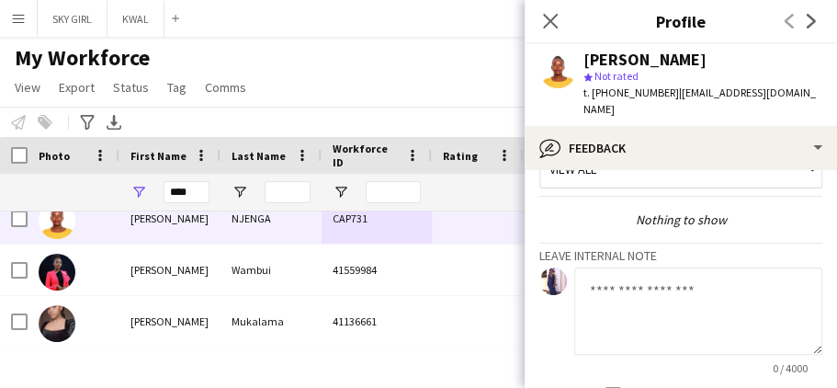
scroll to position [204, 0]
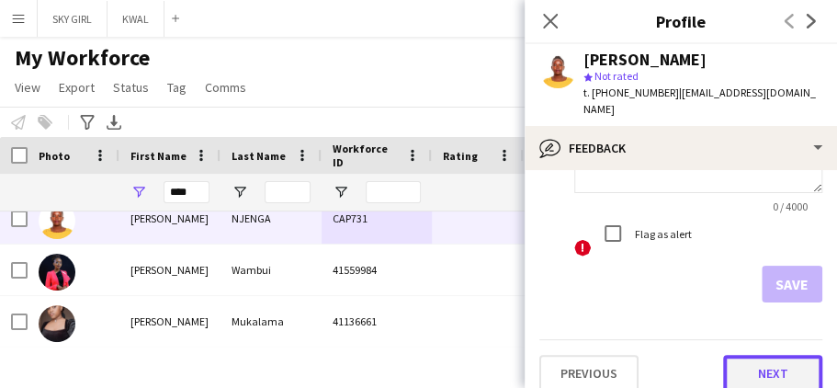
click at [732, 355] on button "Next" at bounding box center [772, 373] width 99 height 37
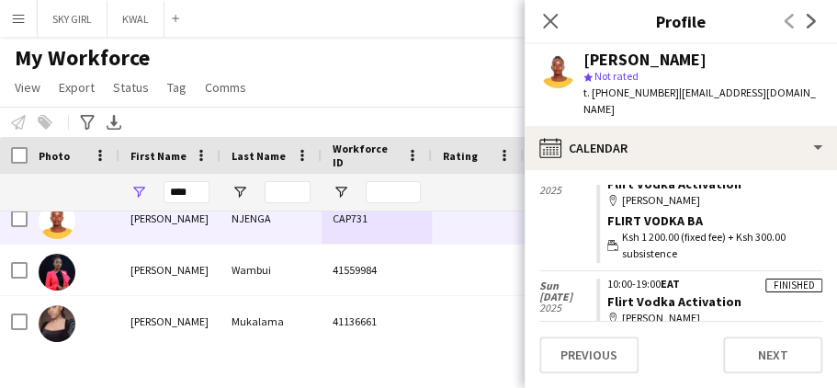
scroll to position [342, 0]
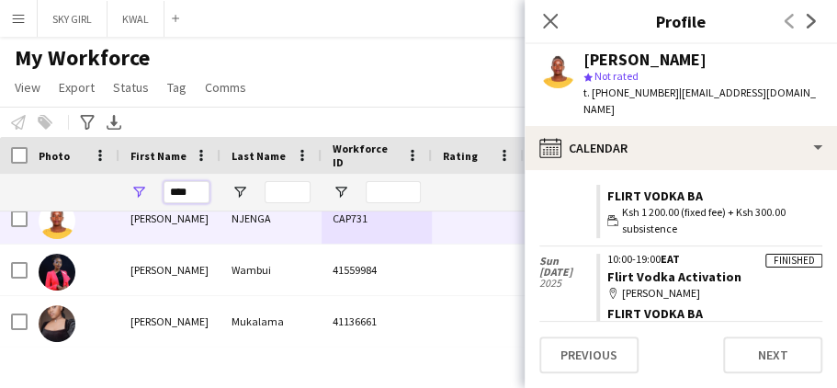
click at [195, 192] on input "****" at bounding box center [186, 192] width 46 height 22
type input "*"
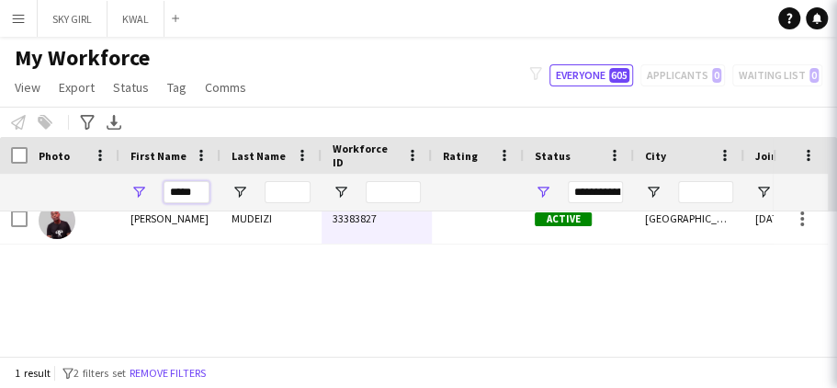
scroll to position [0, 0]
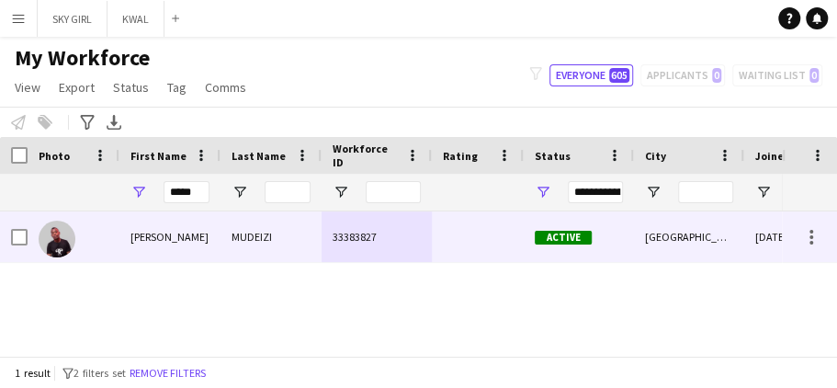
click at [427, 235] on div "33383827" at bounding box center [376, 236] width 110 height 51
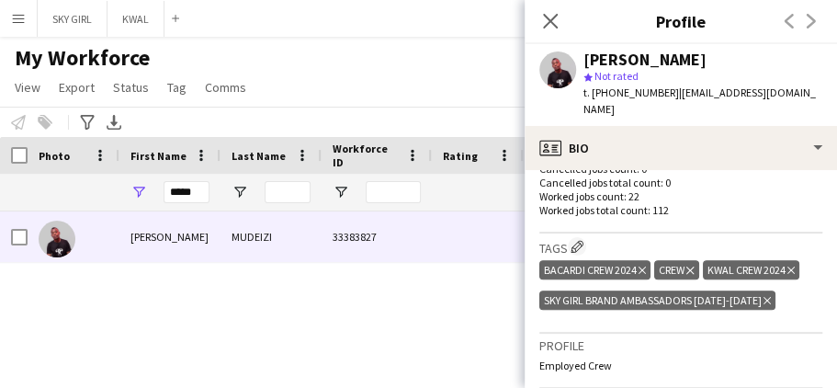
scroll to position [920, 0]
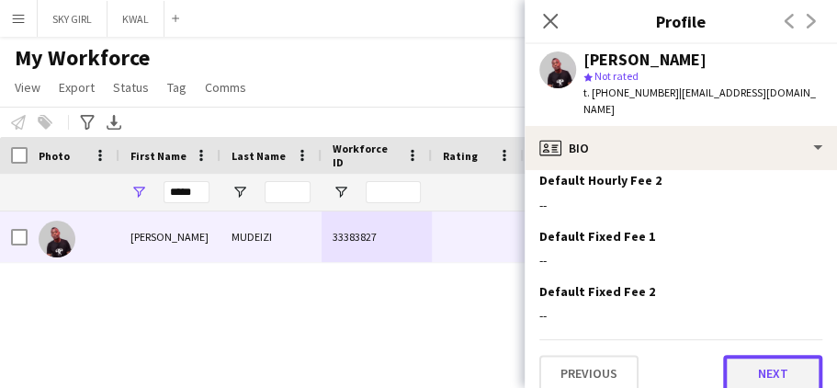
click at [750, 355] on button "Next" at bounding box center [772, 373] width 99 height 37
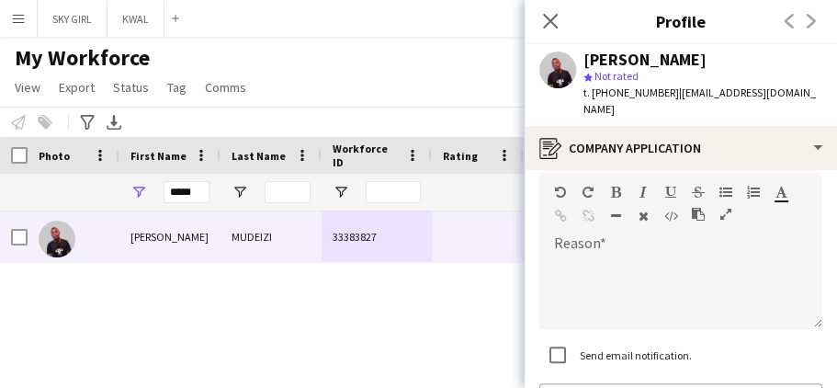
scroll to position [270, 0]
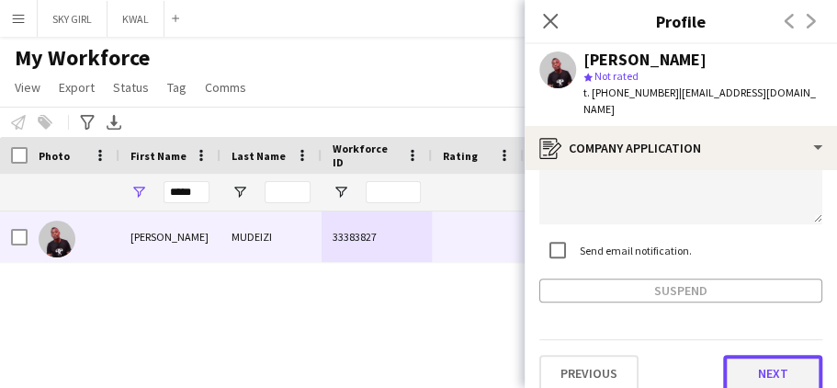
click at [753, 355] on button "Next" at bounding box center [772, 373] width 99 height 37
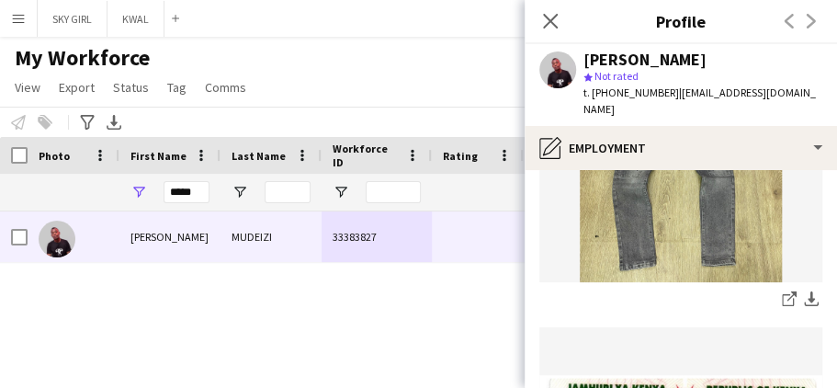
scroll to position [756, 0]
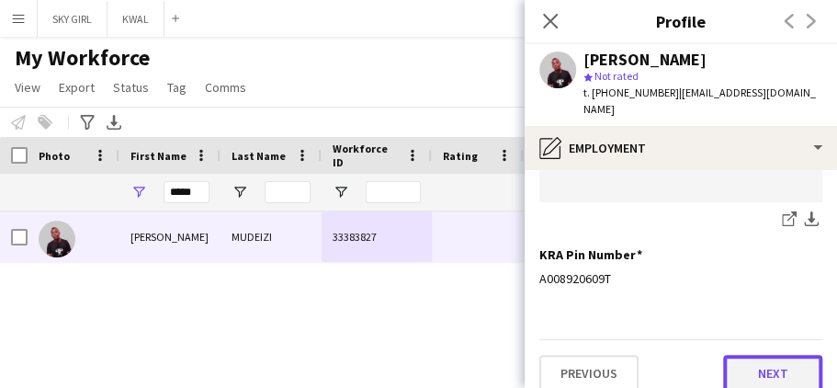
click at [743, 357] on button "Next" at bounding box center [772, 373] width 99 height 37
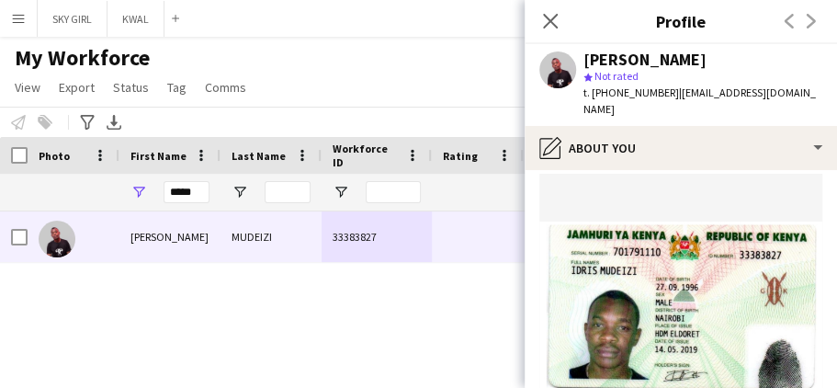
scroll to position [558, 0]
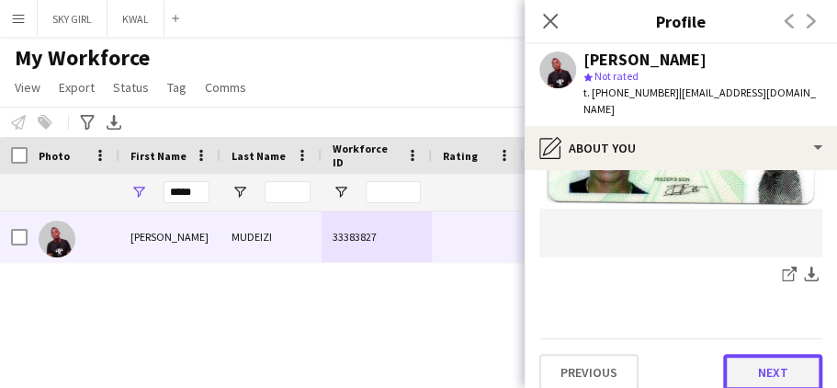
click at [748, 356] on button "Next" at bounding box center [772, 372] width 99 height 37
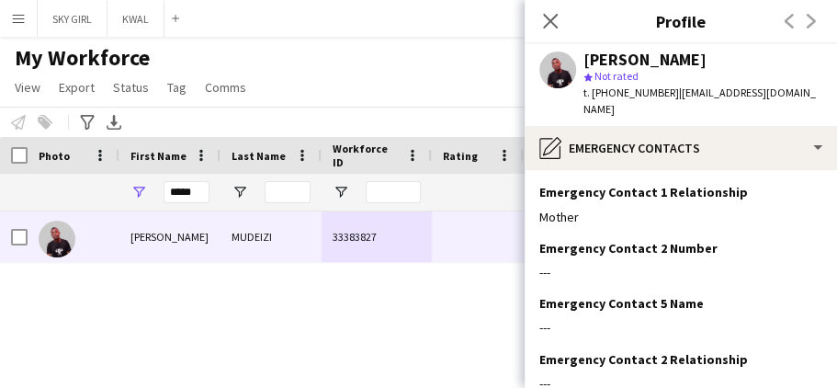
scroll to position [216, 0]
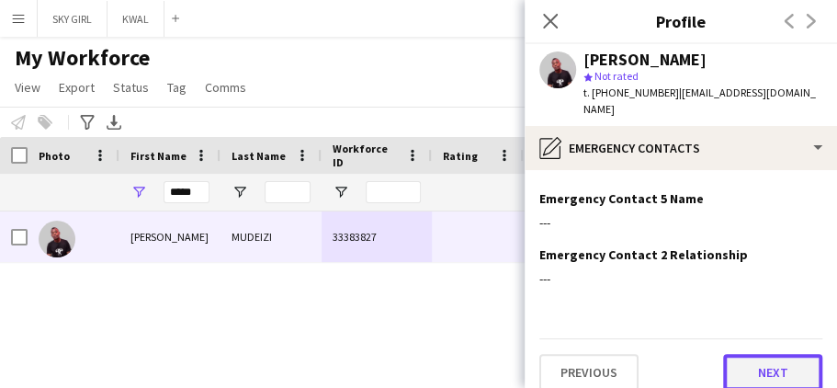
click at [738, 354] on button "Next" at bounding box center [772, 372] width 99 height 37
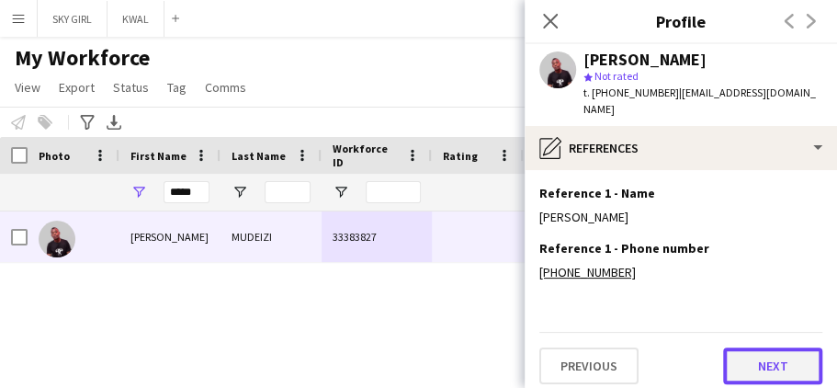
click at [738, 348] on button "Next" at bounding box center [772, 365] width 99 height 37
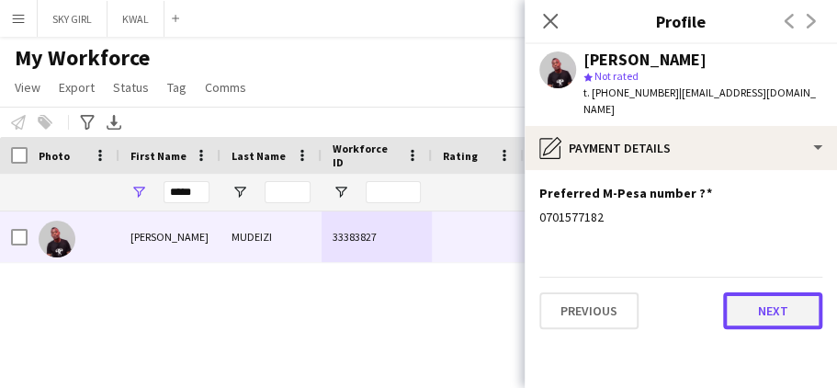
click at [748, 295] on button "Next" at bounding box center [772, 310] width 99 height 37
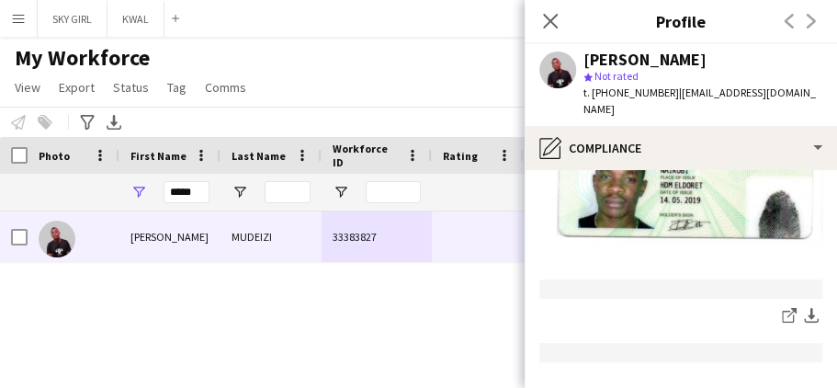
scroll to position [983, 0]
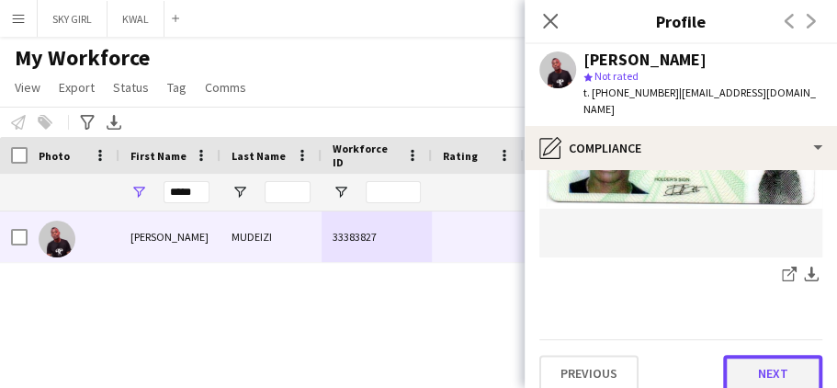
click at [740, 355] on button "Next" at bounding box center [772, 373] width 99 height 37
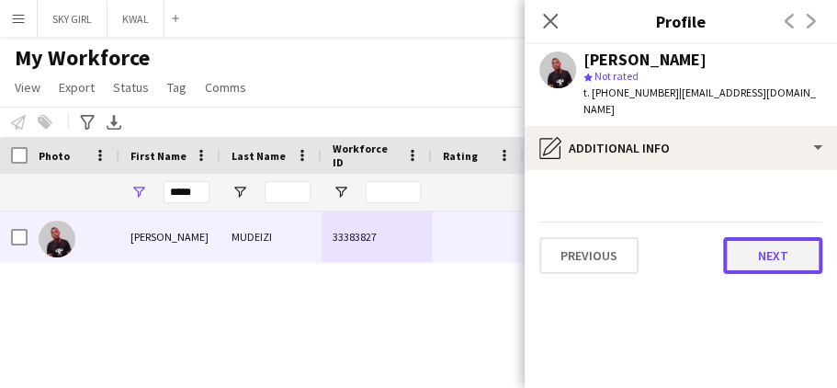
click at [759, 240] on button "Next" at bounding box center [772, 255] width 99 height 37
click at [749, 239] on button "Next" at bounding box center [772, 255] width 99 height 37
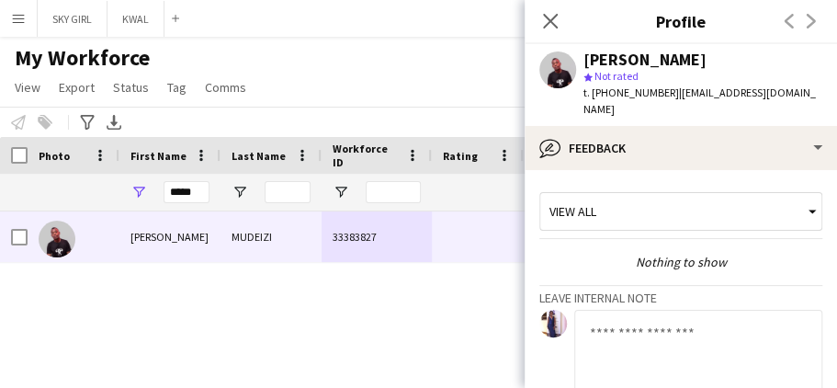
scroll to position [204, 0]
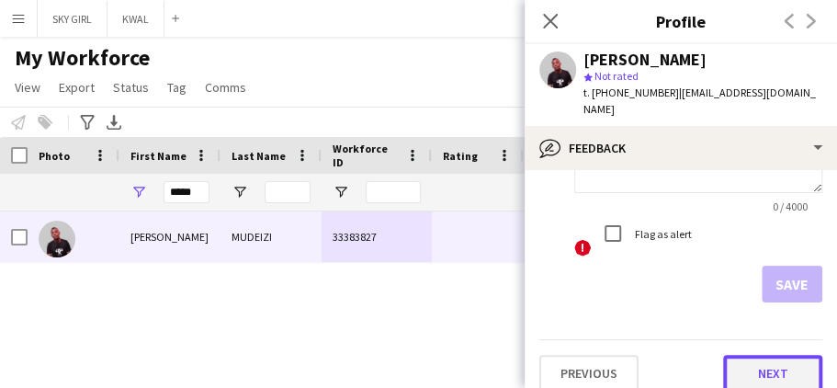
click at [723, 355] on button "Next" at bounding box center [772, 373] width 99 height 37
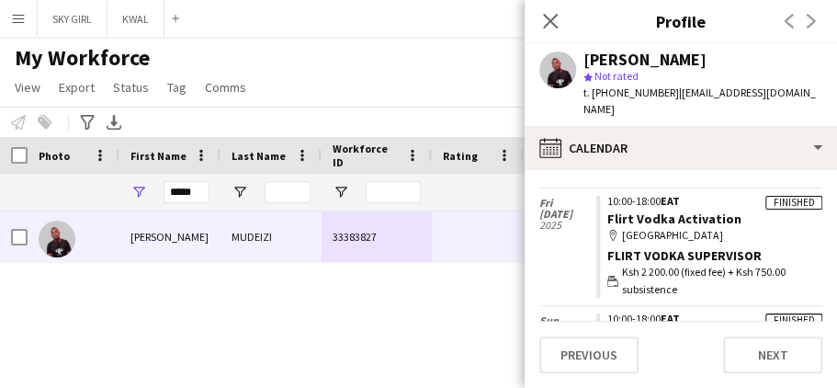
scroll to position [744, 0]
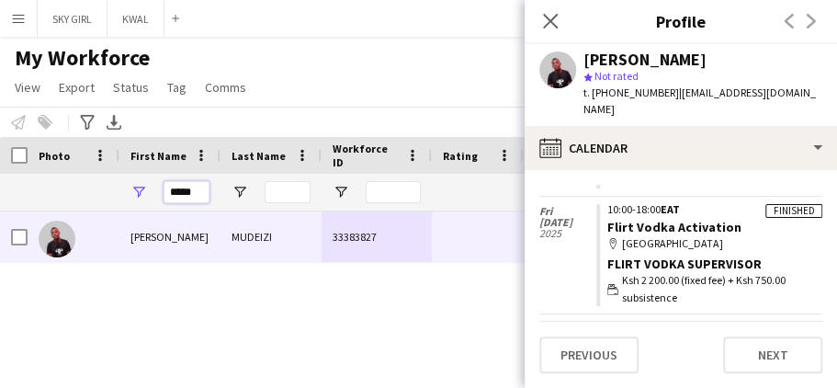
drag, startPoint x: 190, startPoint y: 191, endPoint x: 220, endPoint y: 209, distance: 35.4
click at [193, 192] on input "*****" at bounding box center [186, 192] width 46 height 22
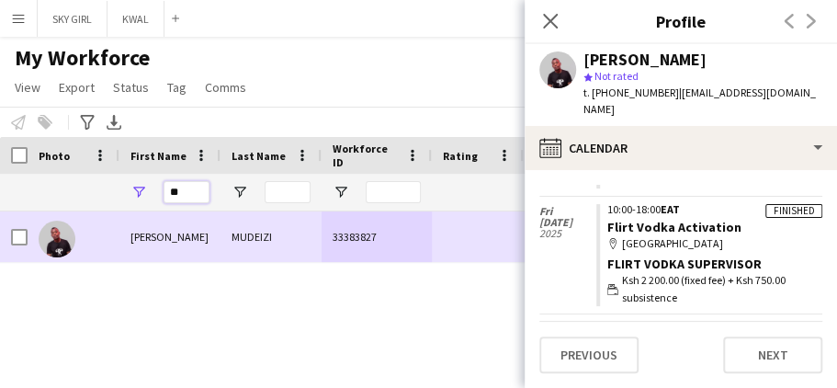
type input "*"
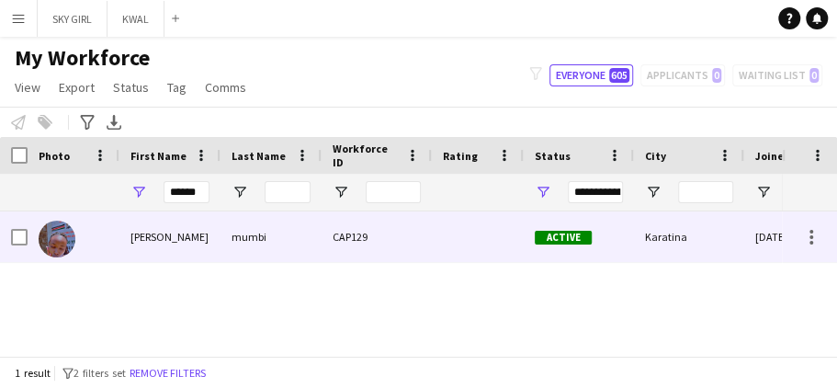
click at [283, 237] on div "mumbi" at bounding box center [270, 236] width 101 height 51
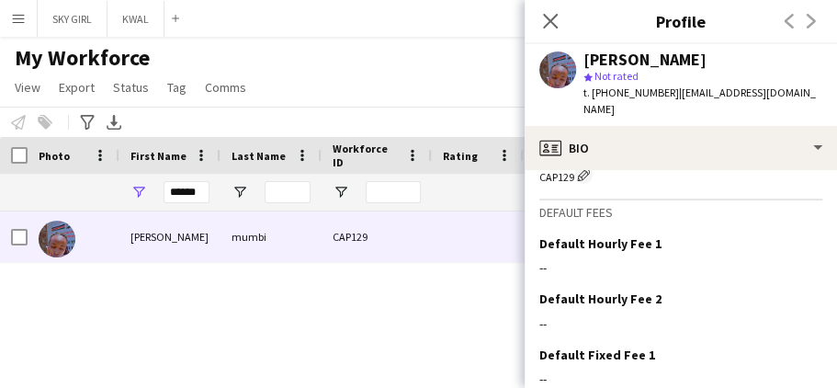
scroll to position [874, 0]
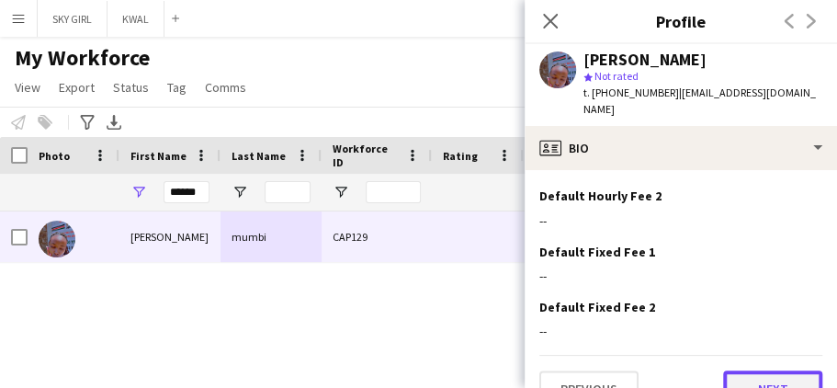
click at [733, 370] on button "Next" at bounding box center [772, 388] width 99 height 37
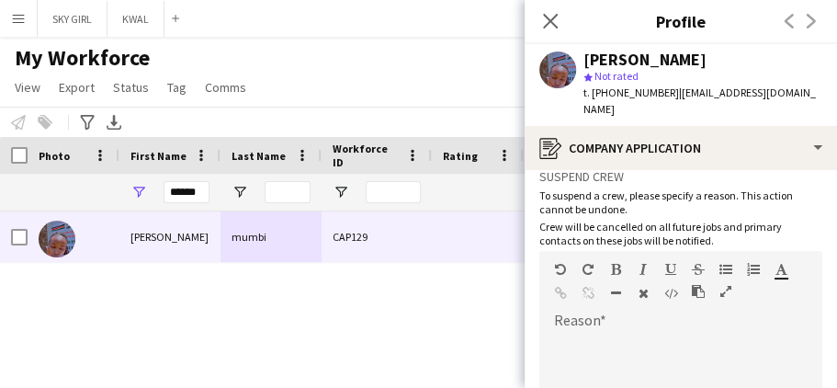
scroll to position [270, 0]
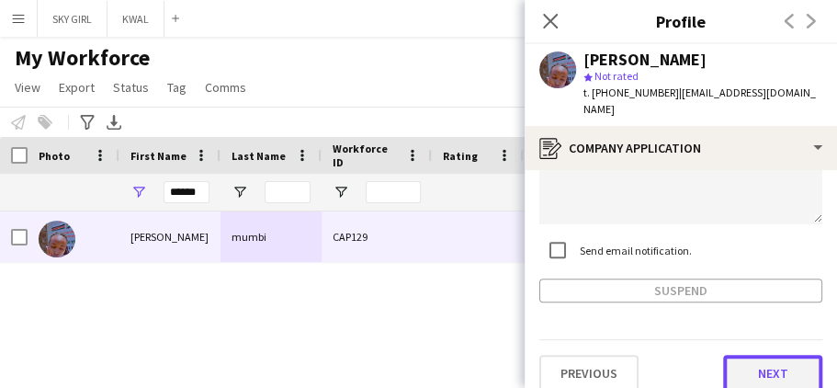
click at [733, 355] on button "Next" at bounding box center [772, 373] width 99 height 37
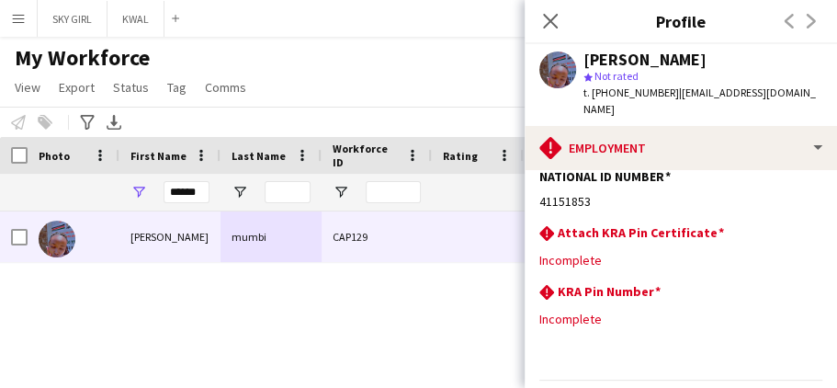
scroll to position [168, 0]
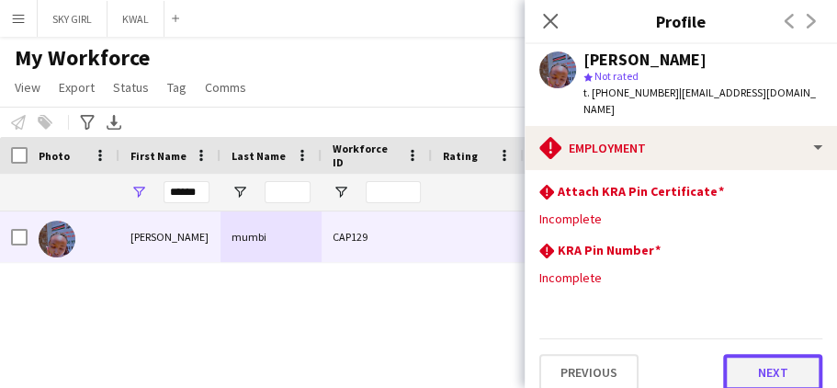
click at [737, 354] on button "Next" at bounding box center [772, 372] width 99 height 37
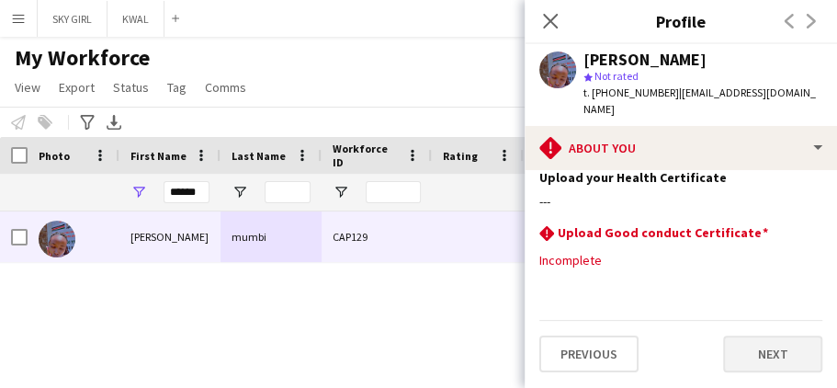
scroll to position [0, 0]
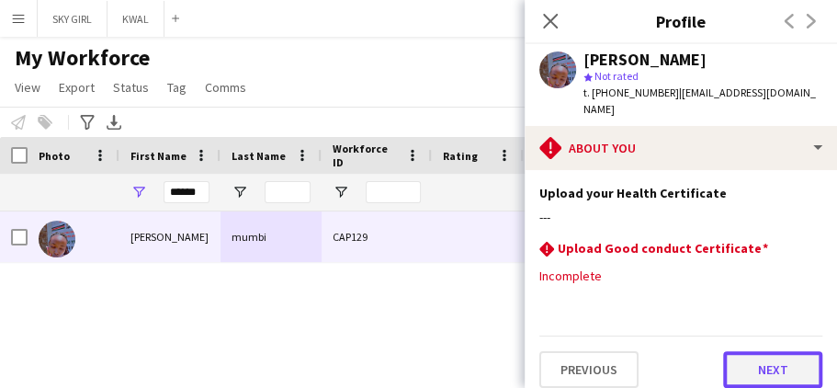
click at [744, 351] on button "Next" at bounding box center [772, 369] width 99 height 37
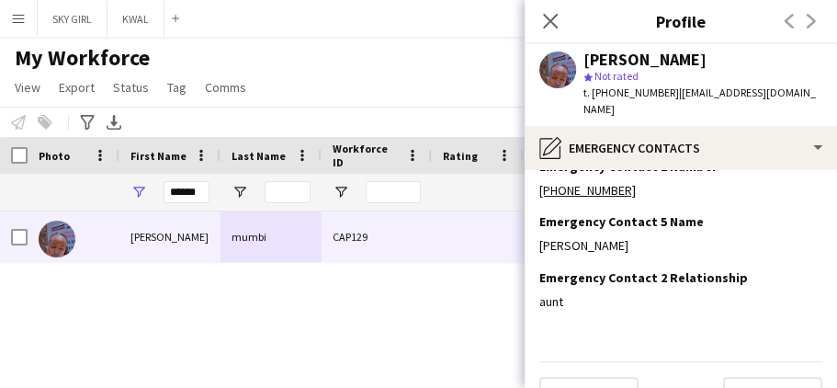
scroll to position [216, 0]
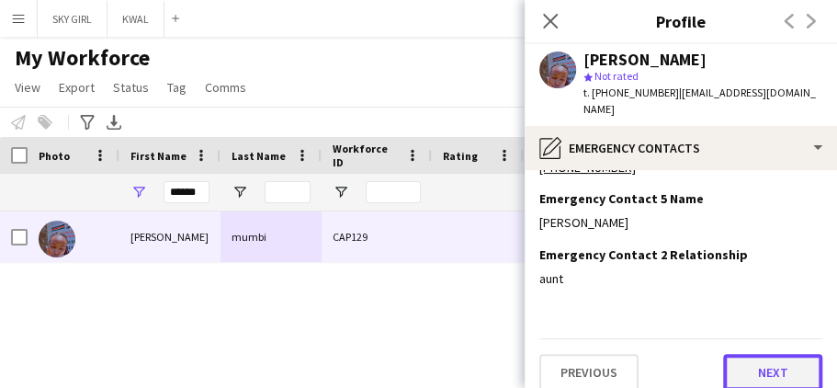
click at [728, 354] on button "Next" at bounding box center [772, 372] width 99 height 37
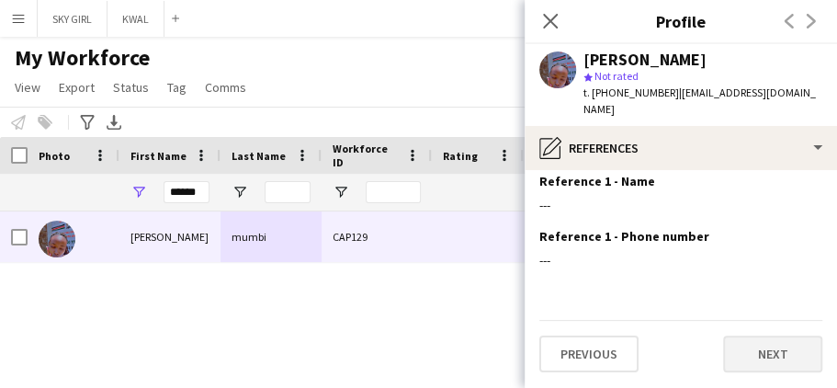
scroll to position [0, 0]
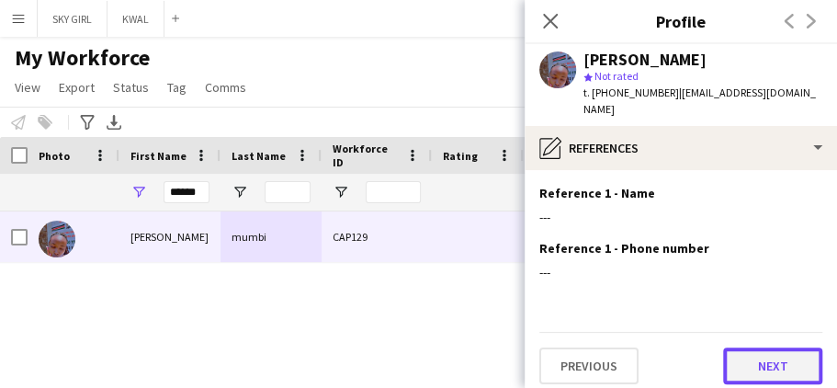
click at [736, 347] on button "Next" at bounding box center [772, 365] width 99 height 37
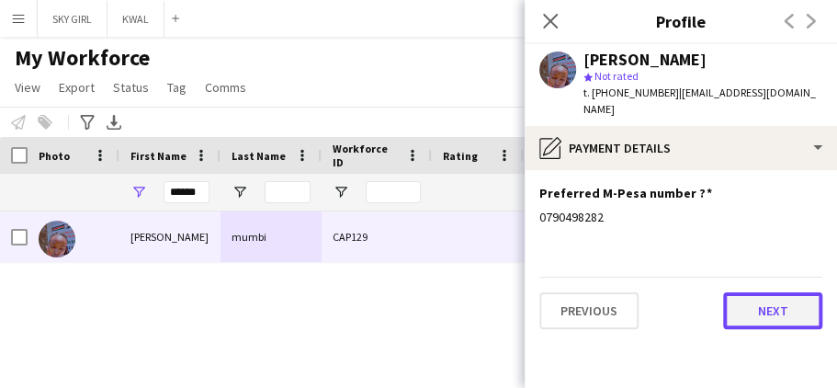
click at [746, 308] on button "Next" at bounding box center [772, 310] width 99 height 37
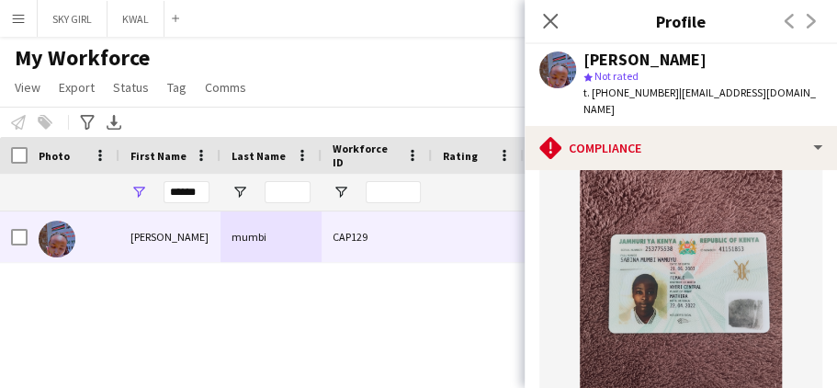
scroll to position [704, 0]
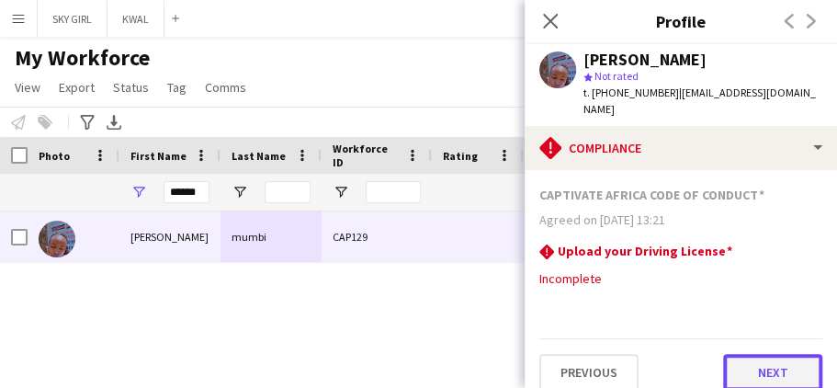
click at [724, 354] on button "Next" at bounding box center [772, 372] width 99 height 37
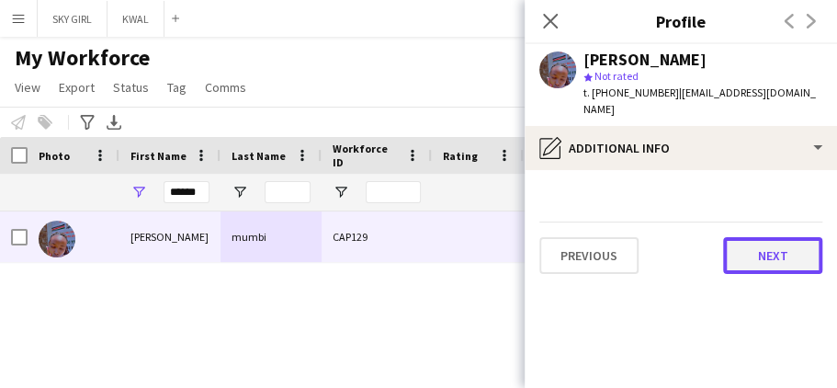
click at [733, 241] on button "Next" at bounding box center [772, 255] width 99 height 37
click at [735, 240] on button "Next" at bounding box center [772, 255] width 99 height 37
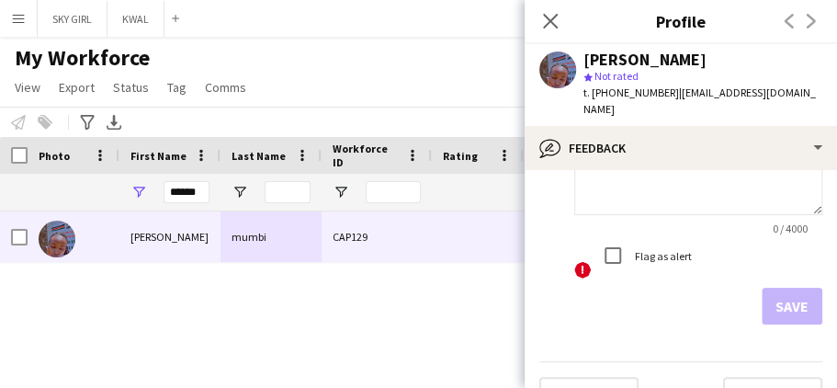
scroll to position [204, 0]
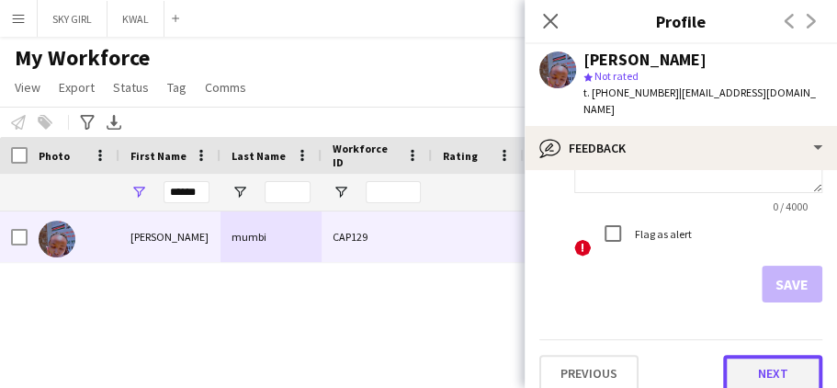
click at [737, 355] on button "Next" at bounding box center [772, 373] width 99 height 37
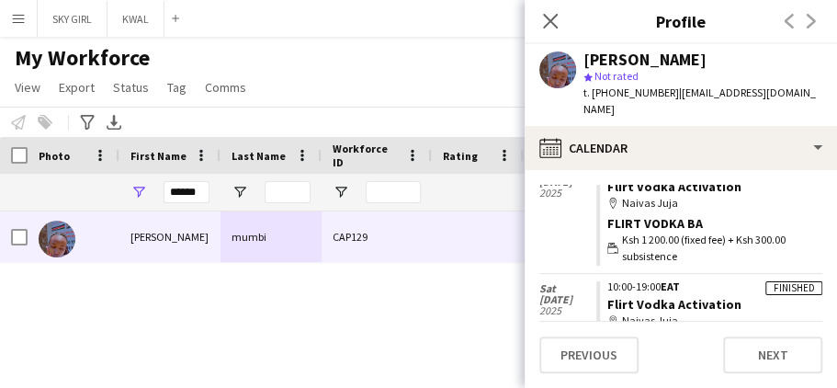
scroll to position [230, 0]
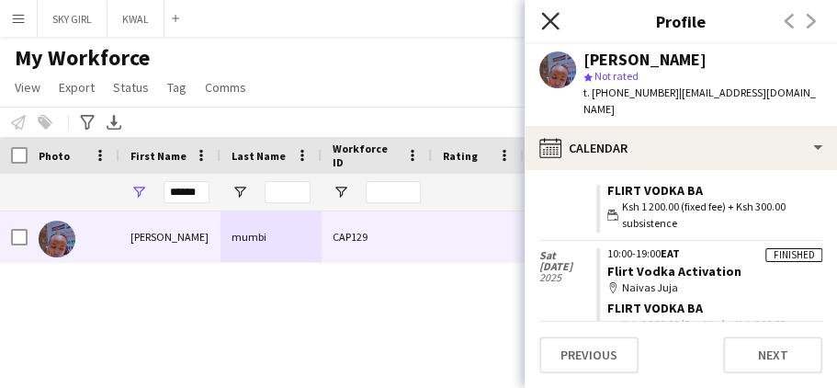
click at [546, 15] on icon "Close pop-in" at bounding box center [549, 20] width 17 height 17
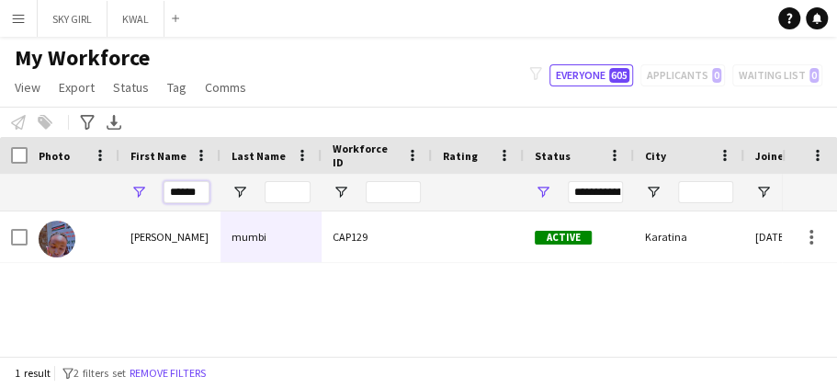
click at [198, 190] on input "******" at bounding box center [186, 192] width 46 height 22
type input "*"
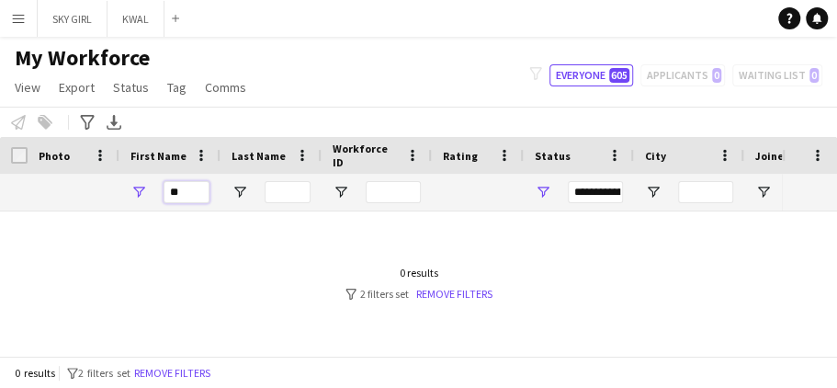
type input "*"
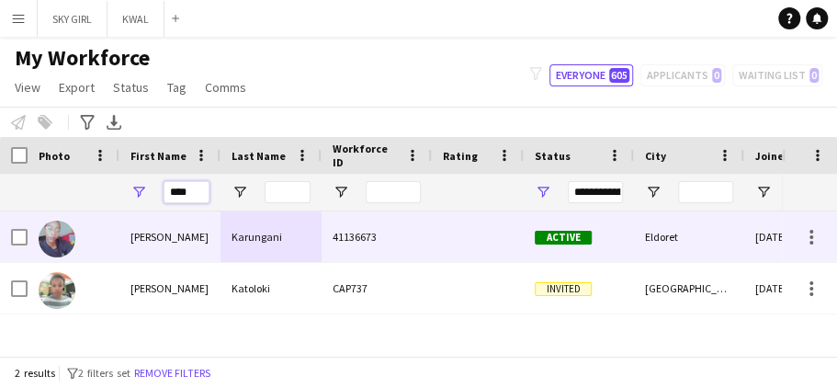
type input "****"
click at [292, 242] on div "Karungani" at bounding box center [270, 236] width 101 height 51
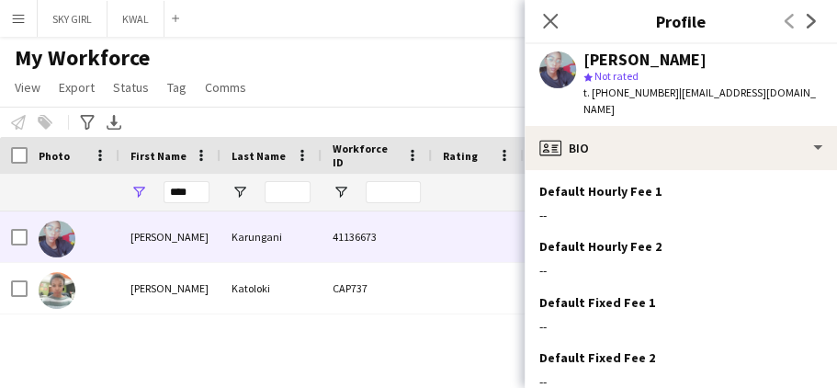
scroll to position [874, 0]
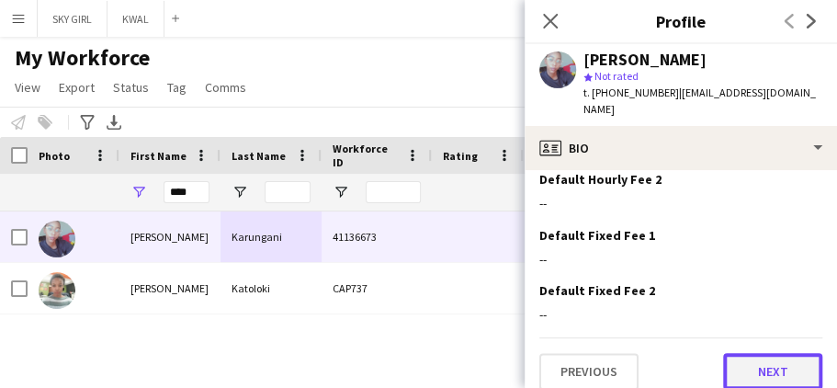
click at [736, 353] on button "Next" at bounding box center [772, 371] width 99 height 37
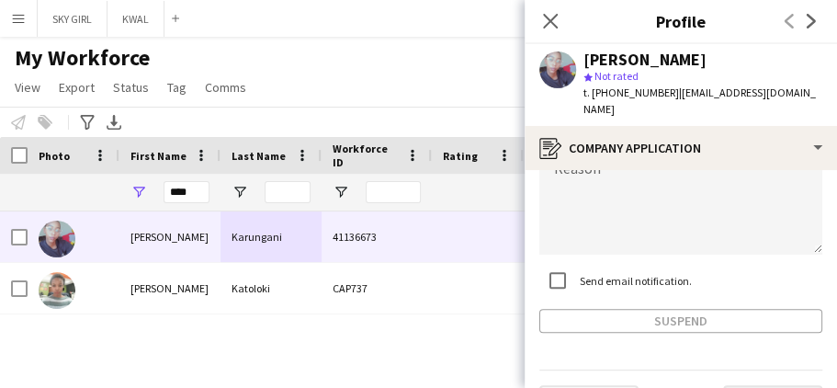
scroll to position [270, 0]
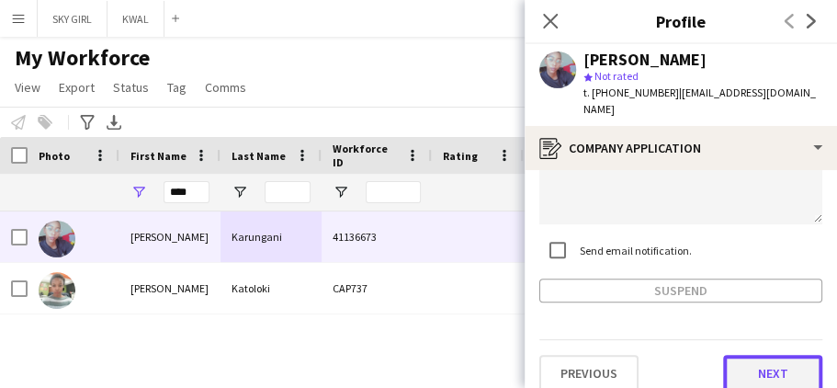
click at [727, 355] on button "Next" at bounding box center [772, 373] width 99 height 37
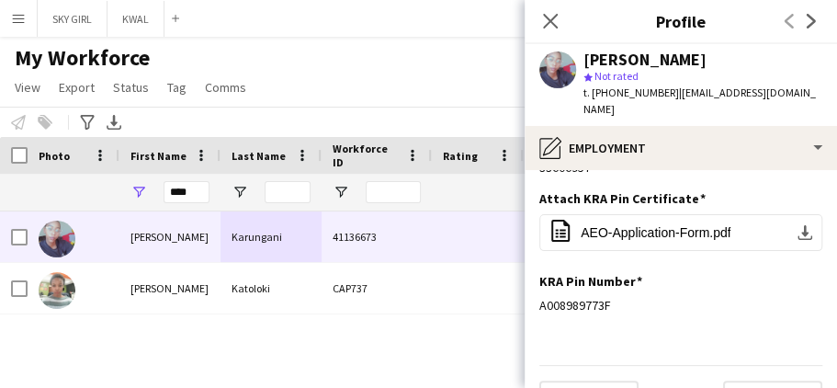
scroll to position [187, 0]
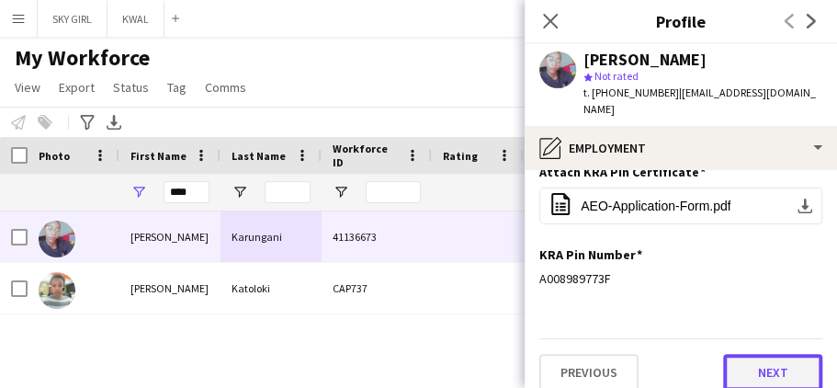
click at [724, 354] on button "Next" at bounding box center [772, 372] width 99 height 37
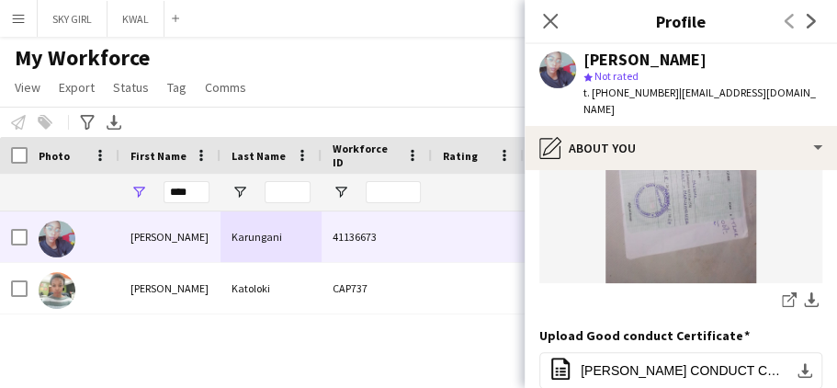
scroll to position [303, 0]
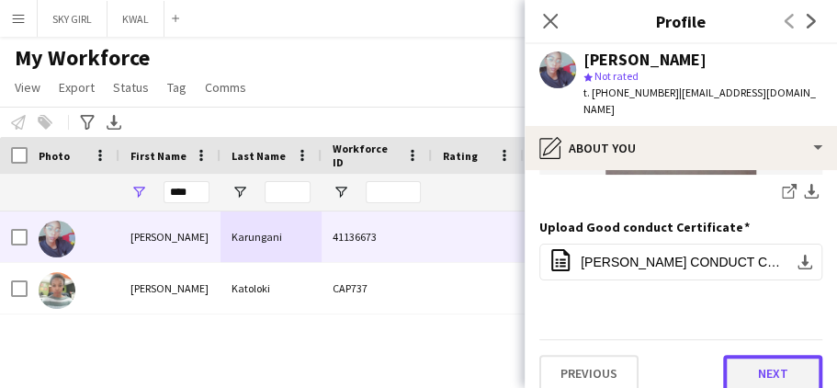
click at [723, 355] on button "Next" at bounding box center [772, 373] width 99 height 37
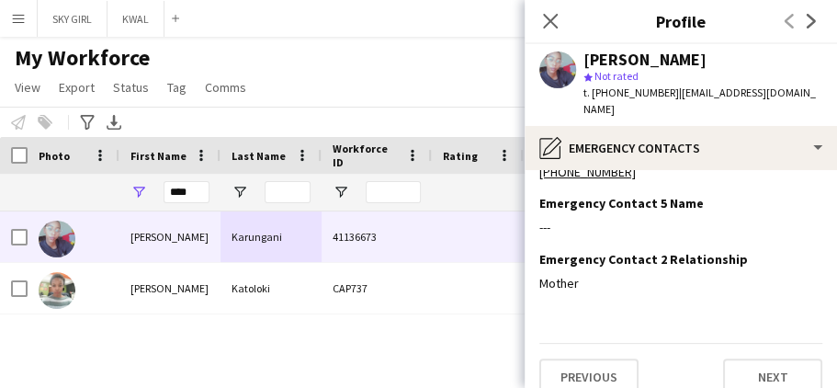
scroll to position [216, 0]
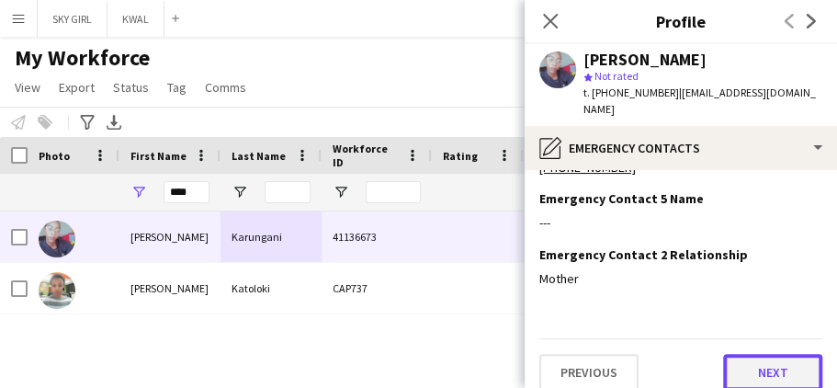
click at [729, 354] on button "Next" at bounding box center [772, 372] width 99 height 37
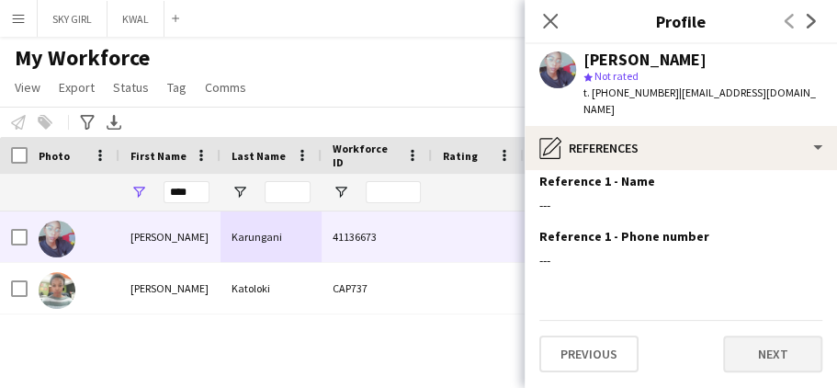
scroll to position [0, 0]
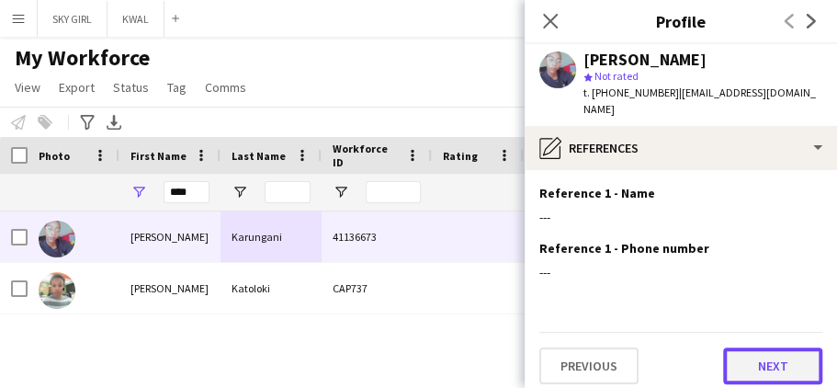
click at [737, 347] on button "Next" at bounding box center [772, 365] width 99 height 37
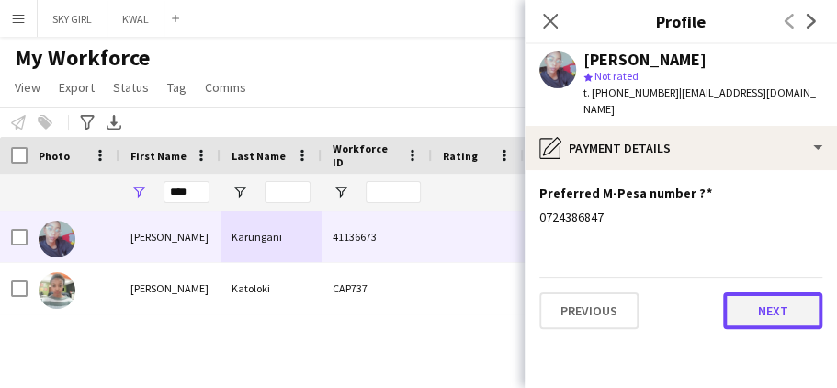
click at [740, 292] on button "Next" at bounding box center [772, 310] width 99 height 37
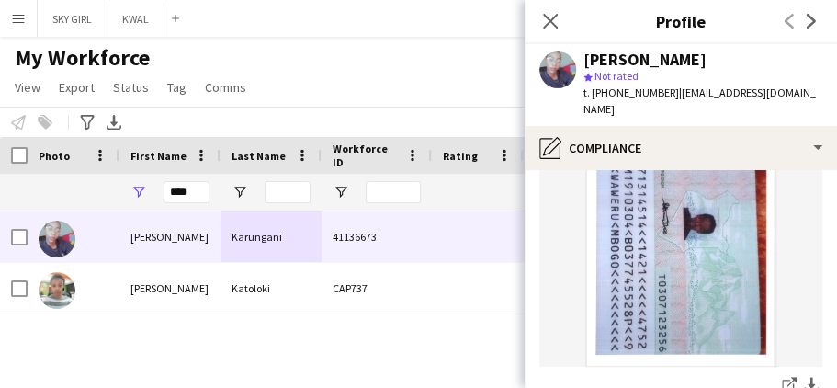
scroll to position [983, 0]
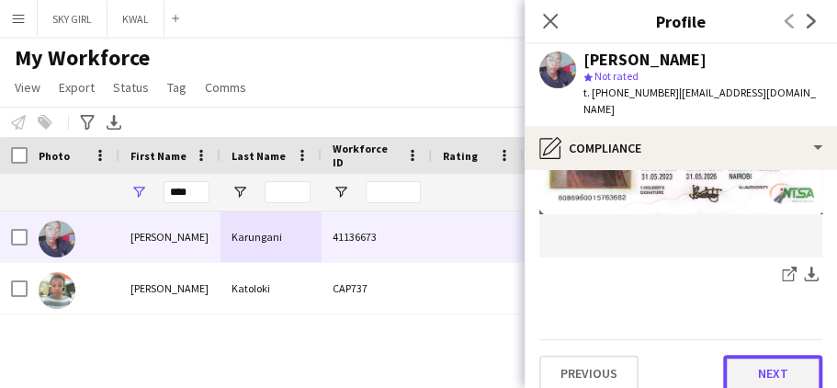
click at [724, 355] on button "Next" at bounding box center [772, 373] width 99 height 37
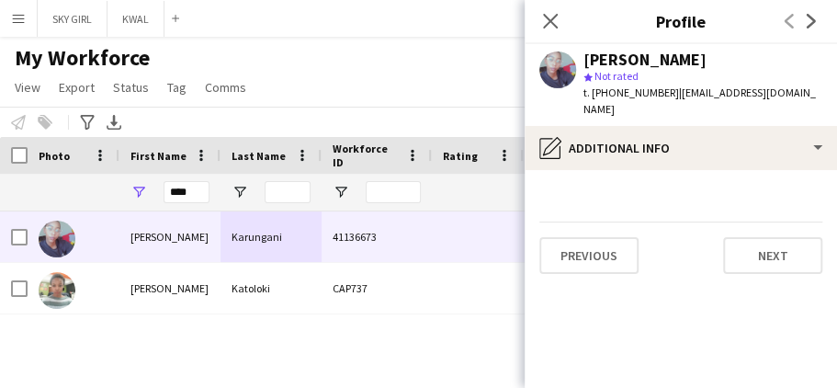
scroll to position [0, 0]
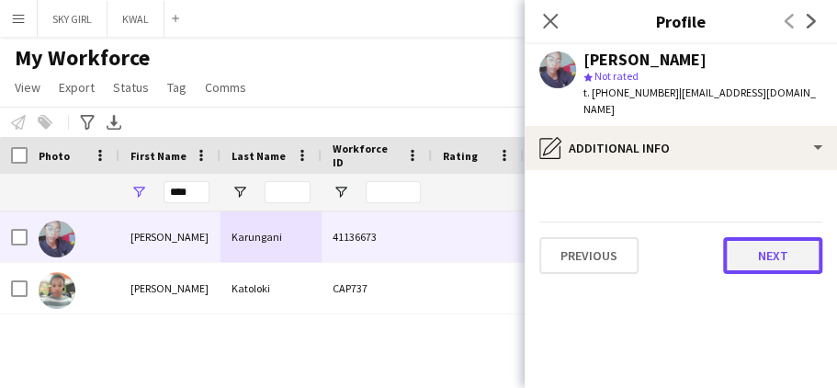
click at [737, 237] on button "Next" at bounding box center [772, 255] width 99 height 37
click at [736, 237] on button "Next" at bounding box center [772, 255] width 99 height 37
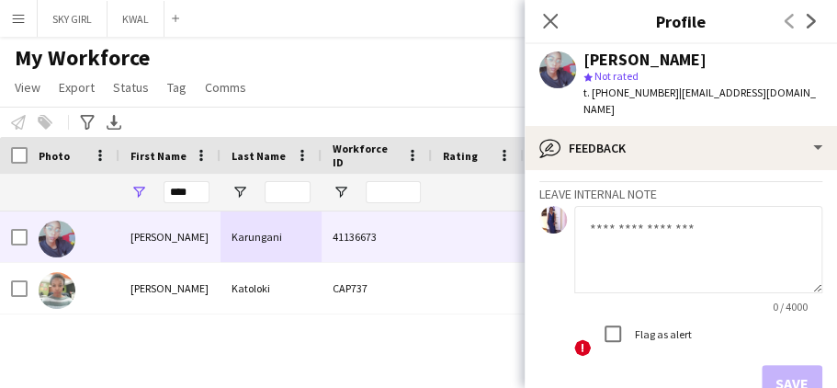
scroll to position [204, 0]
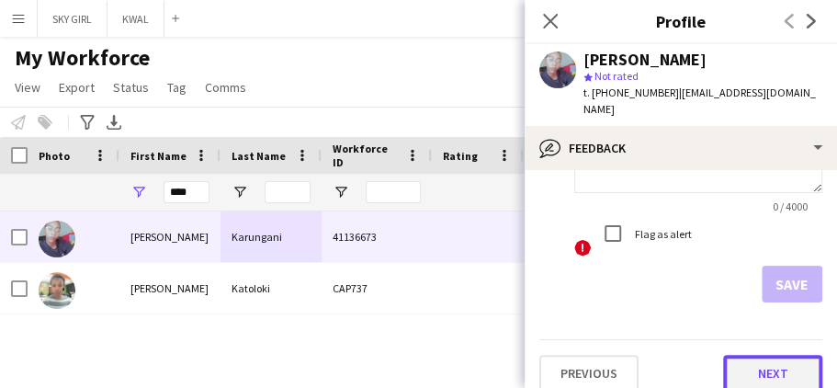
click at [727, 355] on button "Next" at bounding box center [772, 373] width 99 height 37
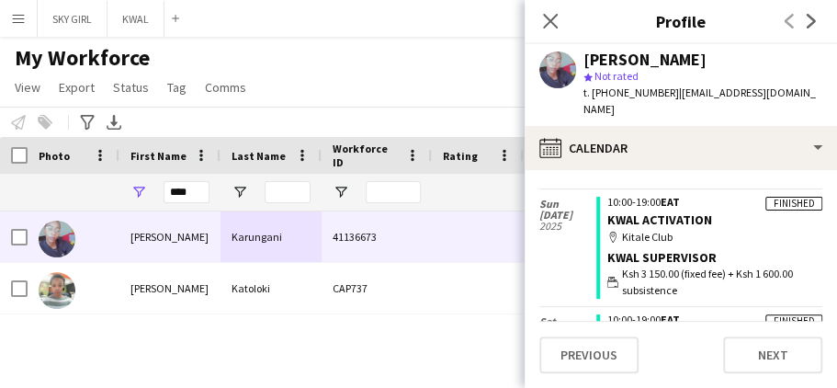
scroll to position [763, 0]
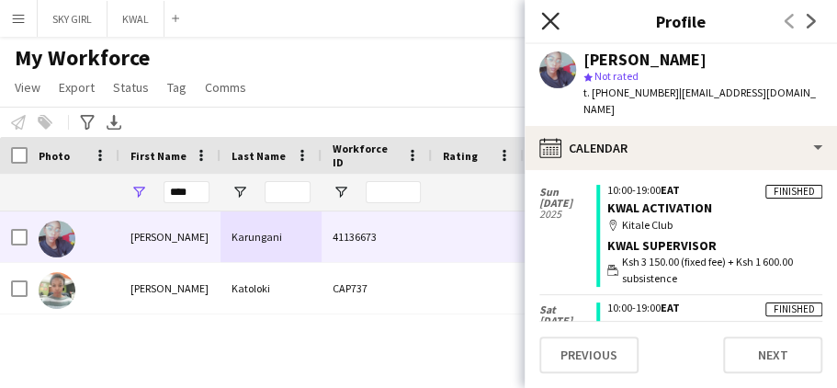
click at [549, 22] on icon at bounding box center [549, 20] width 17 height 17
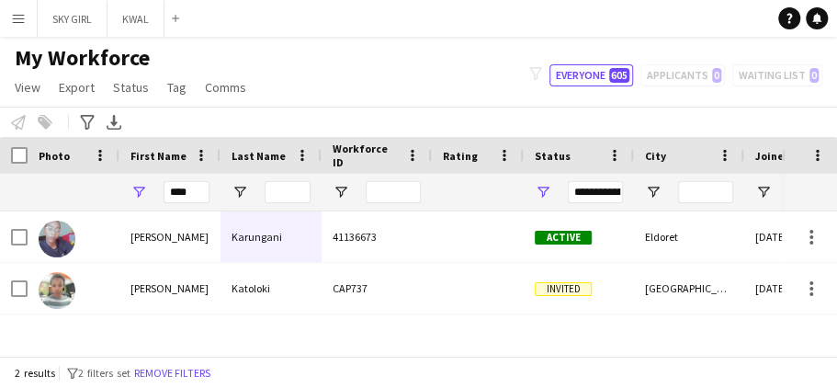
click at [9, 17] on button "Menu" at bounding box center [18, 18] width 37 height 37
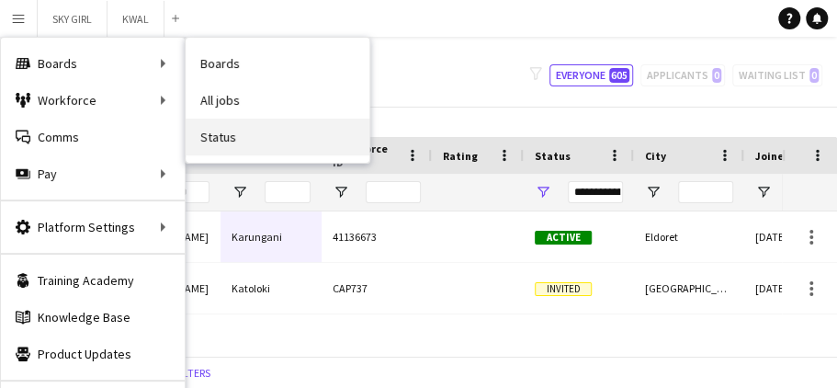
click at [211, 138] on link "Status" at bounding box center [278, 136] width 184 height 37
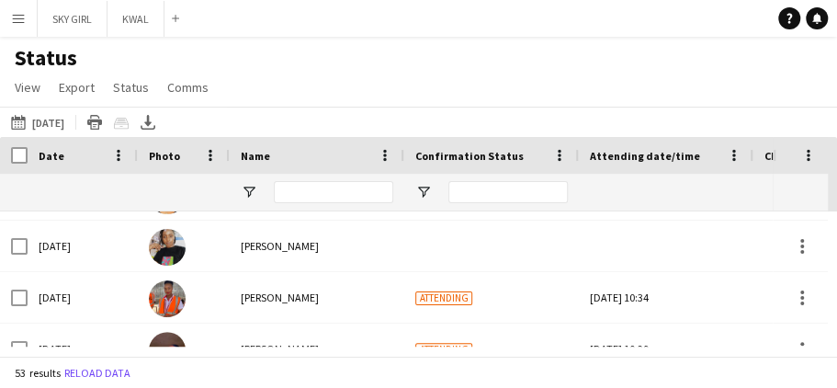
scroll to position [375, 0]
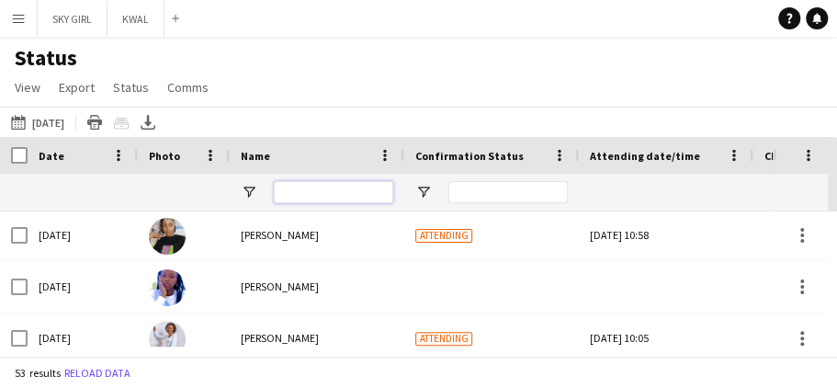
click at [313, 195] on input "Name Filter Input" at bounding box center [333, 192] width 119 height 22
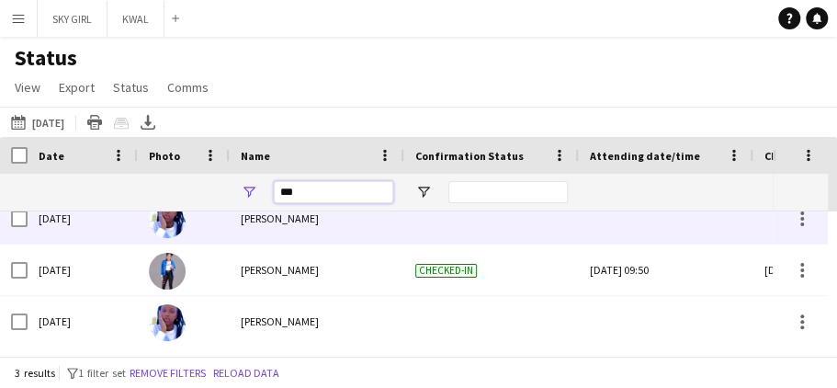
type input "***"
click at [450, 221] on div at bounding box center [491, 218] width 174 height 51
click at [280, 217] on span "[PERSON_NAME]" at bounding box center [280, 218] width 78 height 14
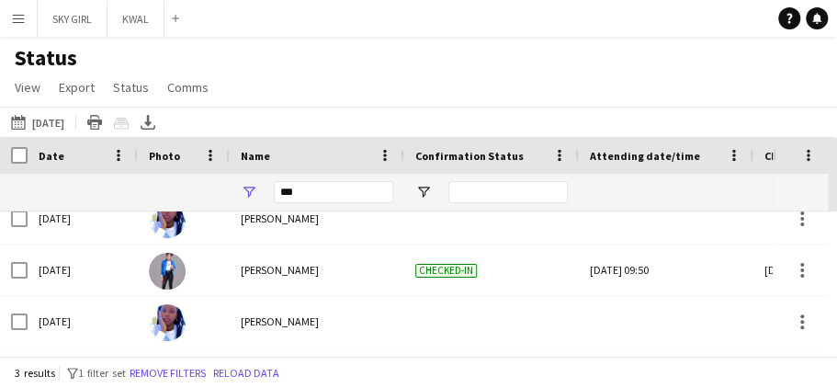
click at [17, 13] on app-icon "Menu" at bounding box center [18, 18] width 15 height 15
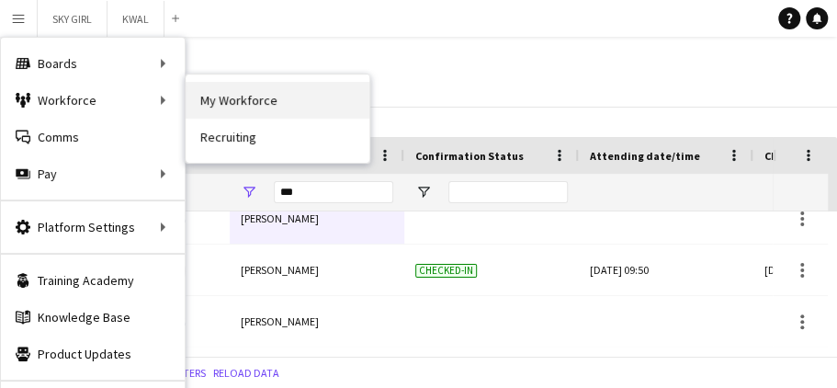
click at [229, 93] on link "My Workforce" at bounding box center [278, 100] width 184 height 37
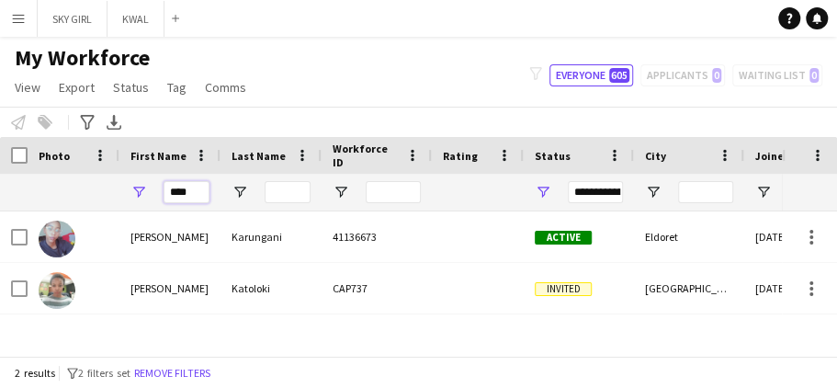
click at [195, 189] on input "****" at bounding box center [186, 192] width 46 height 22
type input "*"
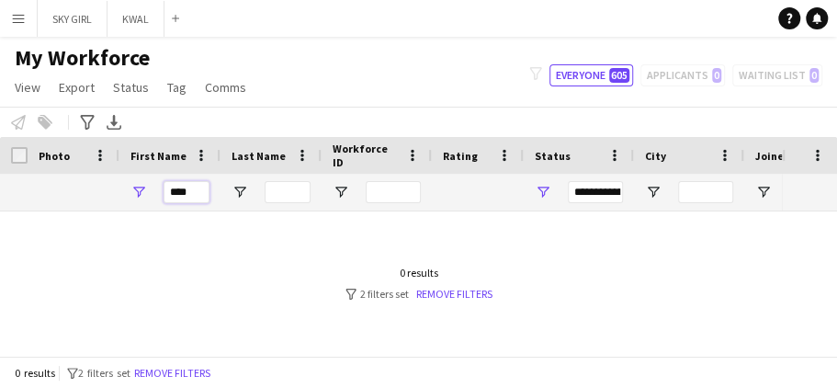
type input "***"
click at [285, 197] on input "Last Name Filter Input" at bounding box center [287, 192] width 46 height 22
type input "*"
click at [193, 195] on input "***" at bounding box center [186, 192] width 46 height 22
type input "*"
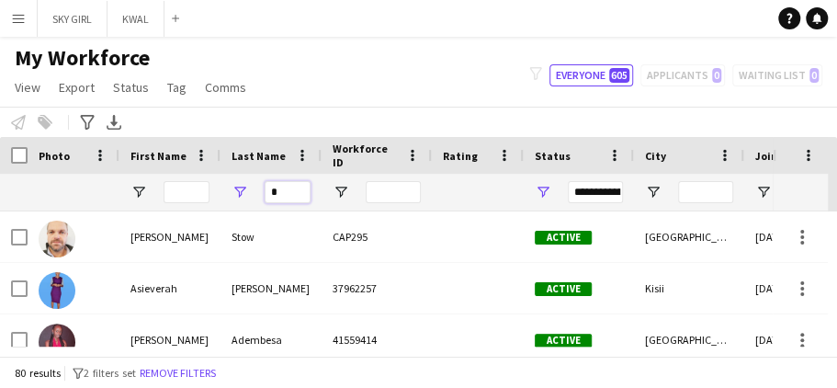
click at [287, 189] on input "*" at bounding box center [287, 192] width 46 height 22
type input "*"
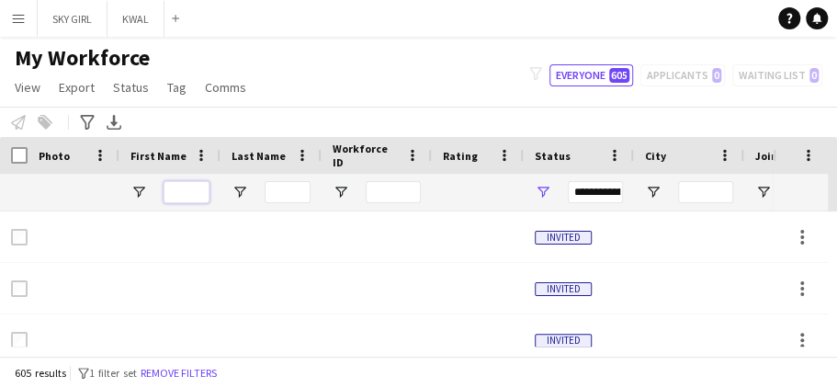
click at [187, 193] on input "First Name Filter Input" at bounding box center [186, 192] width 46 height 22
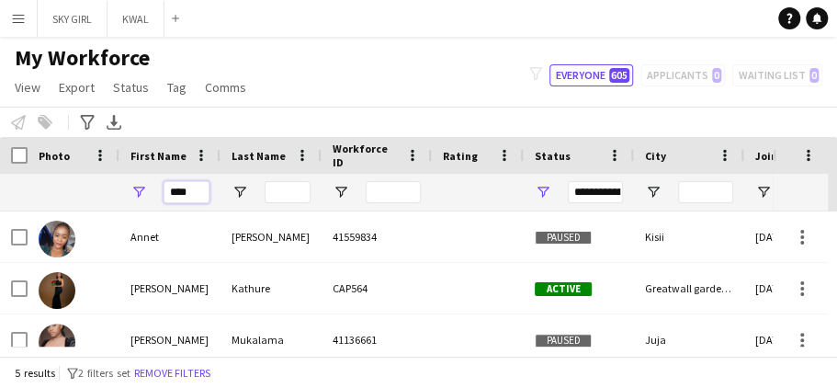
type input "****"
click at [280, 195] on input "Last Name Filter Input" at bounding box center [287, 192] width 46 height 22
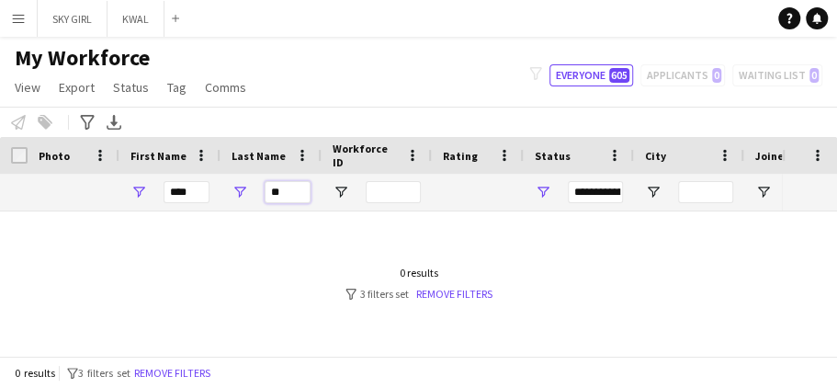
type input "*"
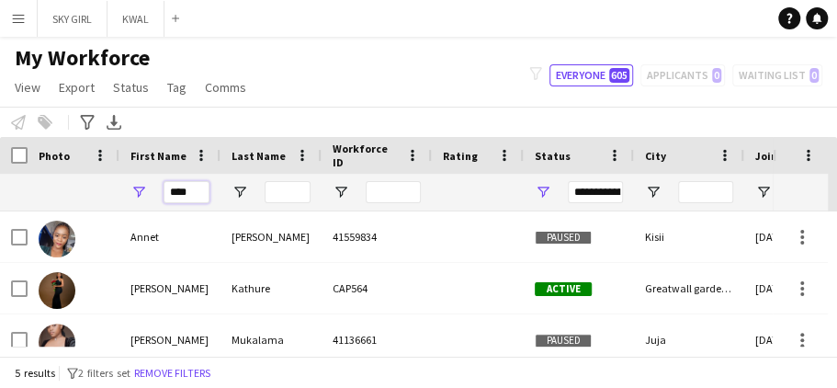
click at [199, 192] on input "****" at bounding box center [186, 192] width 46 height 22
type input "*"
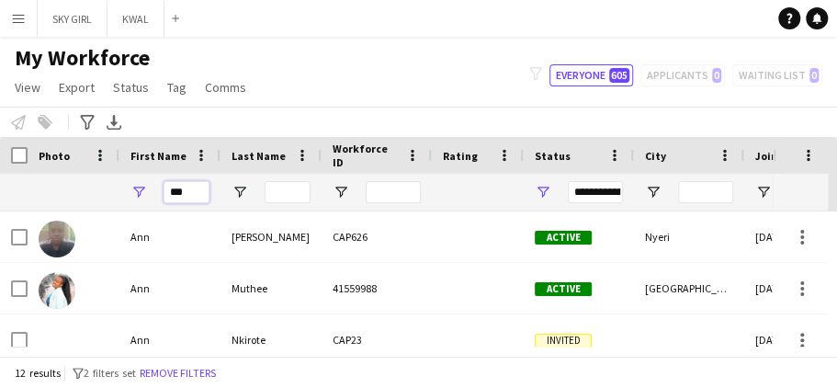
type input "***"
